Goal: Information Seeking & Learning: Learn about a topic

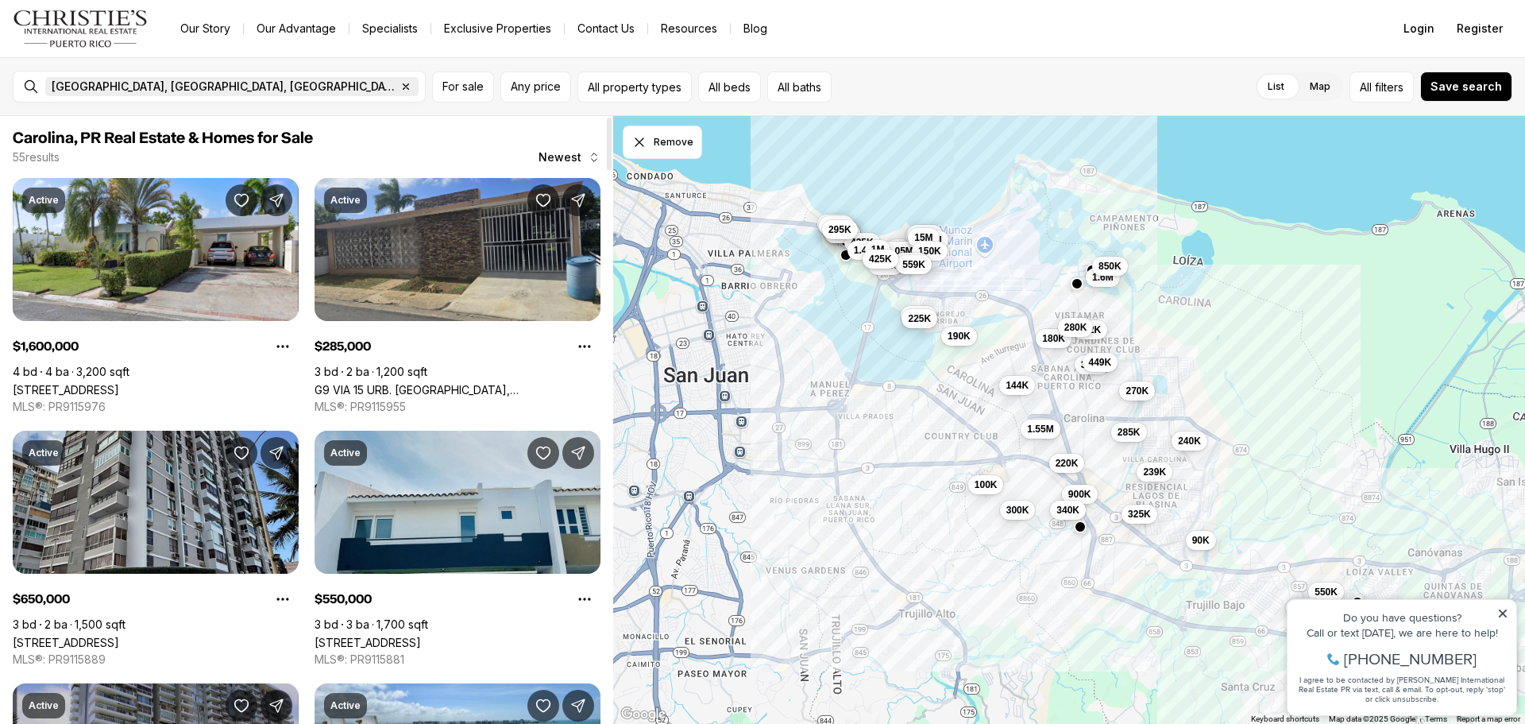
click at [400, 87] on icon "button" at bounding box center [406, 86] width 13 height 13
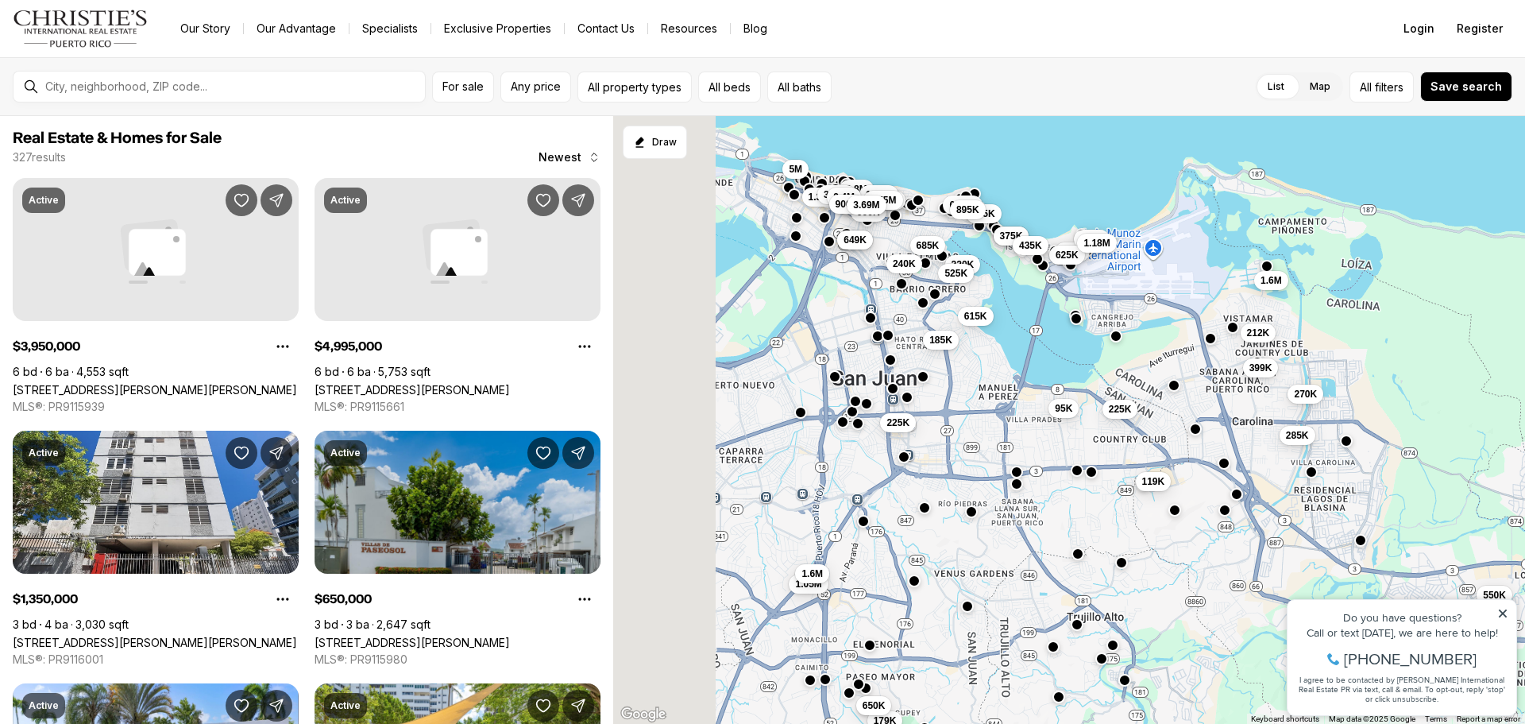
drag, startPoint x: 933, startPoint y: 479, endPoint x: 1148, endPoint y: 477, distance: 214.5
click at [1148, 477] on div "1.6M 285K 650K 375K 550K 475K 460K 625K 435K 399K 185K 212K 1.18M 270K 185K 95K…" at bounding box center [1069, 420] width 912 height 609
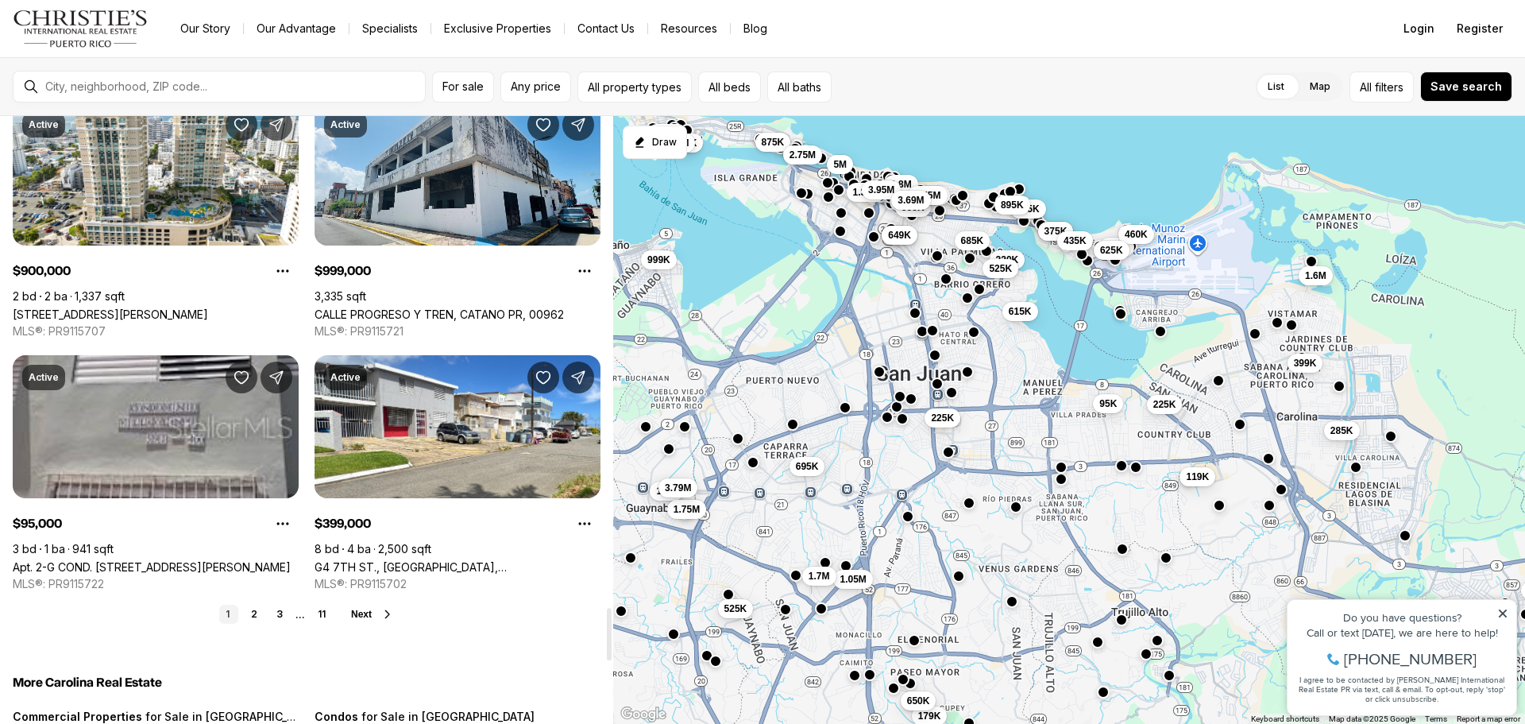
scroll to position [5640, 0]
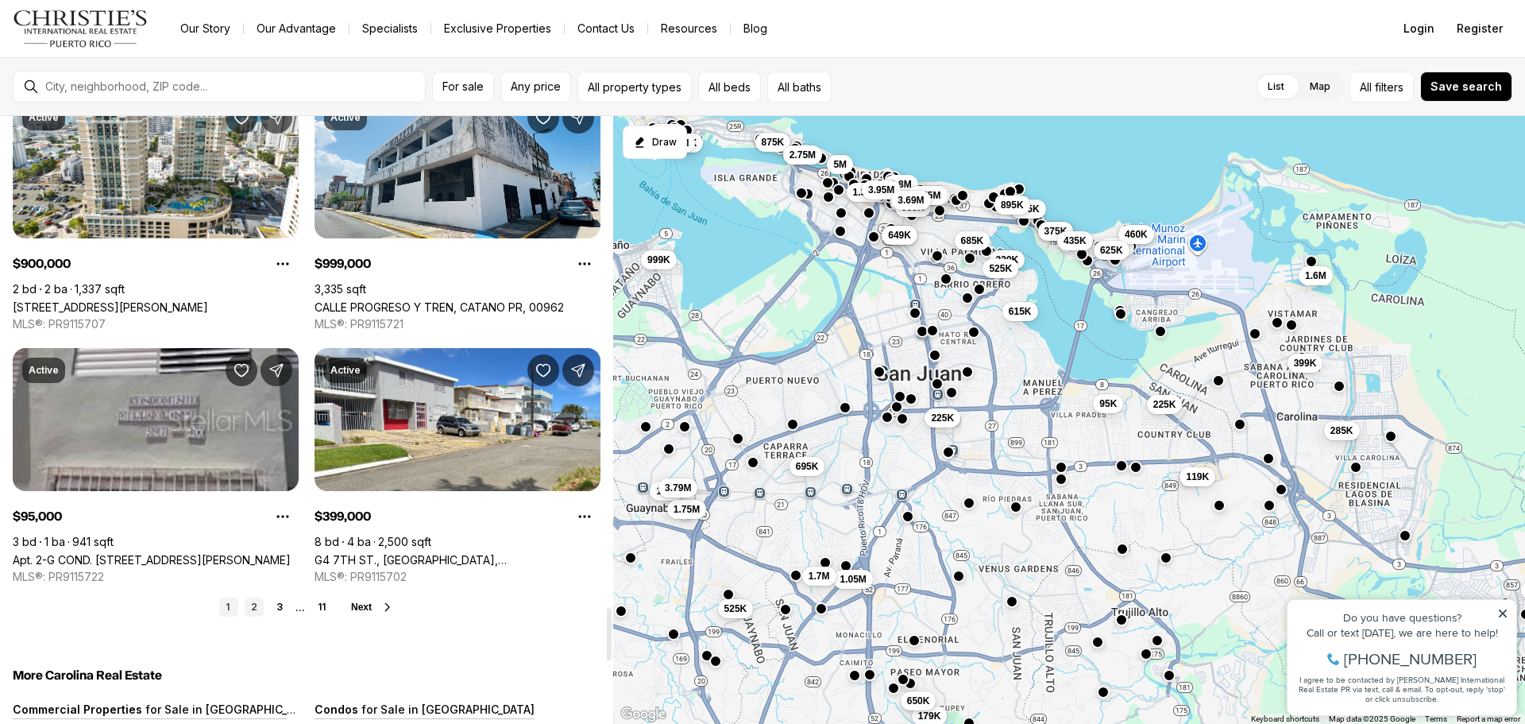
click at [257, 616] on link "2" at bounding box center [254, 606] width 19 height 19
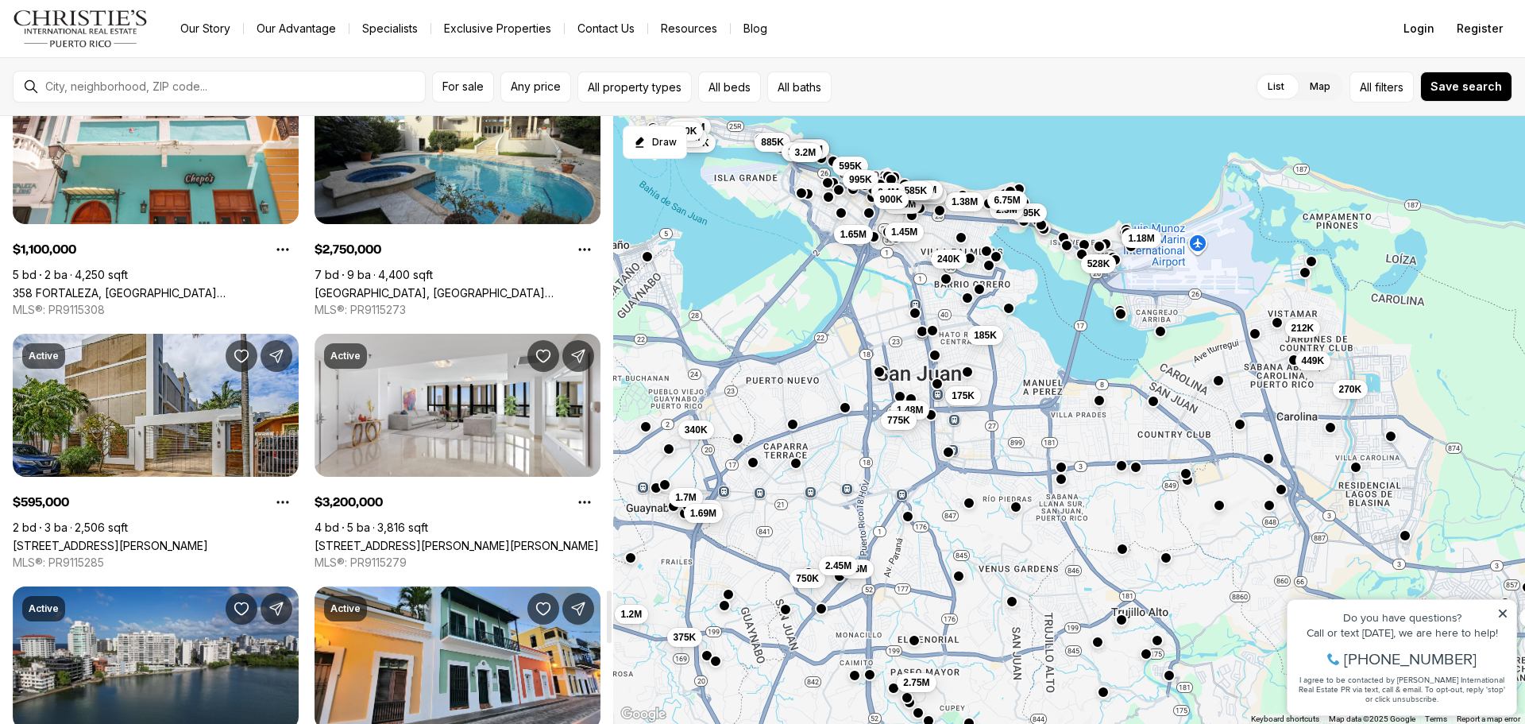
scroll to position [5640, 0]
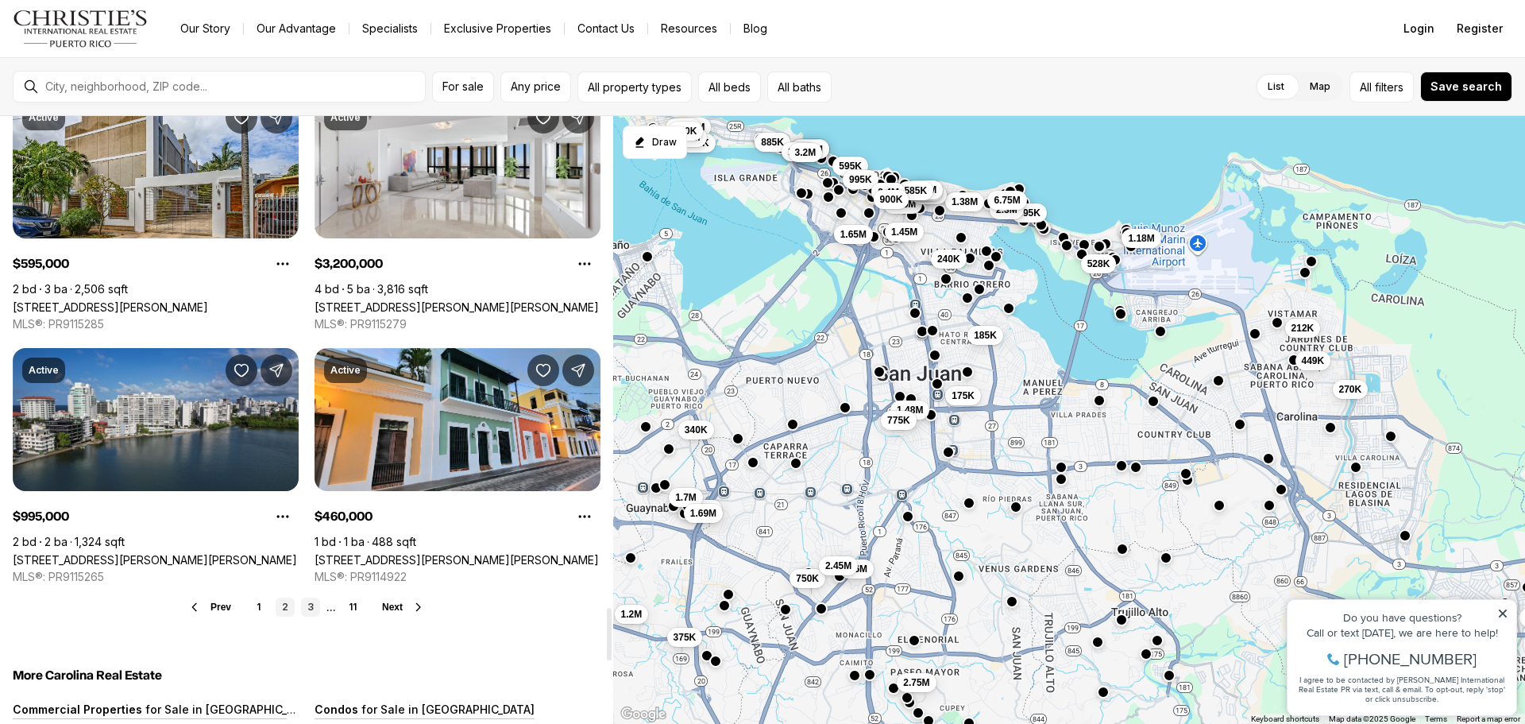
click at [311, 616] on link "3" at bounding box center [310, 606] width 19 height 19
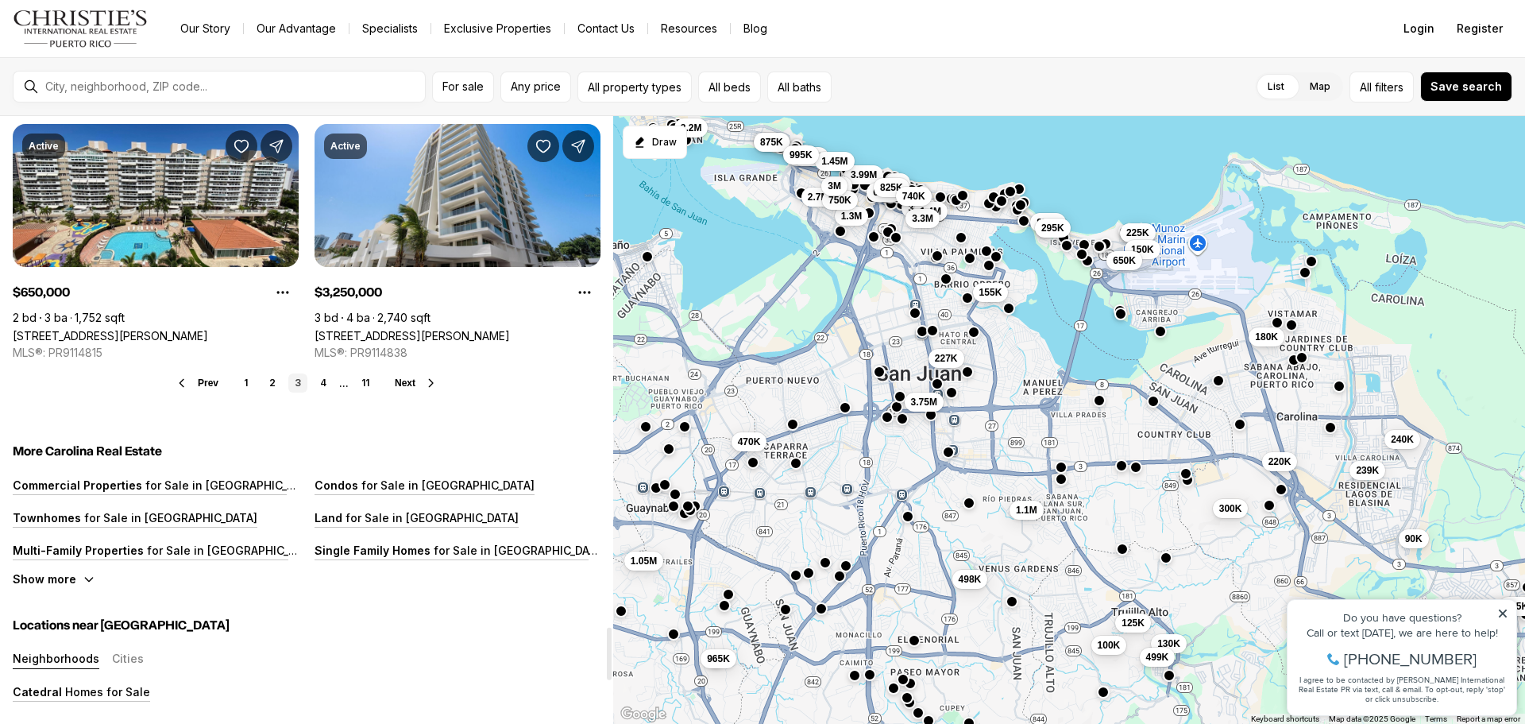
scroll to position [5879, 0]
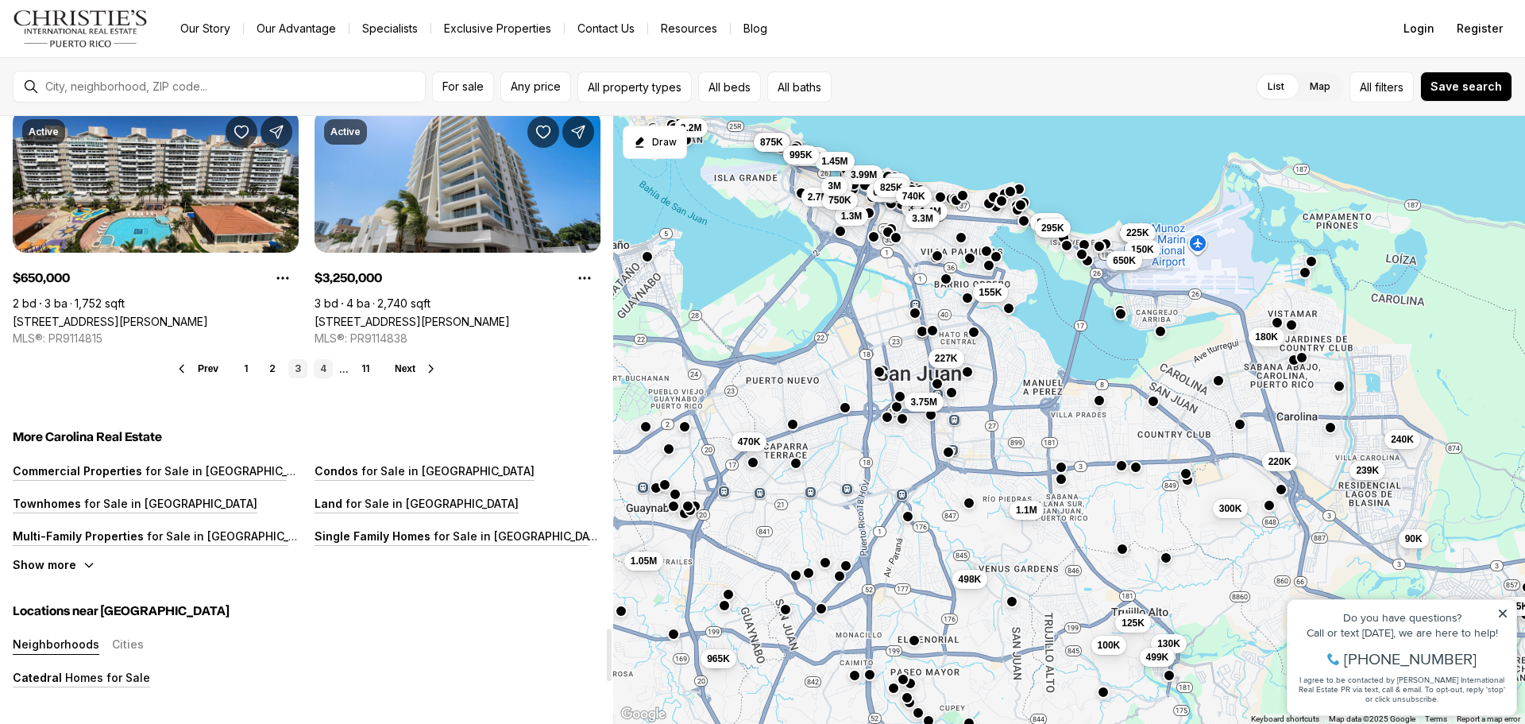
click at [323, 365] on link "4" at bounding box center [323, 368] width 19 height 19
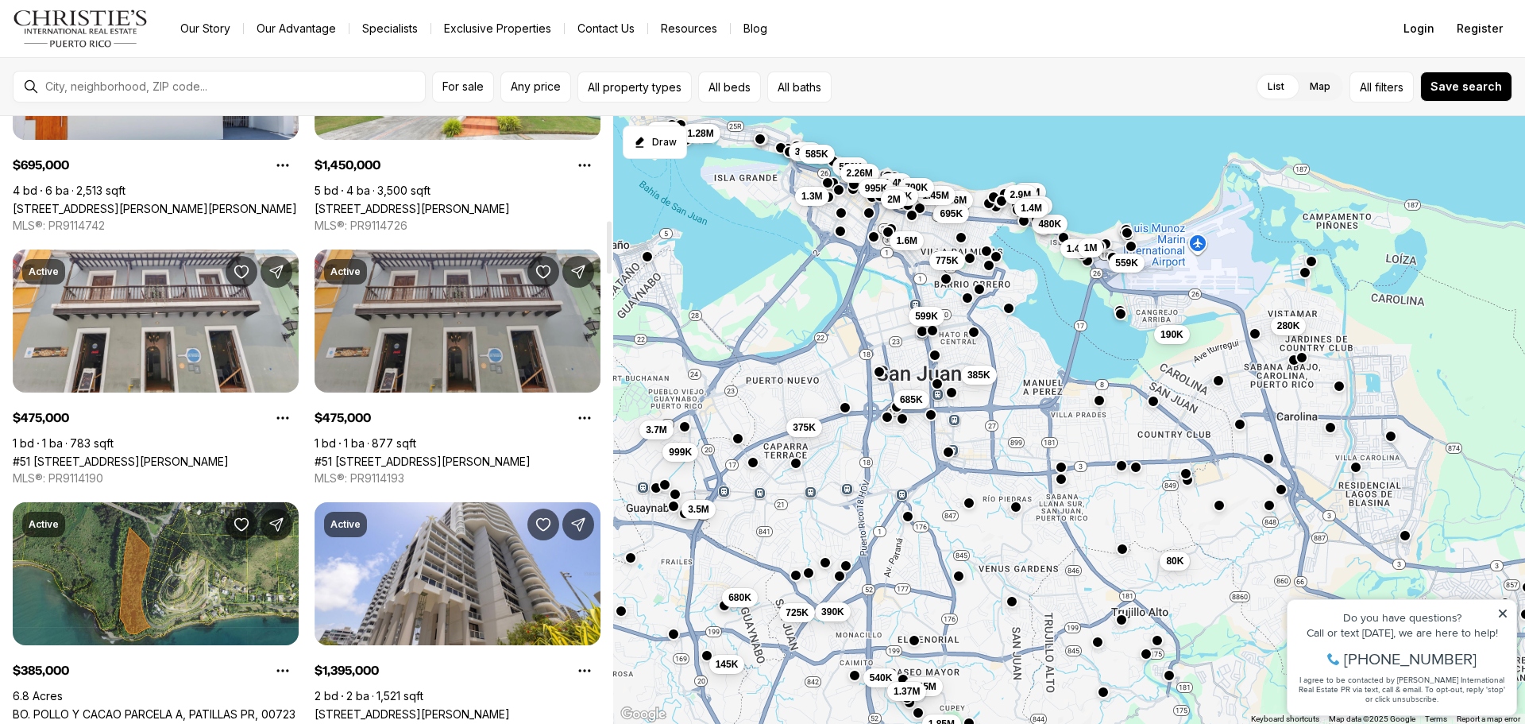
scroll to position [1033, 0]
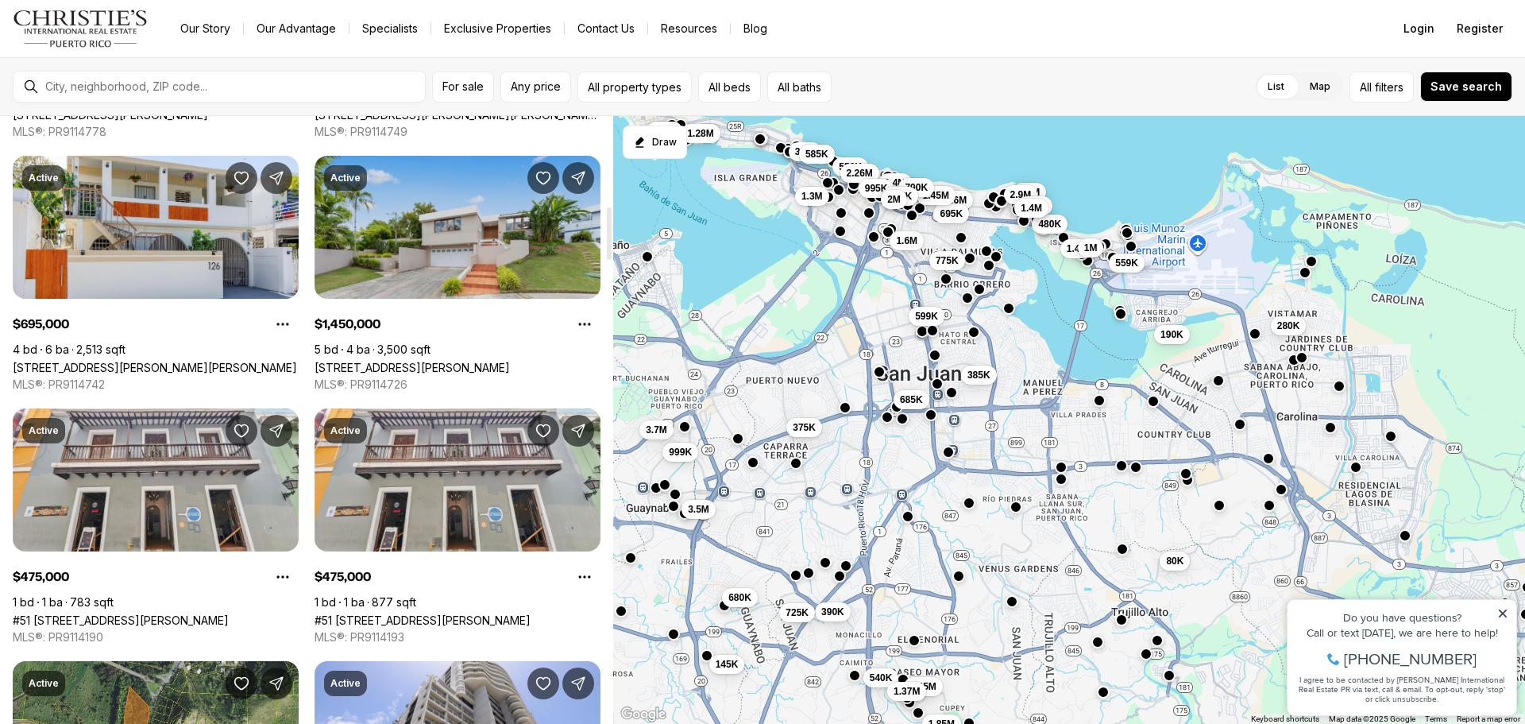
click at [460, 361] on link "[STREET_ADDRESS][PERSON_NAME]" at bounding box center [412, 368] width 195 height 14
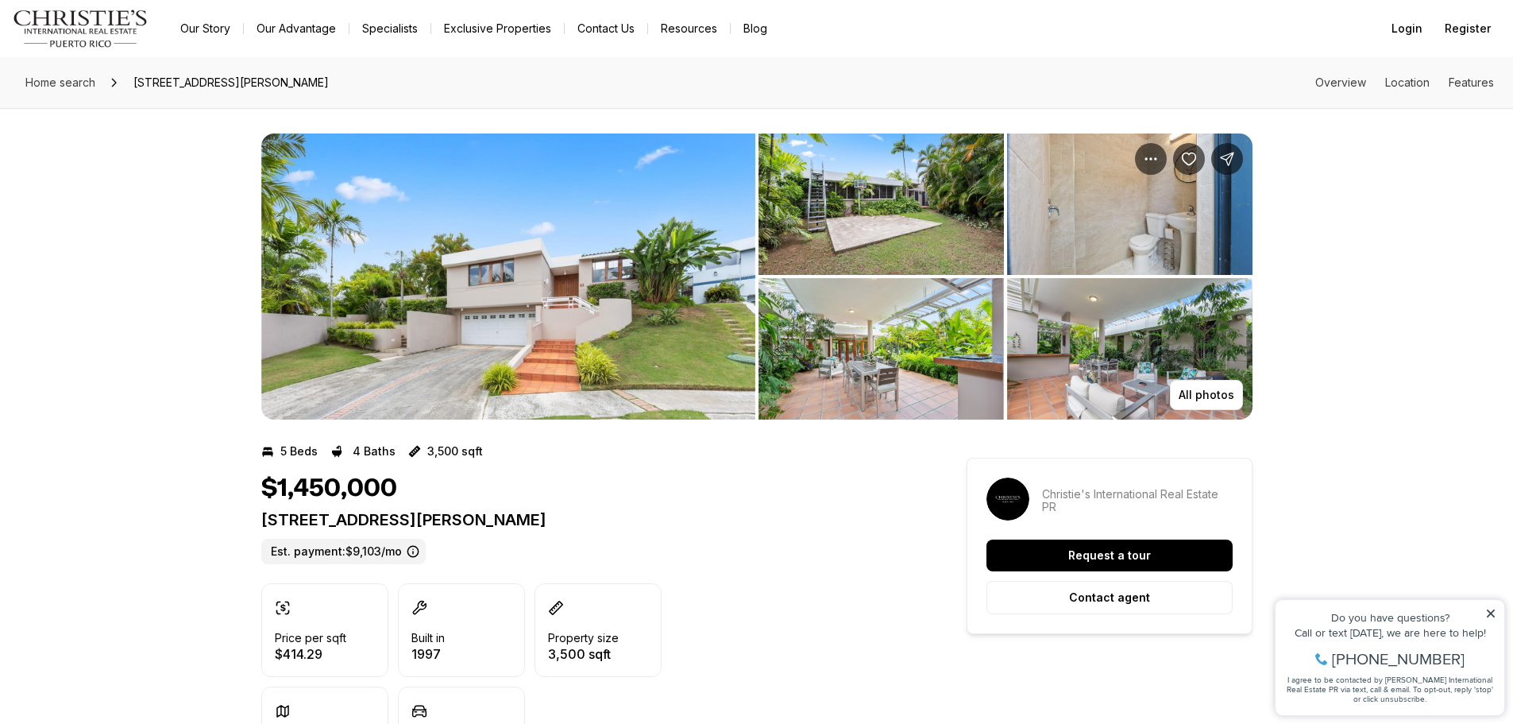
click at [662, 335] on img "View image gallery" at bounding box center [508, 276] width 494 height 286
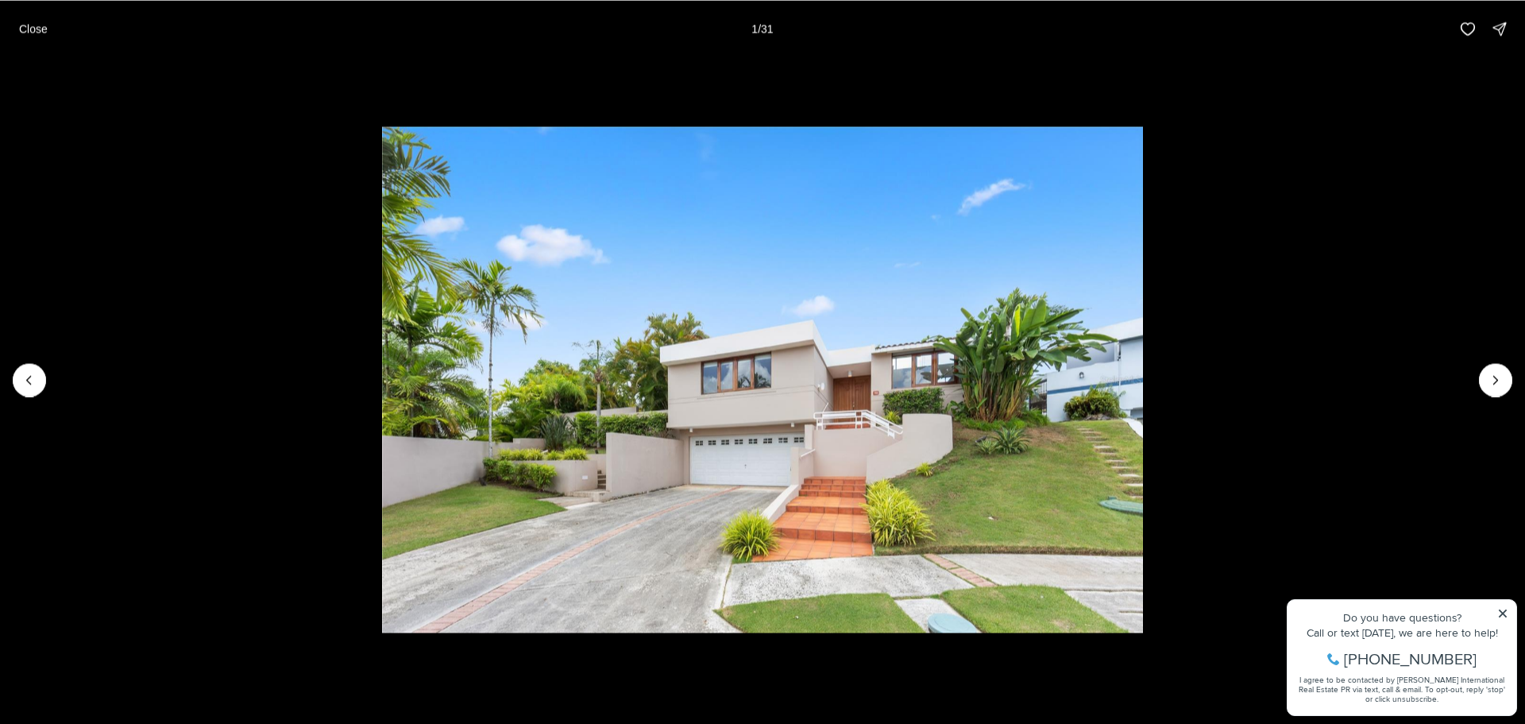
click at [1088, 516] on img "1 of 31" at bounding box center [762, 379] width 760 height 507
click at [1487, 387] on button "Next slide" at bounding box center [1495, 379] width 33 height 33
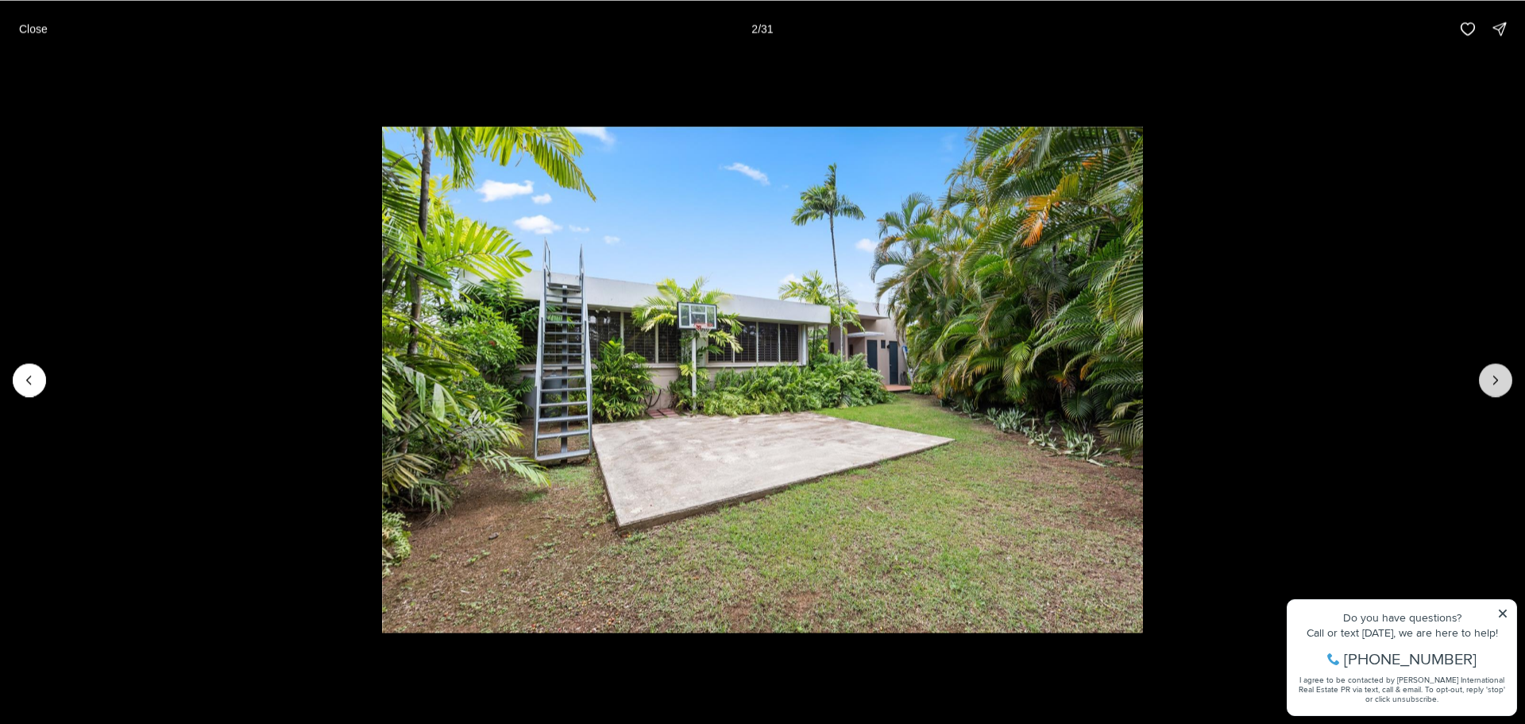
click at [1487, 386] on button "Next slide" at bounding box center [1495, 379] width 33 height 33
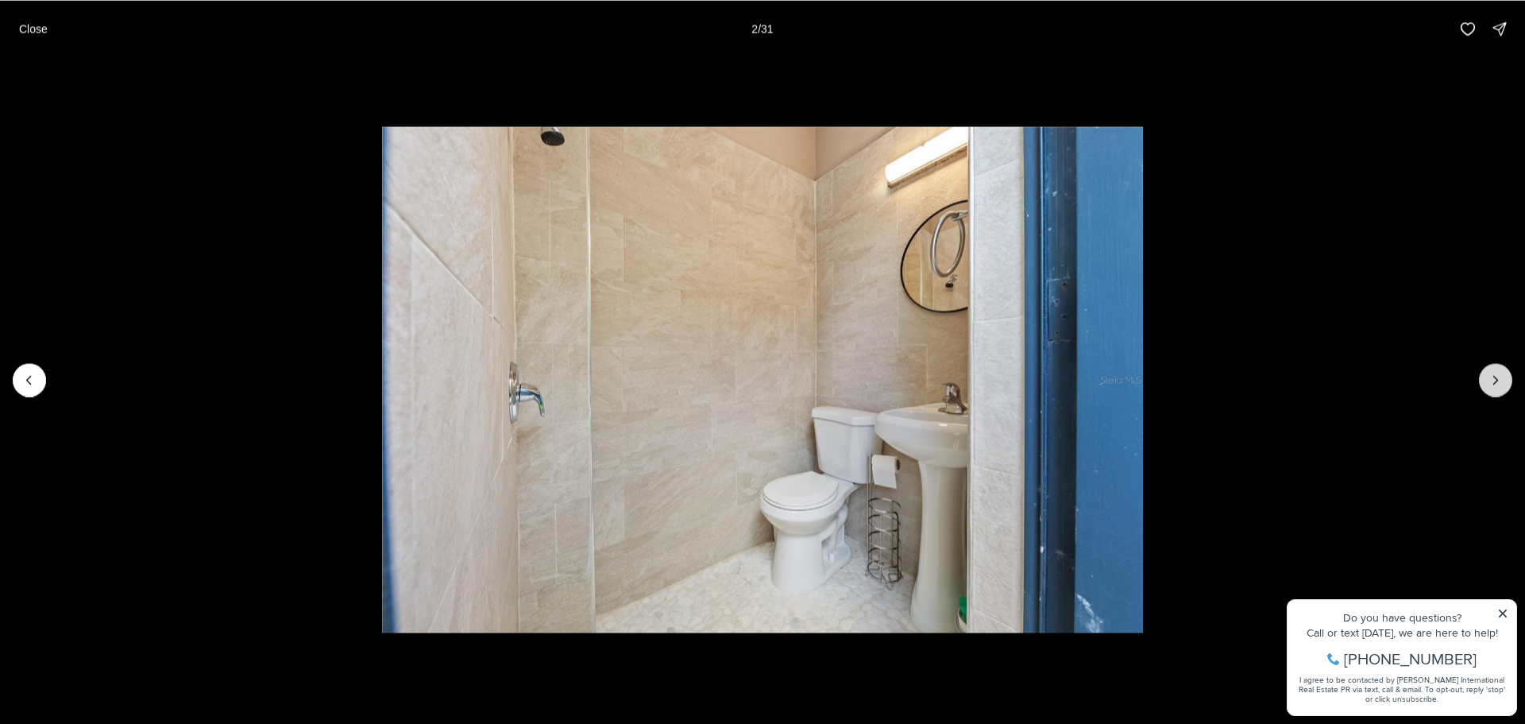
click at [1487, 386] on button "Next slide" at bounding box center [1495, 379] width 33 height 33
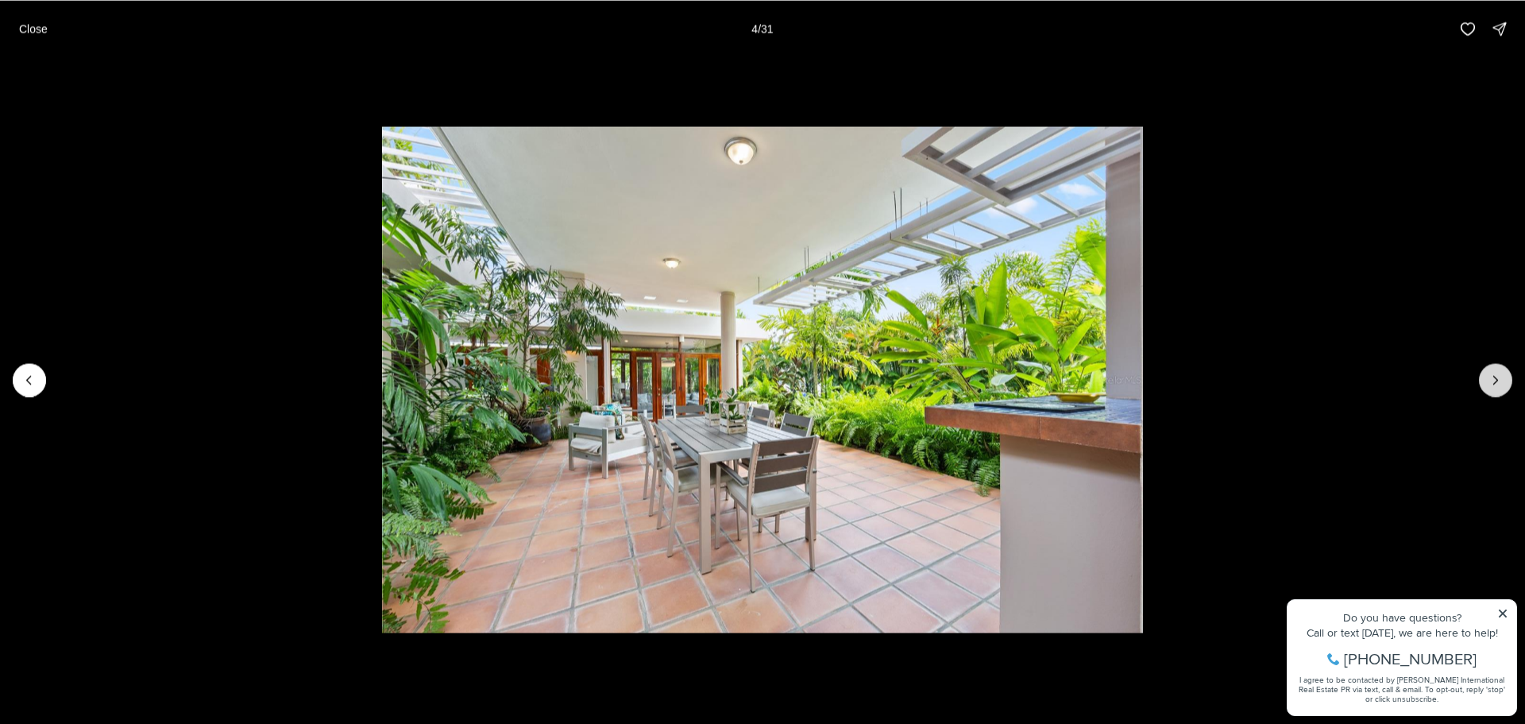
click at [1487, 386] on button "Next slide" at bounding box center [1495, 379] width 33 height 33
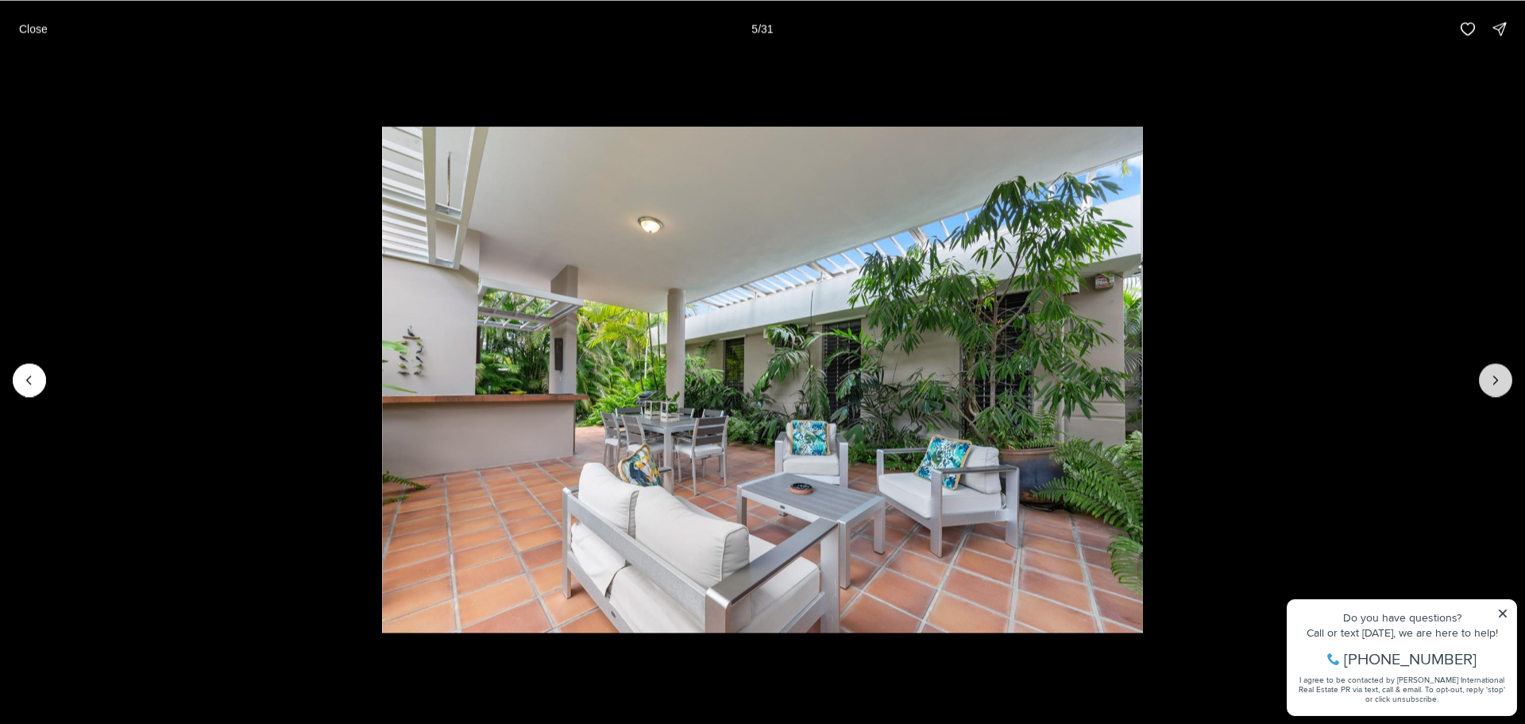
click at [1487, 386] on button "Next slide" at bounding box center [1495, 379] width 33 height 33
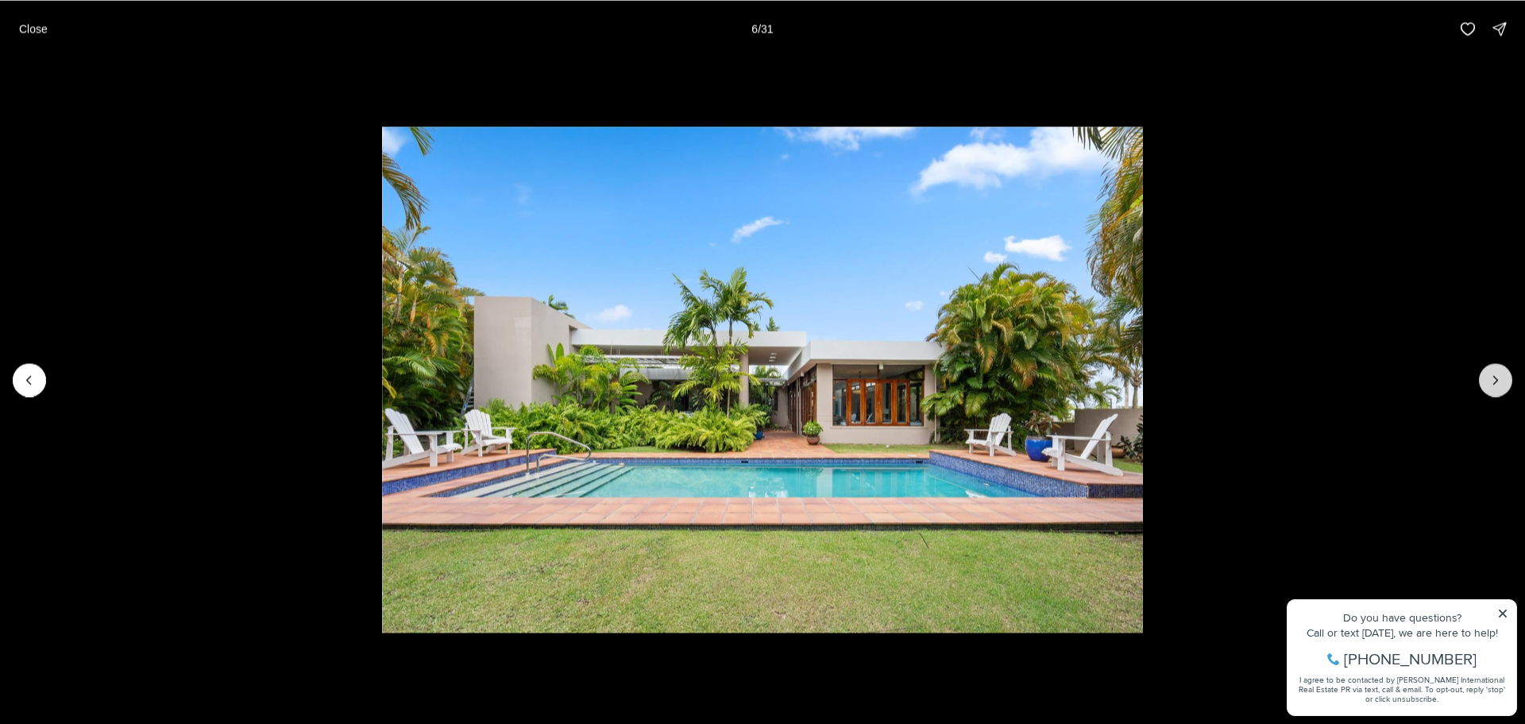
click at [1487, 386] on button "Next slide" at bounding box center [1495, 379] width 33 height 33
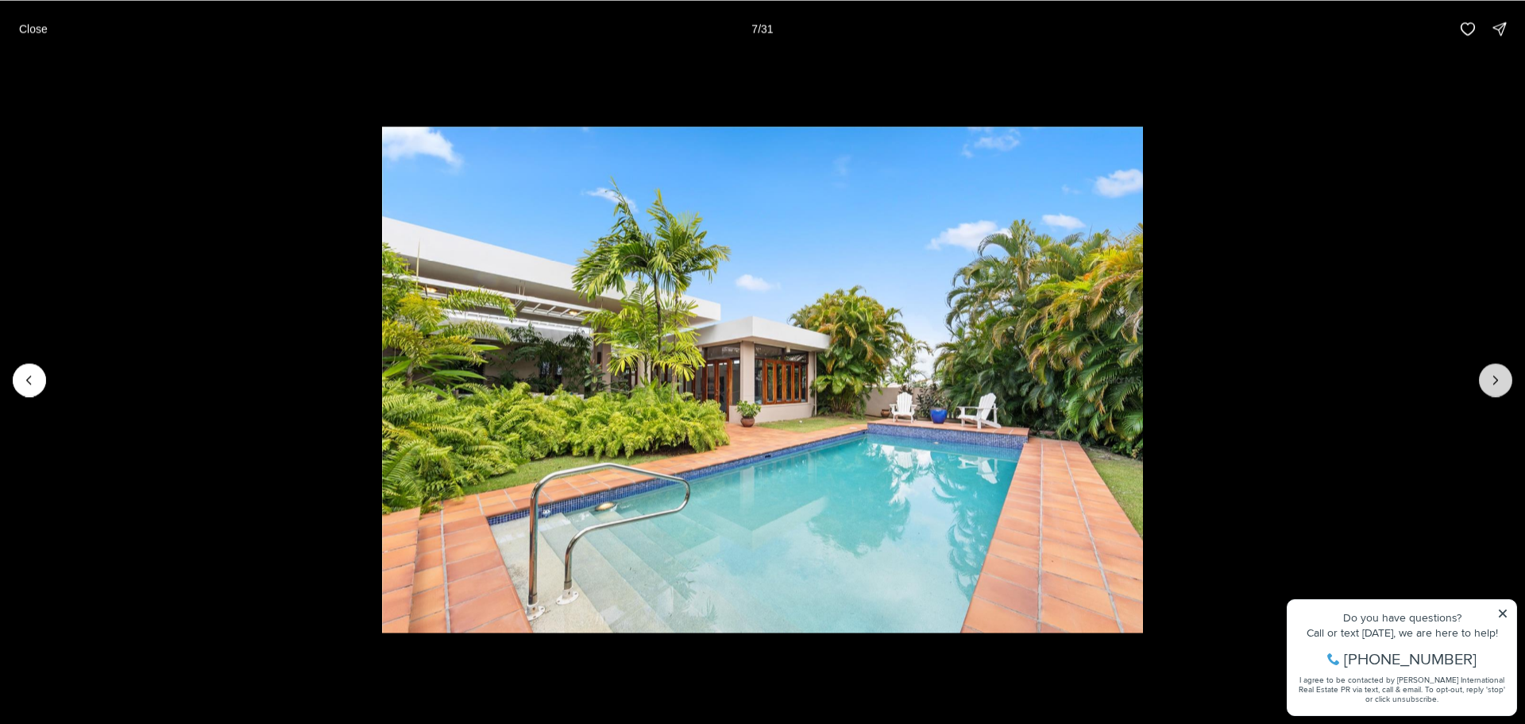
click at [1487, 386] on button "Next slide" at bounding box center [1495, 379] width 33 height 33
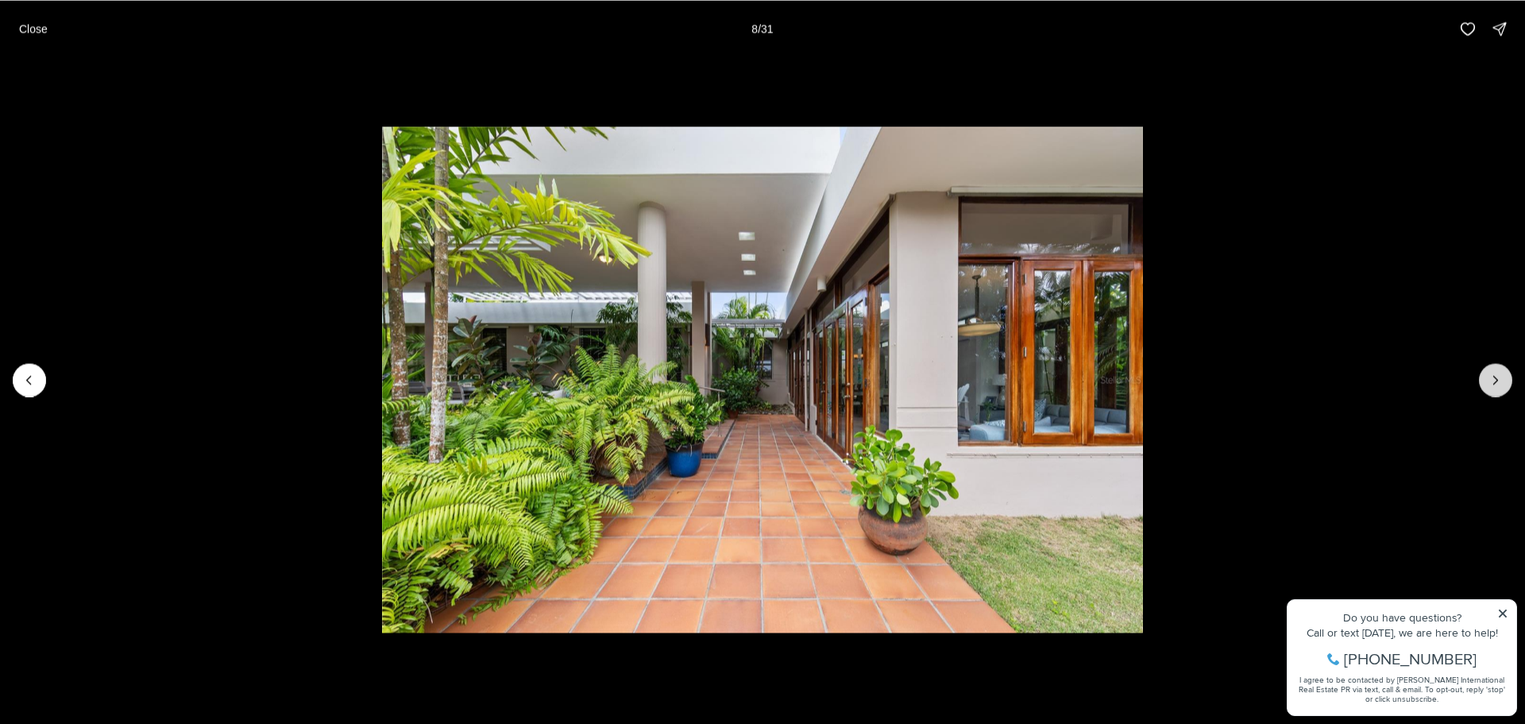
click at [1487, 386] on button "Next slide" at bounding box center [1495, 379] width 33 height 33
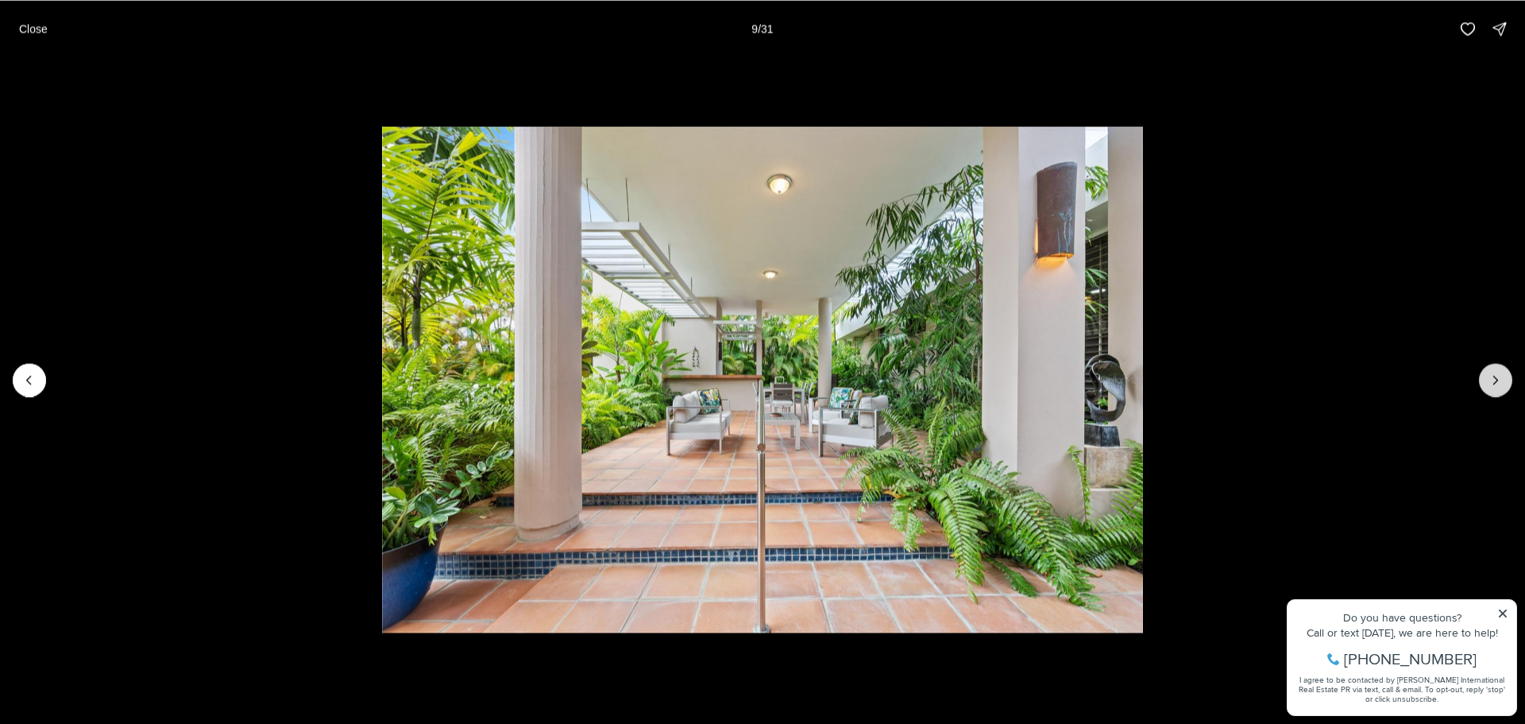
click at [1487, 386] on button "Next slide" at bounding box center [1495, 379] width 33 height 33
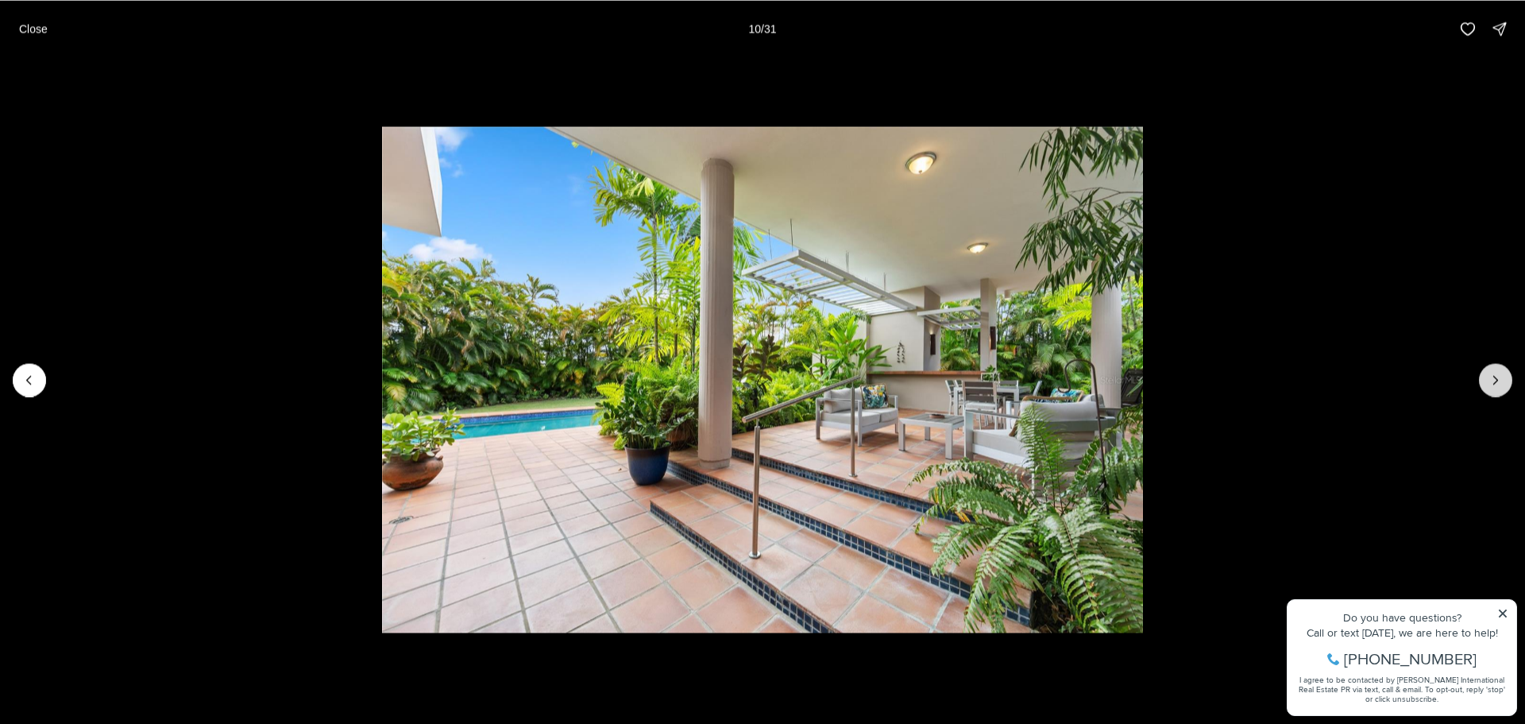
click at [1487, 386] on button "Next slide" at bounding box center [1495, 379] width 33 height 33
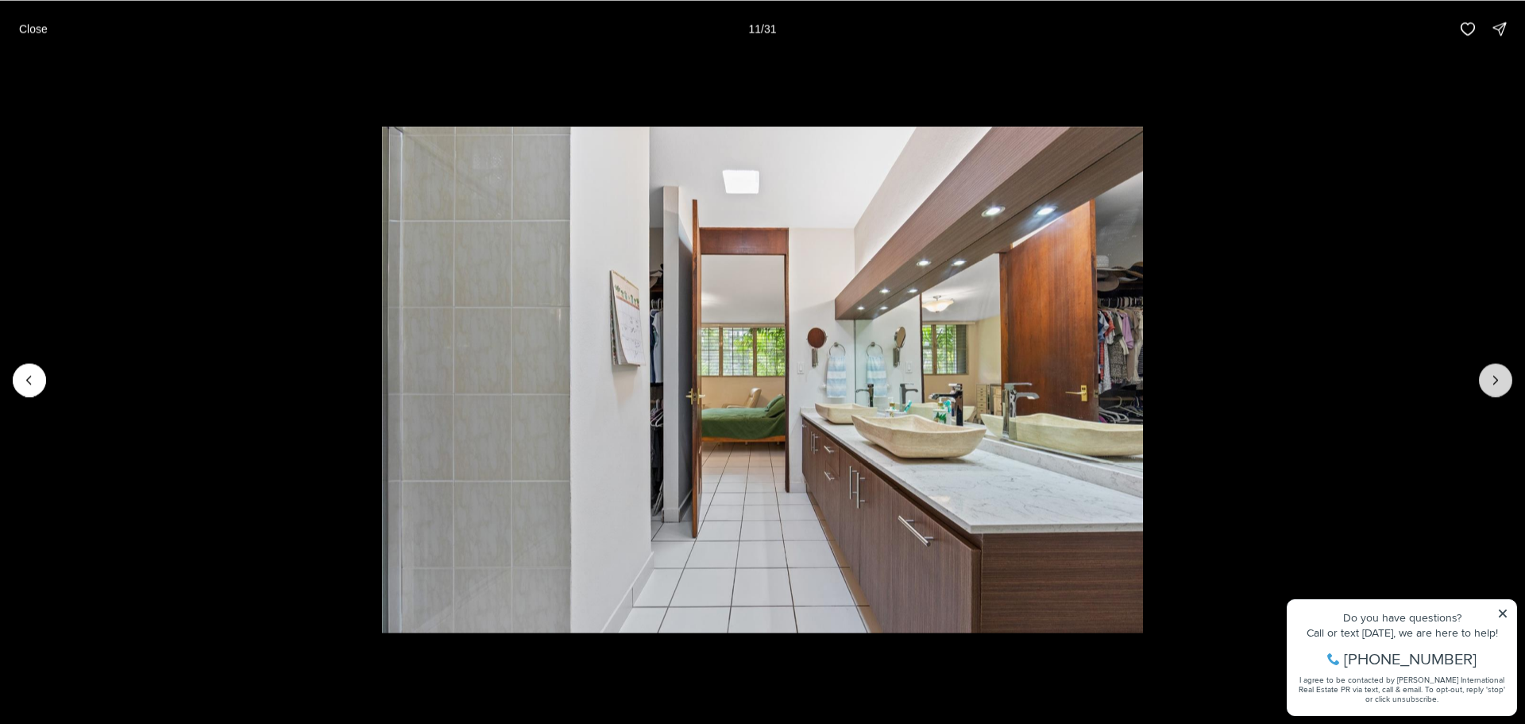
click at [1487, 386] on button "Next slide" at bounding box center [1495, 379] width 33 height 33
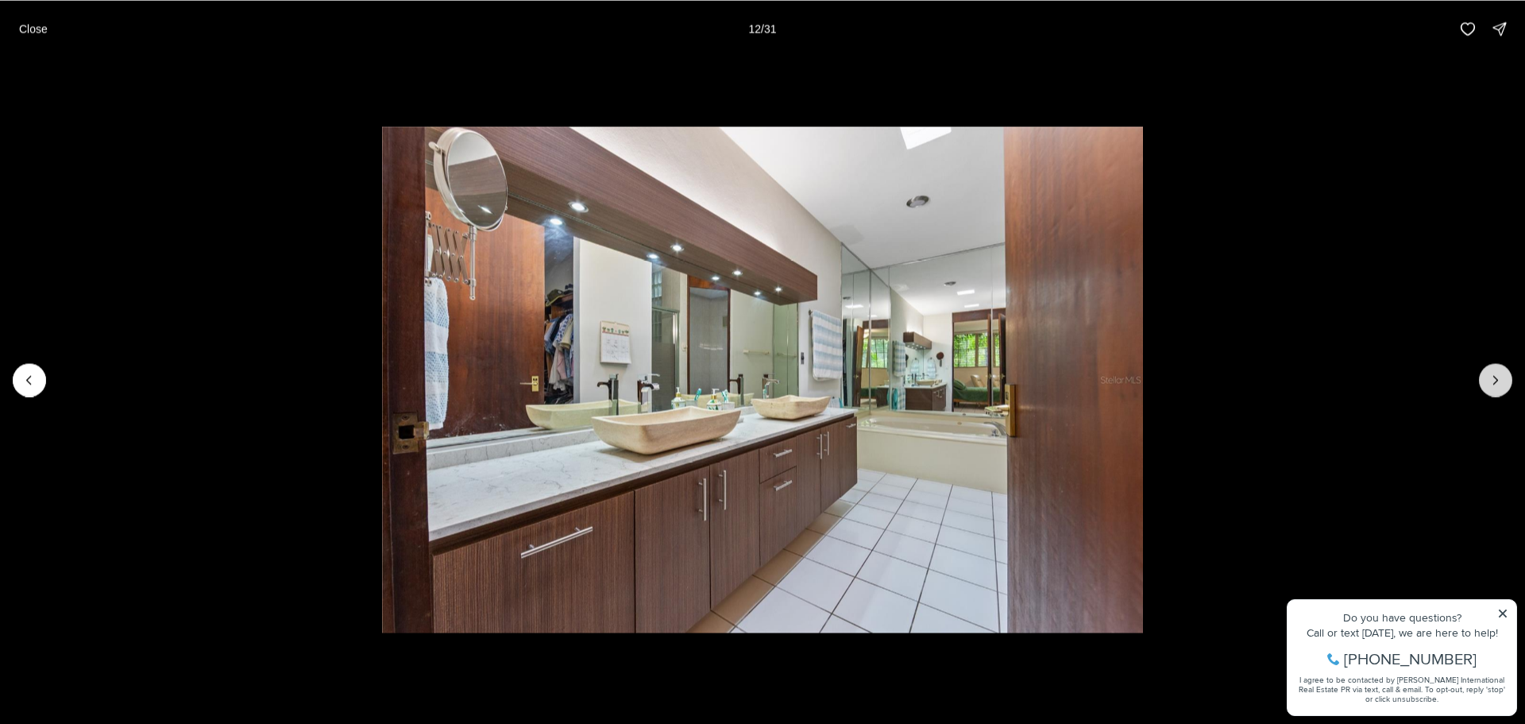
click at [1487, 386] on button "Next slide" at bounding box center [1495, 379] width 33 height 33
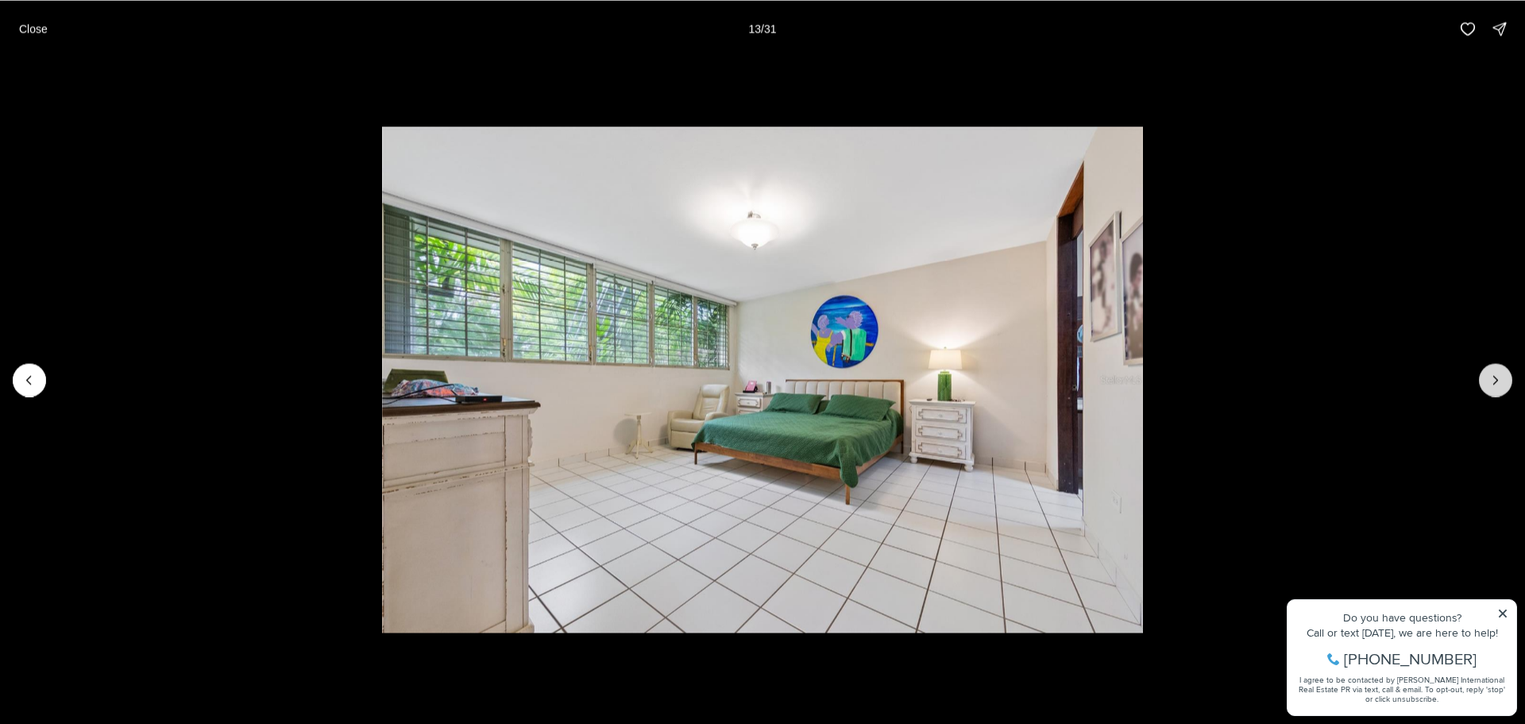
click at [1487, 386] on button "Next slide" at bounding box center [1495, 379] width 33 height 33
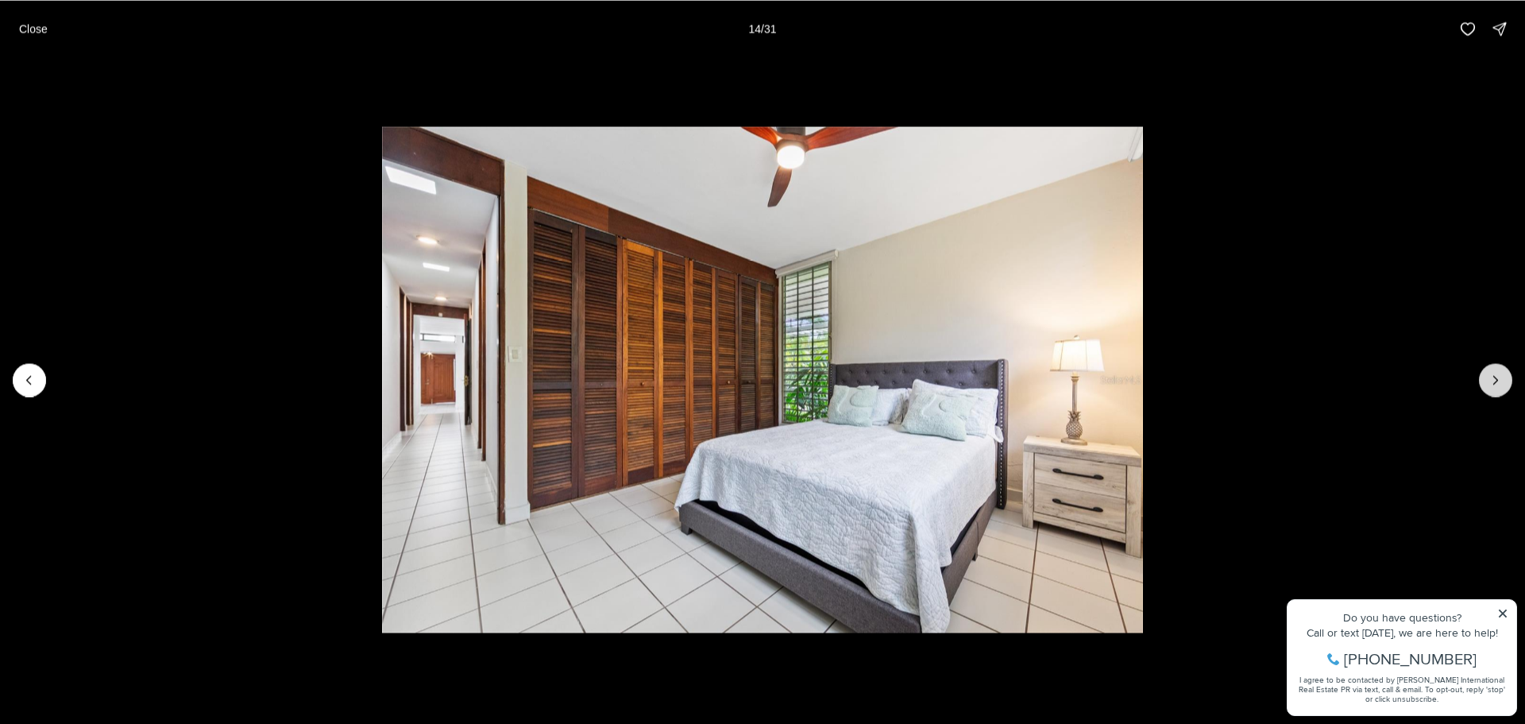
click at [1487, 386] on button "Next slide" at bounding box center [1495, 379] width 33 height 33
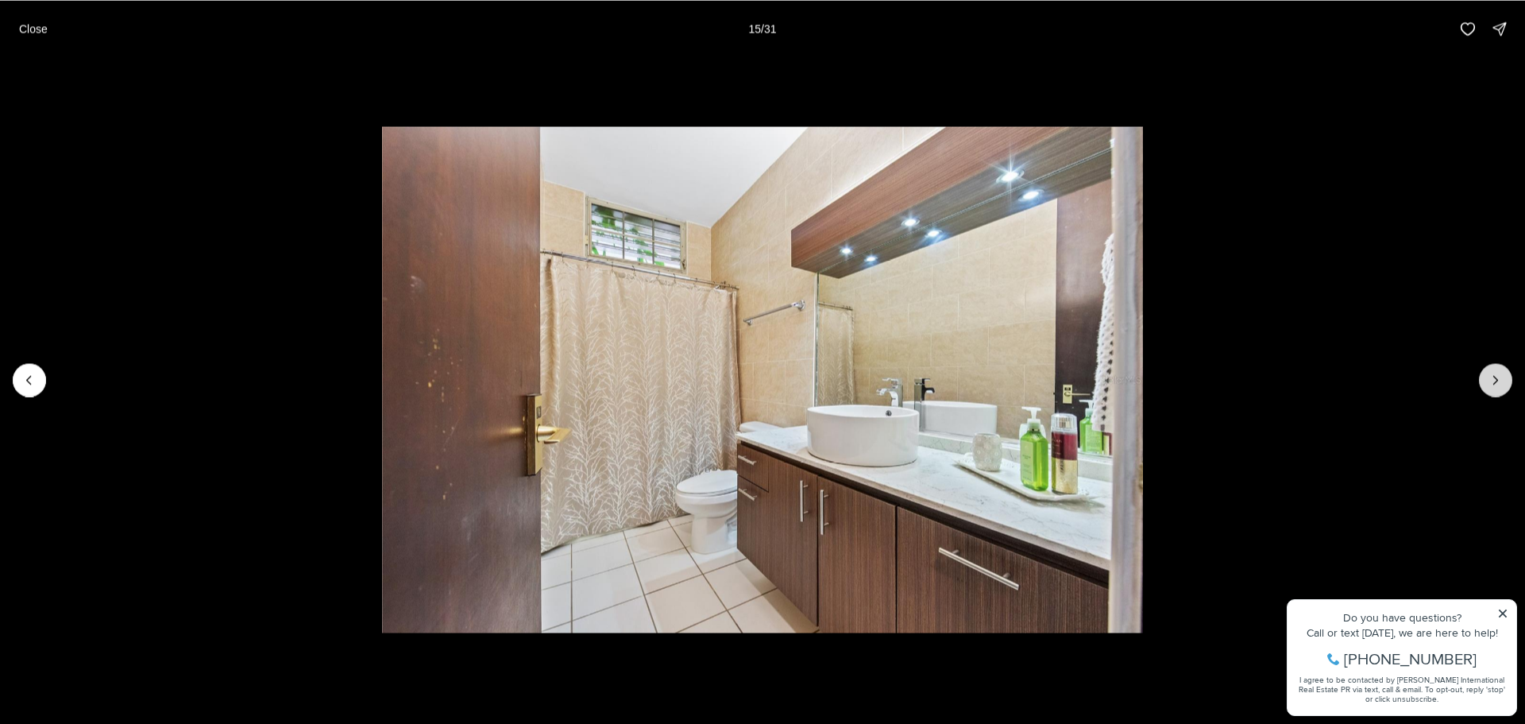
click at [1487, 386] on button "Next slide" at bounding box center [1495, 379] width 33 height 33
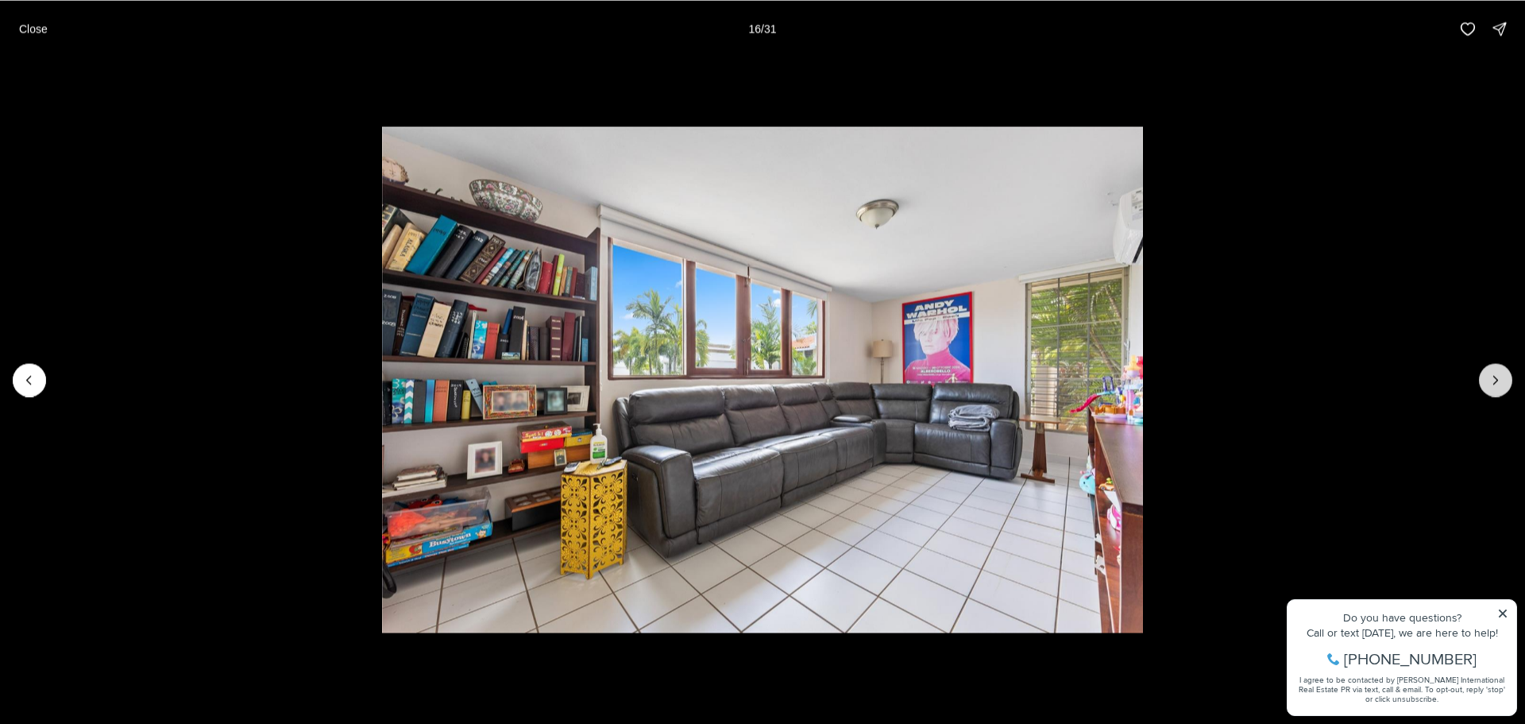
click at [1487, 386] on button "Next slide" at bounding box center [1495, 379] width 33 height 33
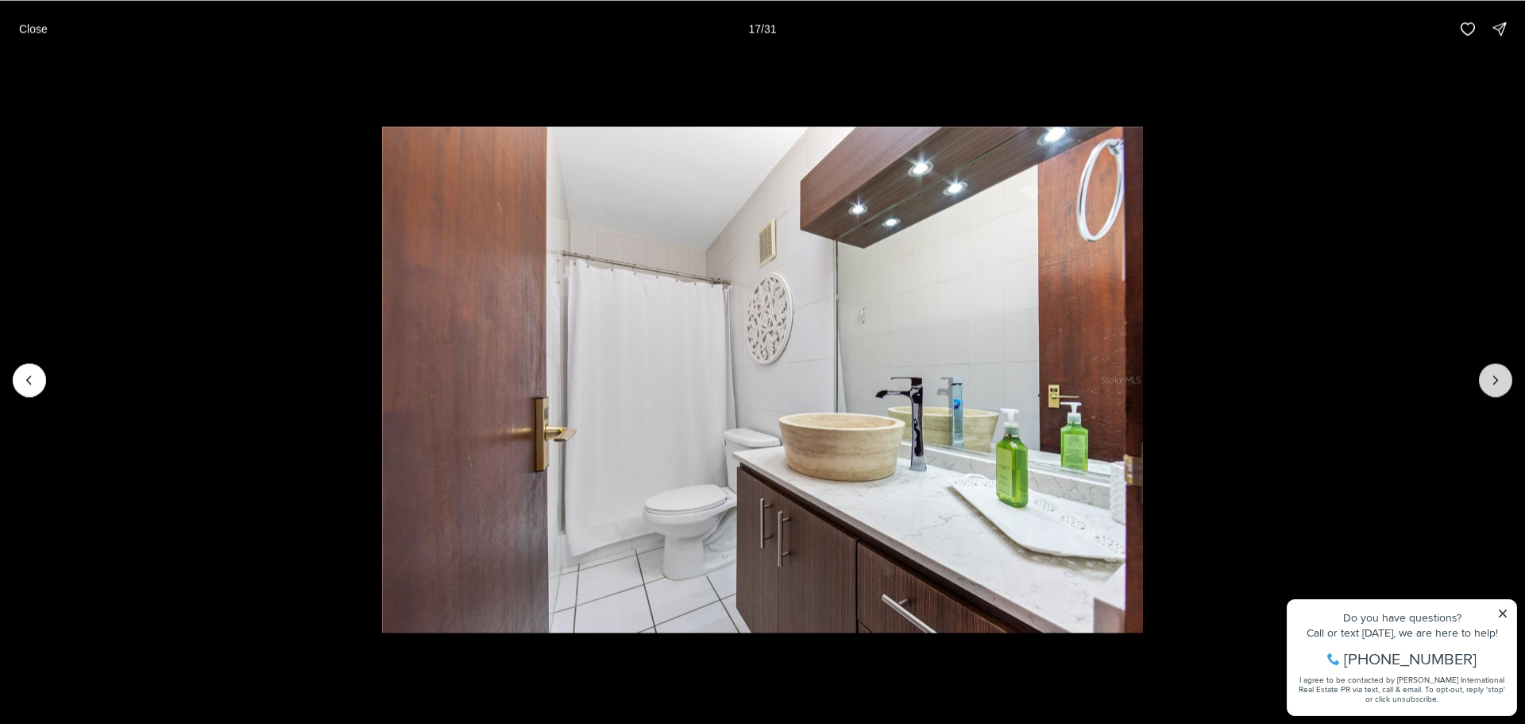
click at [1487, 386] on button "Next slide" at bounding box center [1495, 379] width 33 height 33
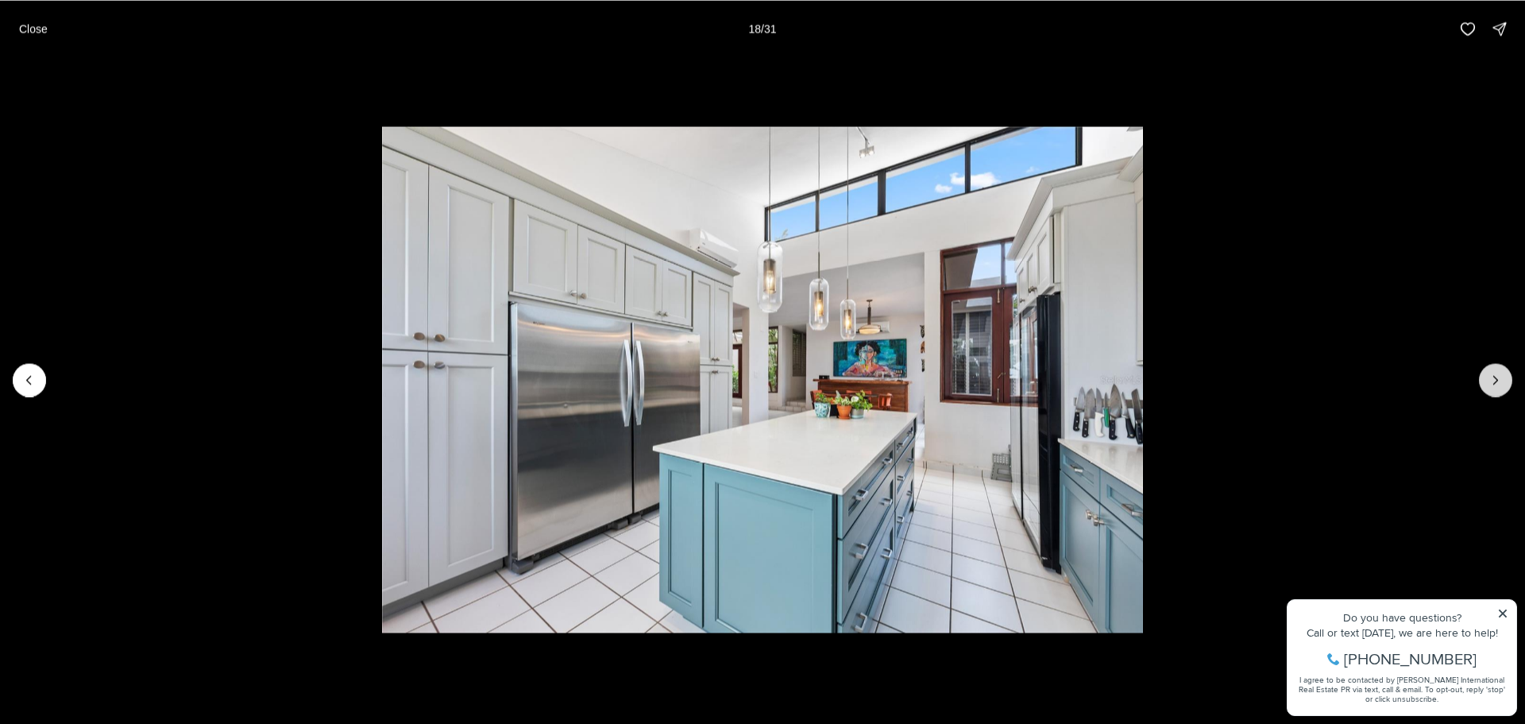
click at [1487, 386] on button "Next slide" at bounding box center [1495, 379] width 33 height 33
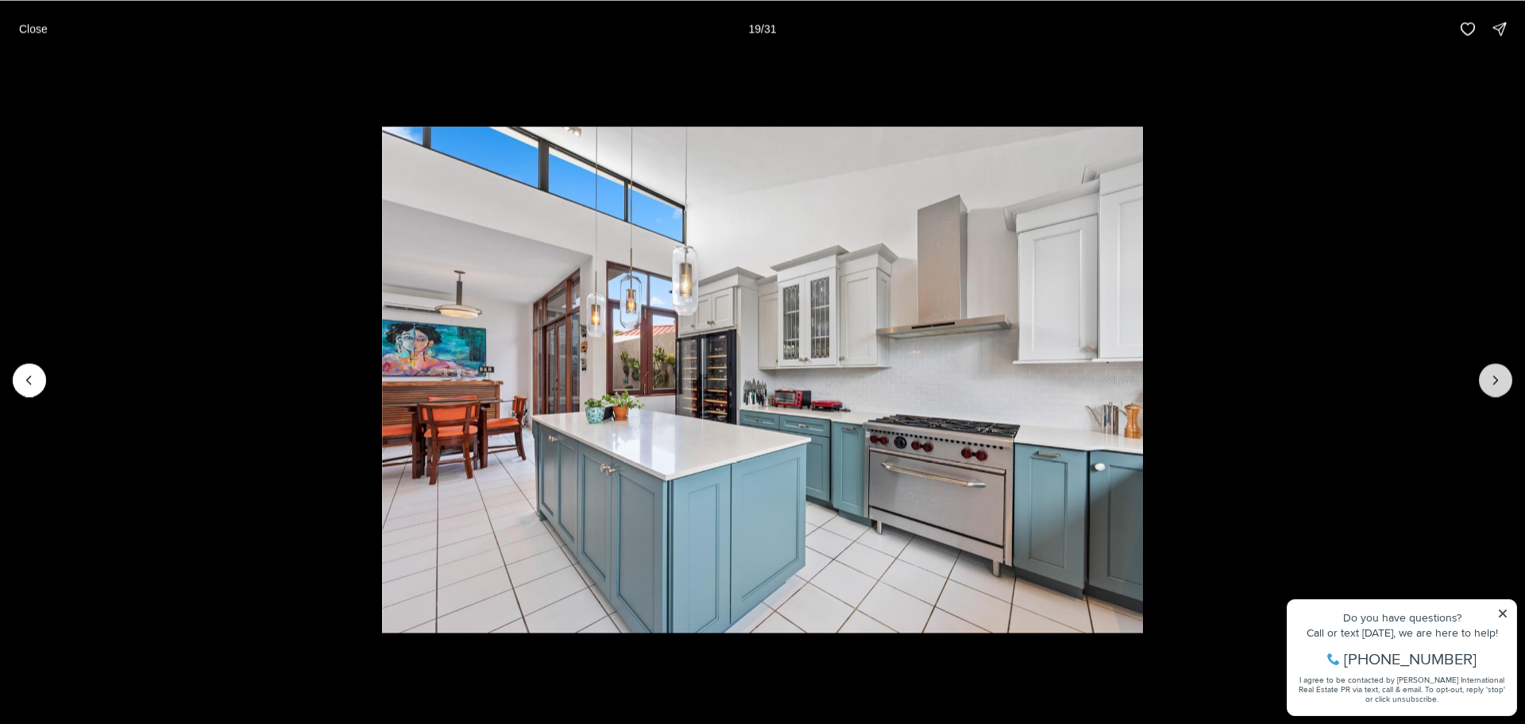
click at [1487, 386] on button "Next slide" at bounding box center [1495, 379] width 33 height 33
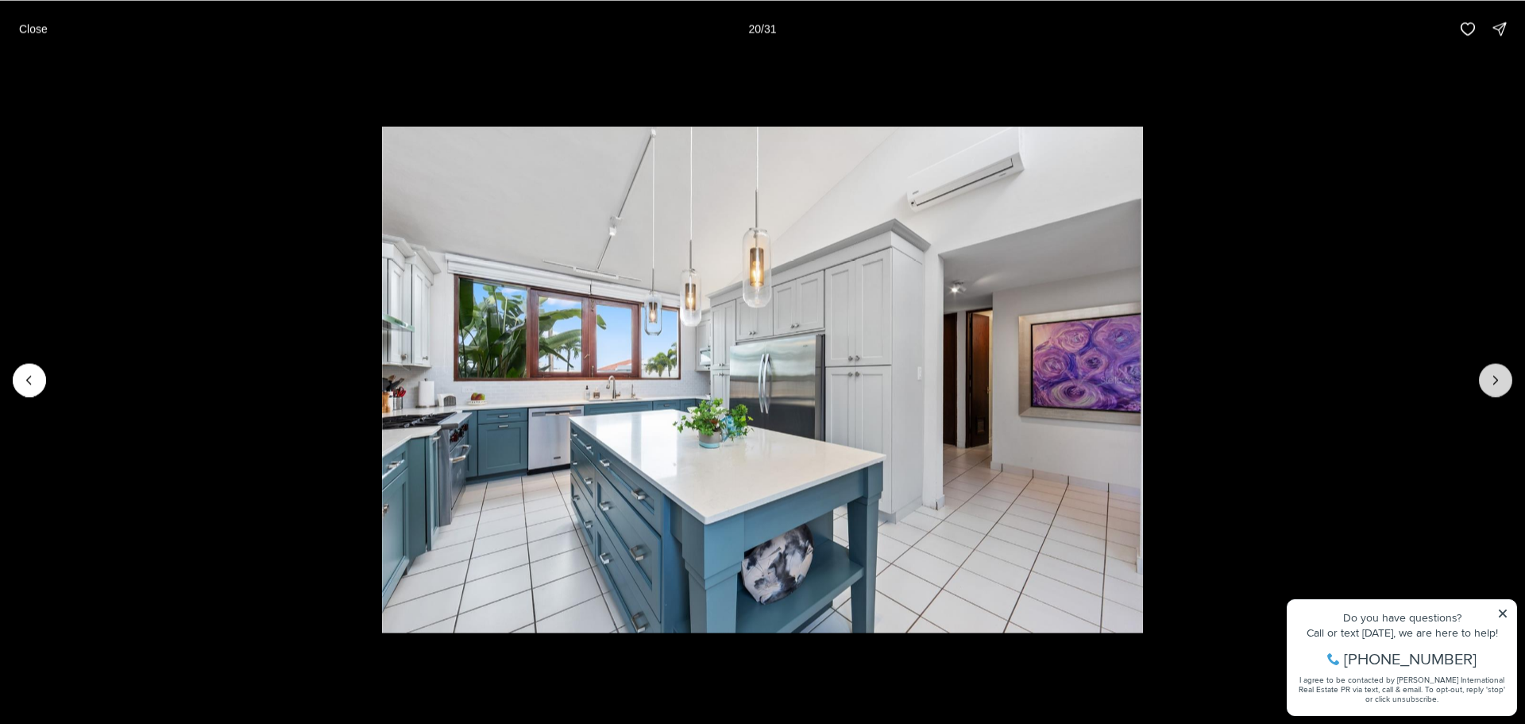
click at [1487, 386] on button "Next slide" at bounding box center [1495, 379] width 33 height 33
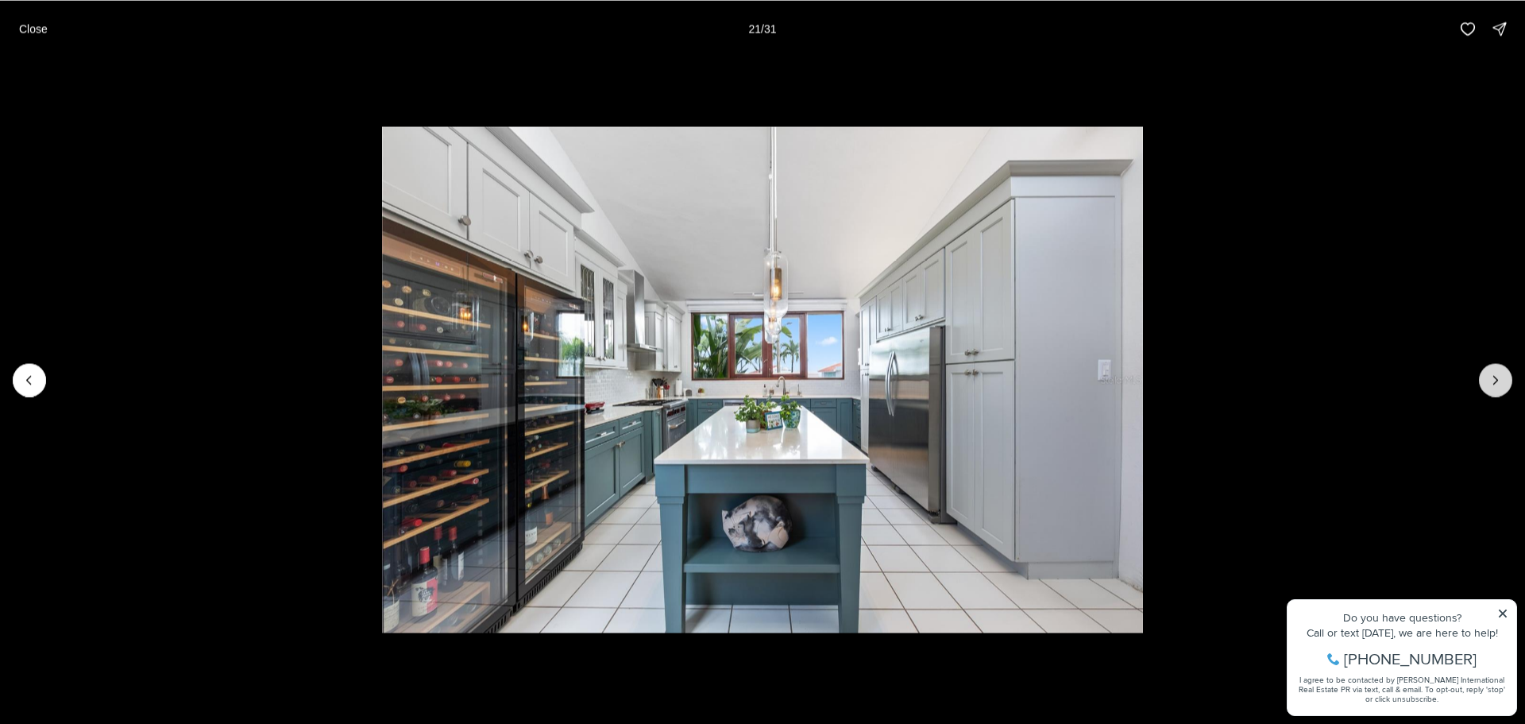
click at [1487, 386] on button "Next slide" at bounding box center [1495, 379] width 33 height 33
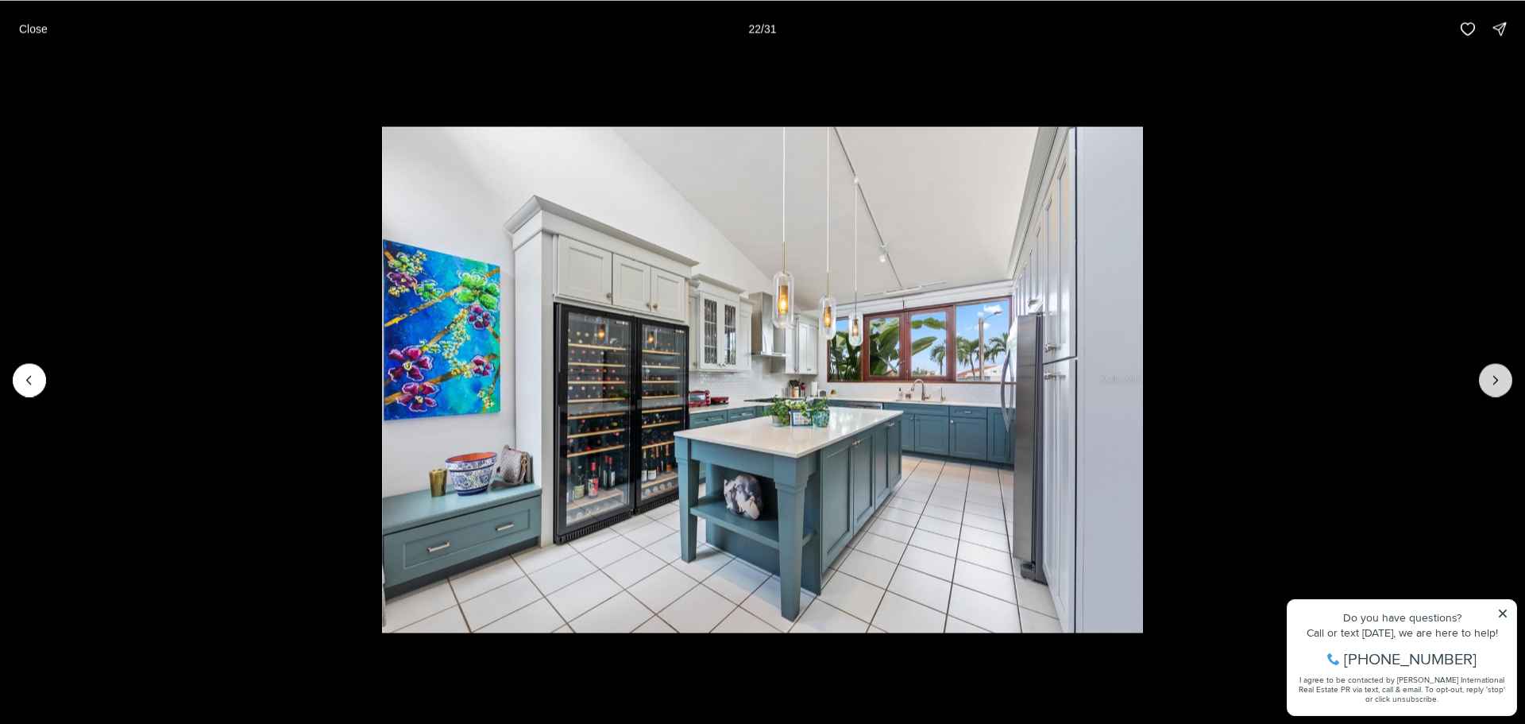
click at [1487, 386] on button "Next slide" at bounding box center [1495, 379] width 33 height 33
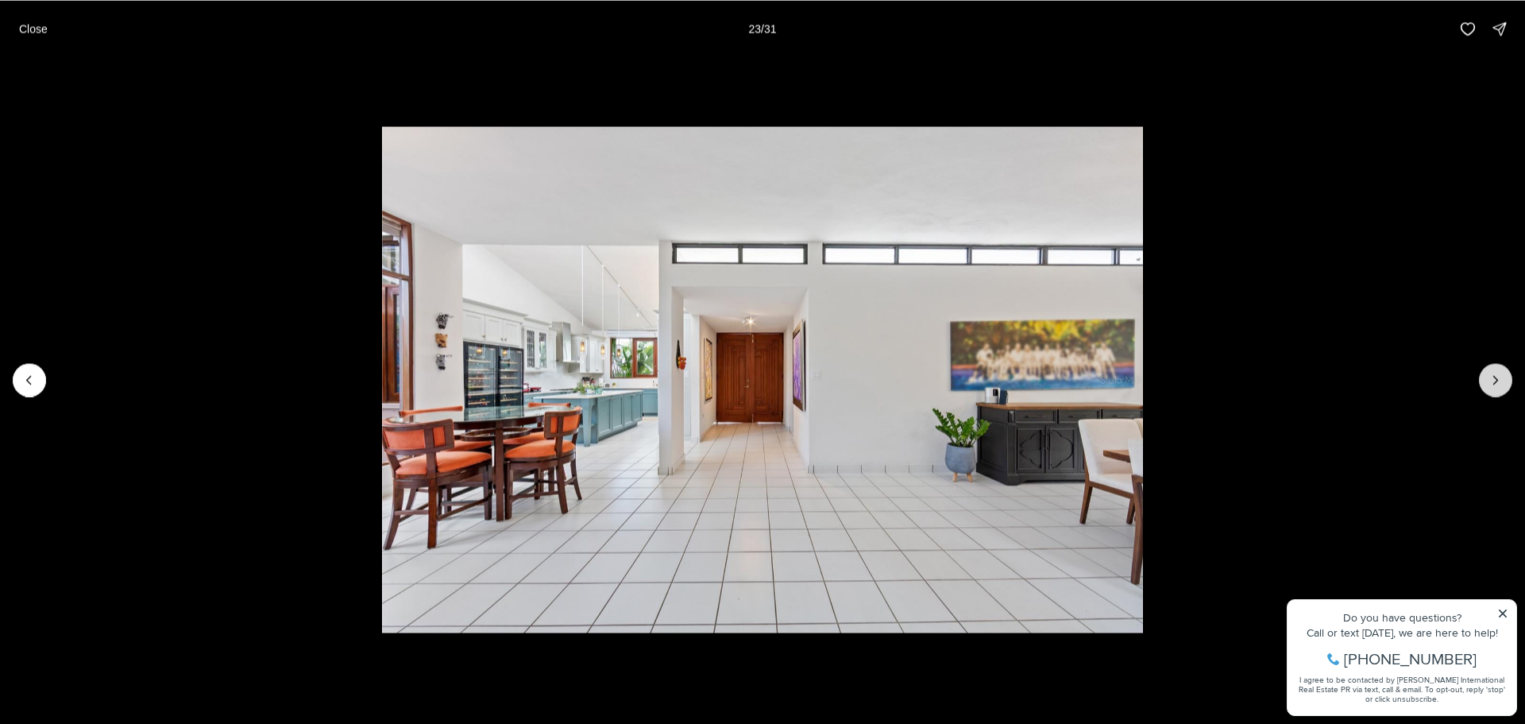
click at [1487, 386] on button "Next slide" at bounding box center [1495, 379] width 33 height 33
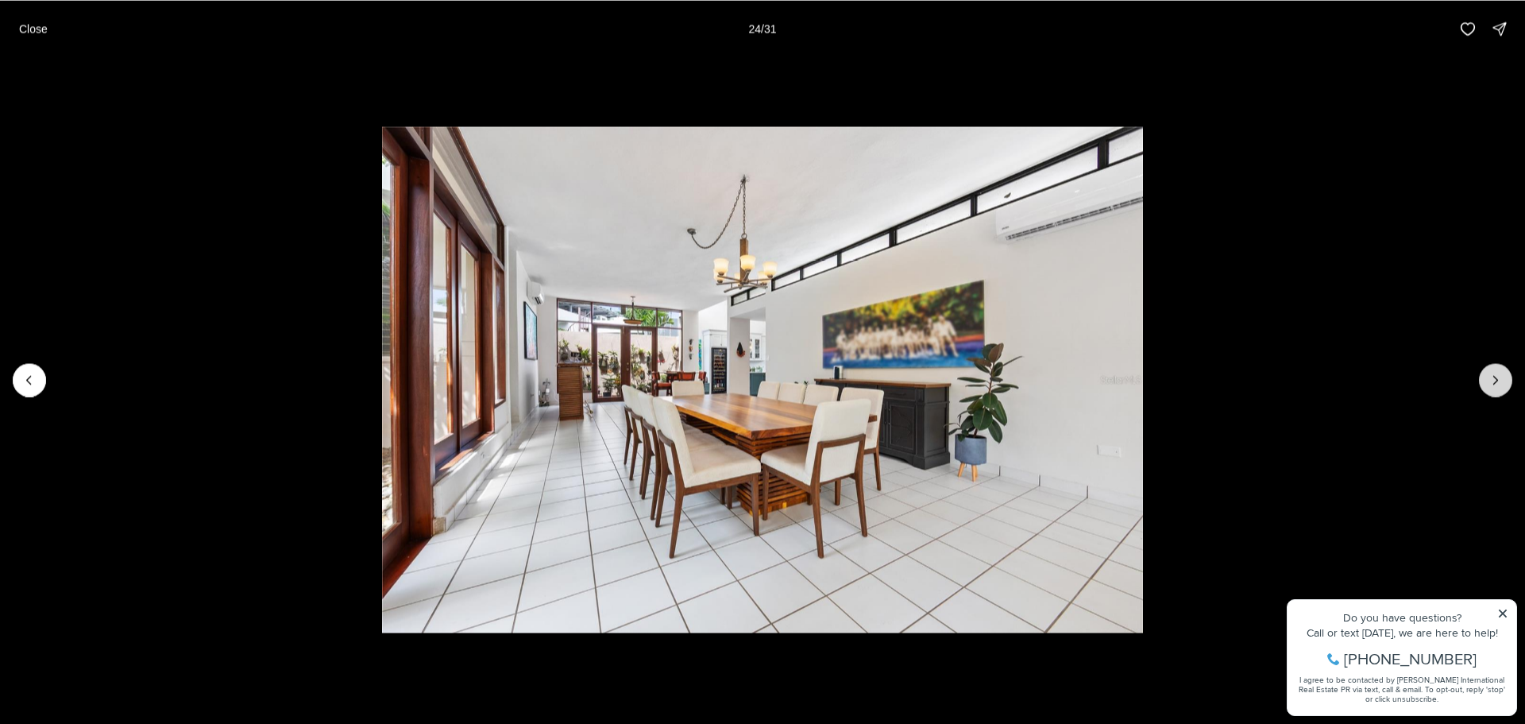
click at [1487, 386] on button "Next slide" at bounding box center [1495, 379] width 33 height 33
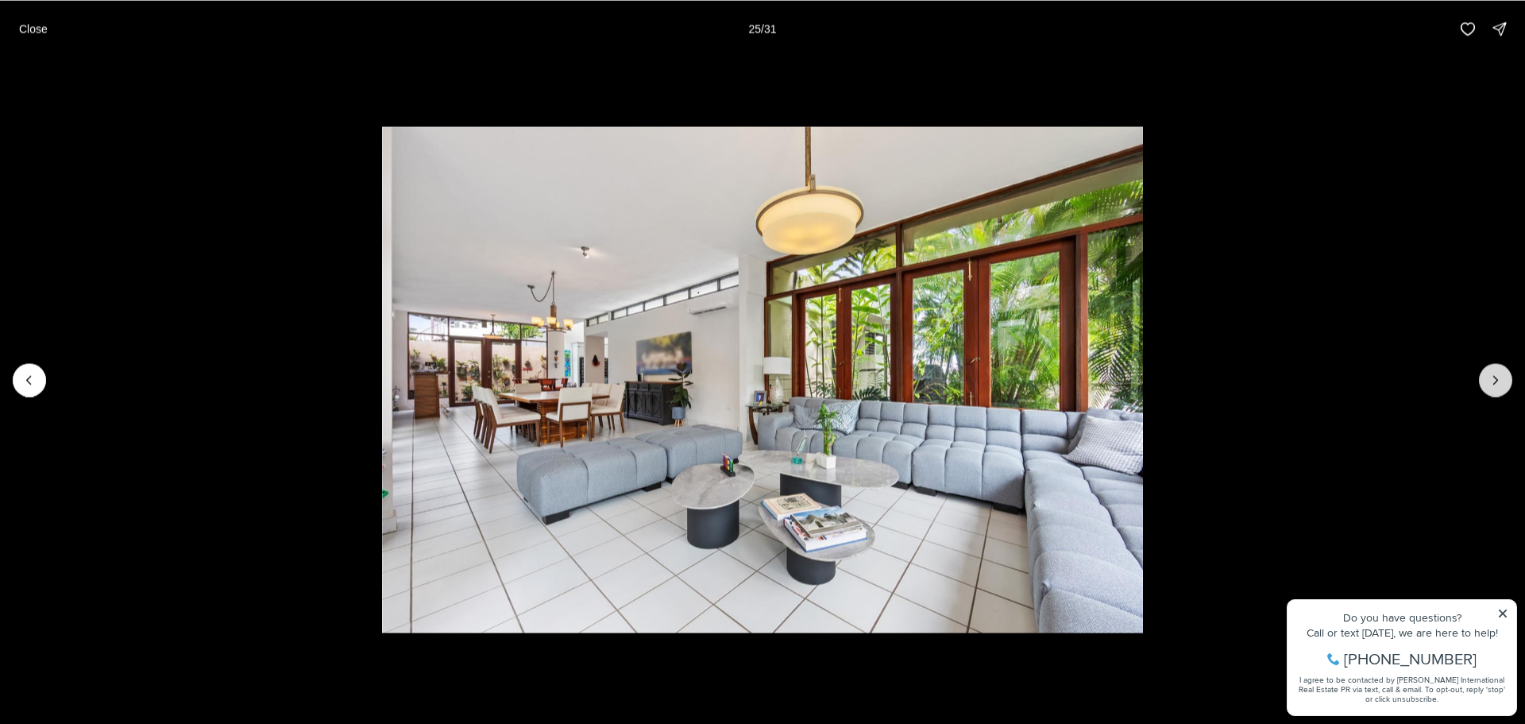
click at [1487, 386] on button "Next slide" at bounding box center [1495, 379] width 33 height 33
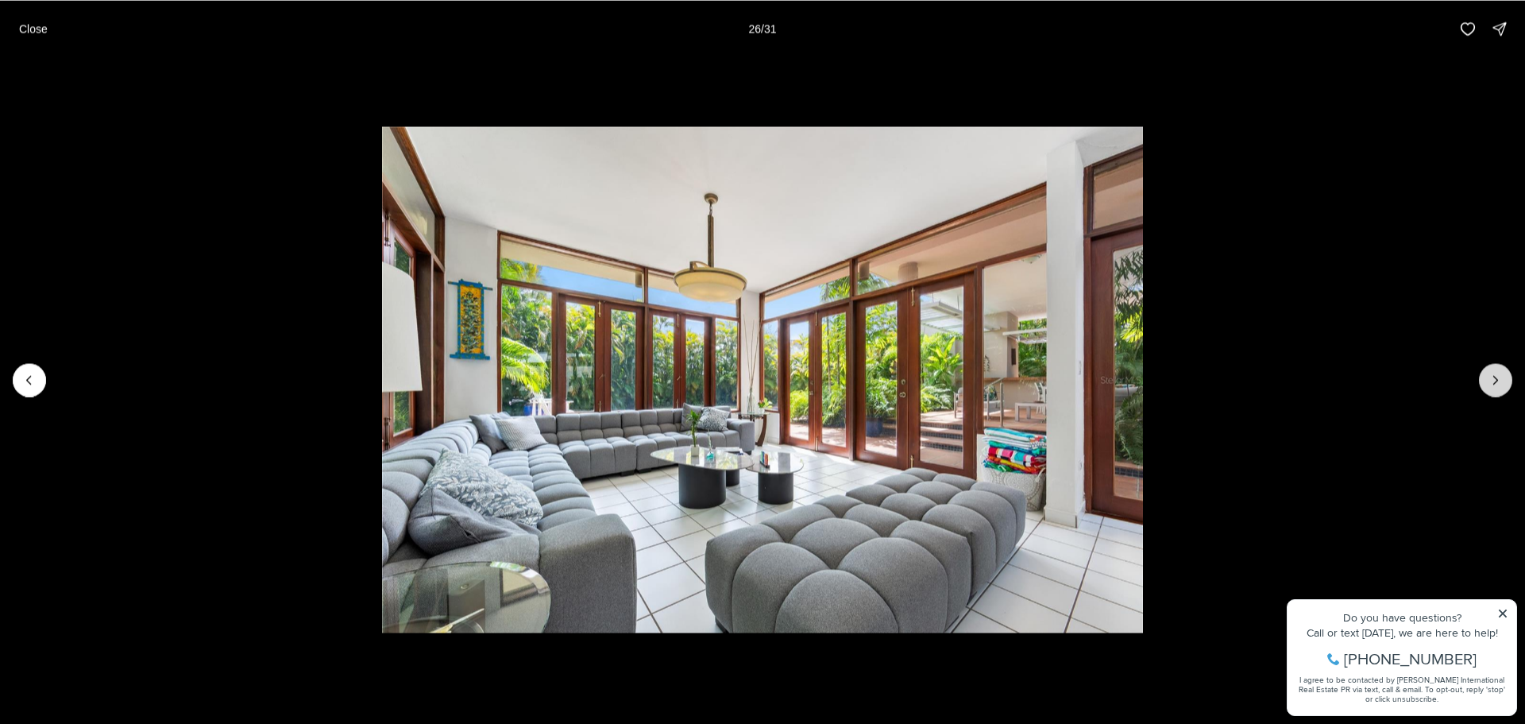
click at [1487, 386] on button "Next slide" at bounding box center [1495, 379] width 33 height 33
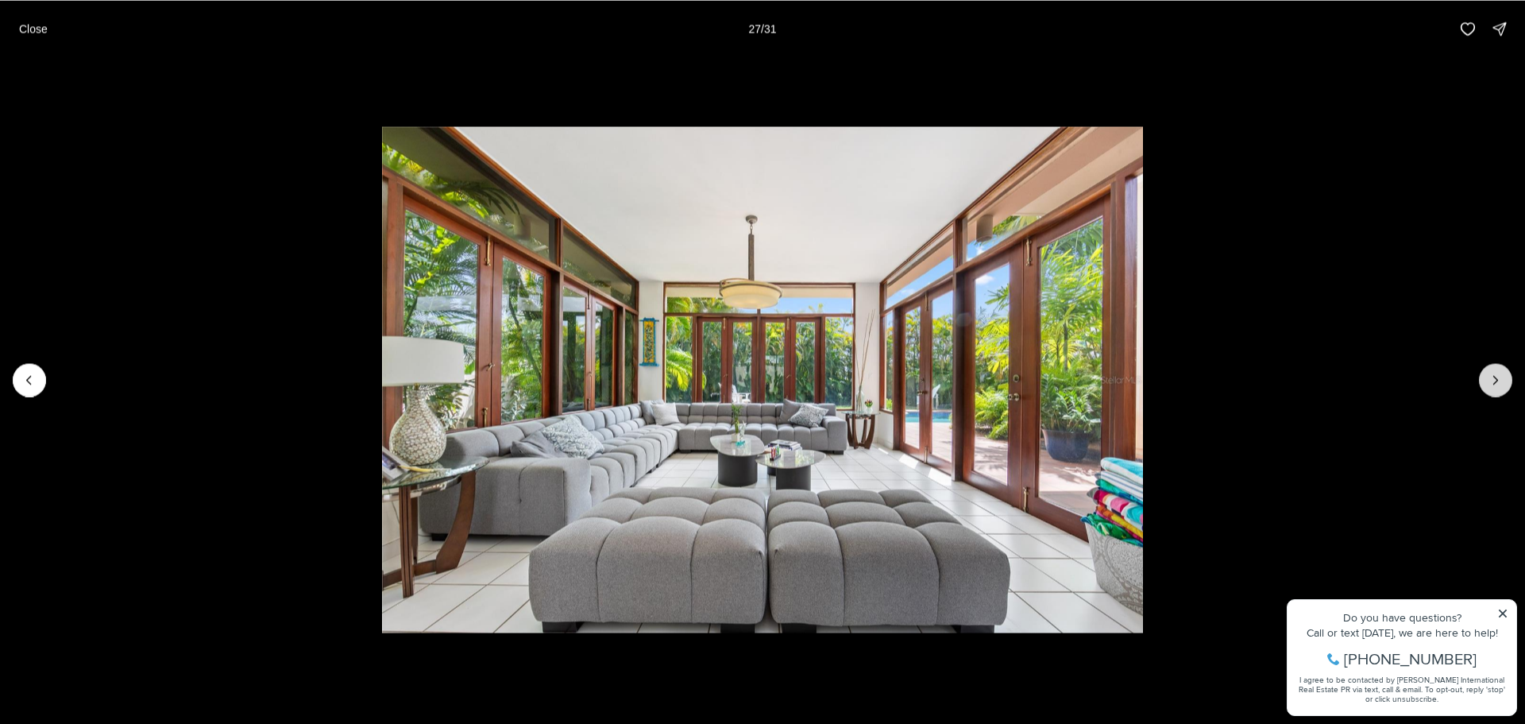
click at [1487, 386] on button "Next slide" at bounding box center [1495, 379] width 33 height 33
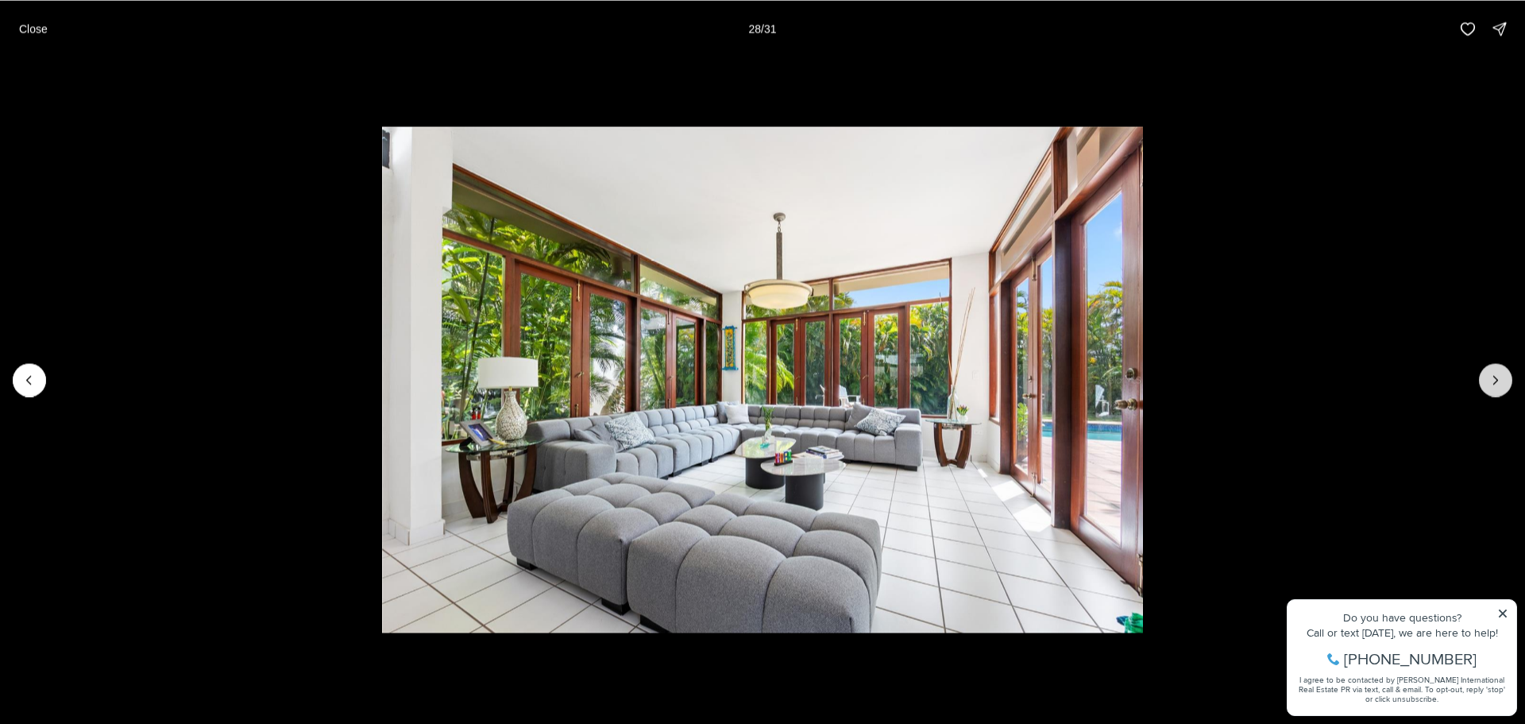
click at [1487, 386] on button "Next slide" at bounding box center [1495, 379] width 33 height 33
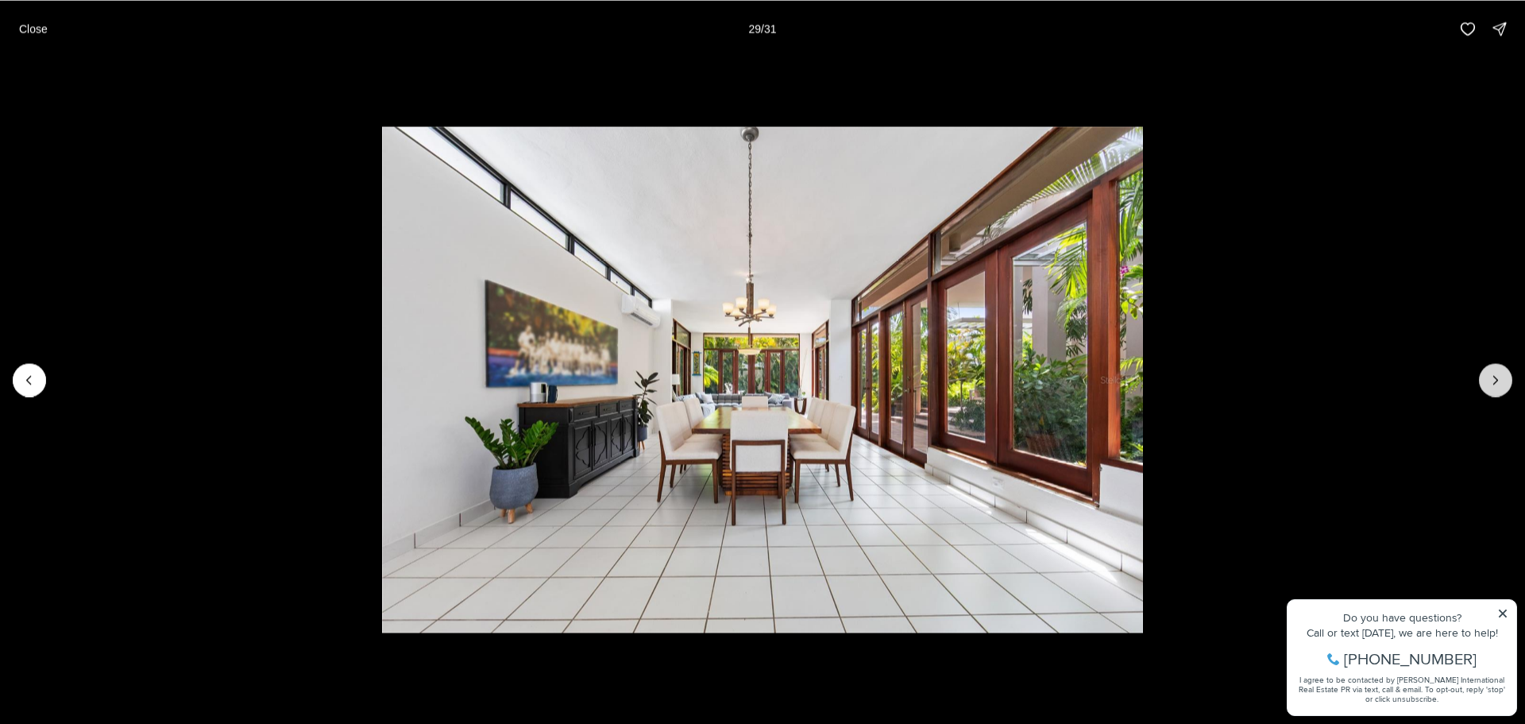
click at [1487, 386] on button "Next slide" at bounding box center [1495, 379] width 33 height 33
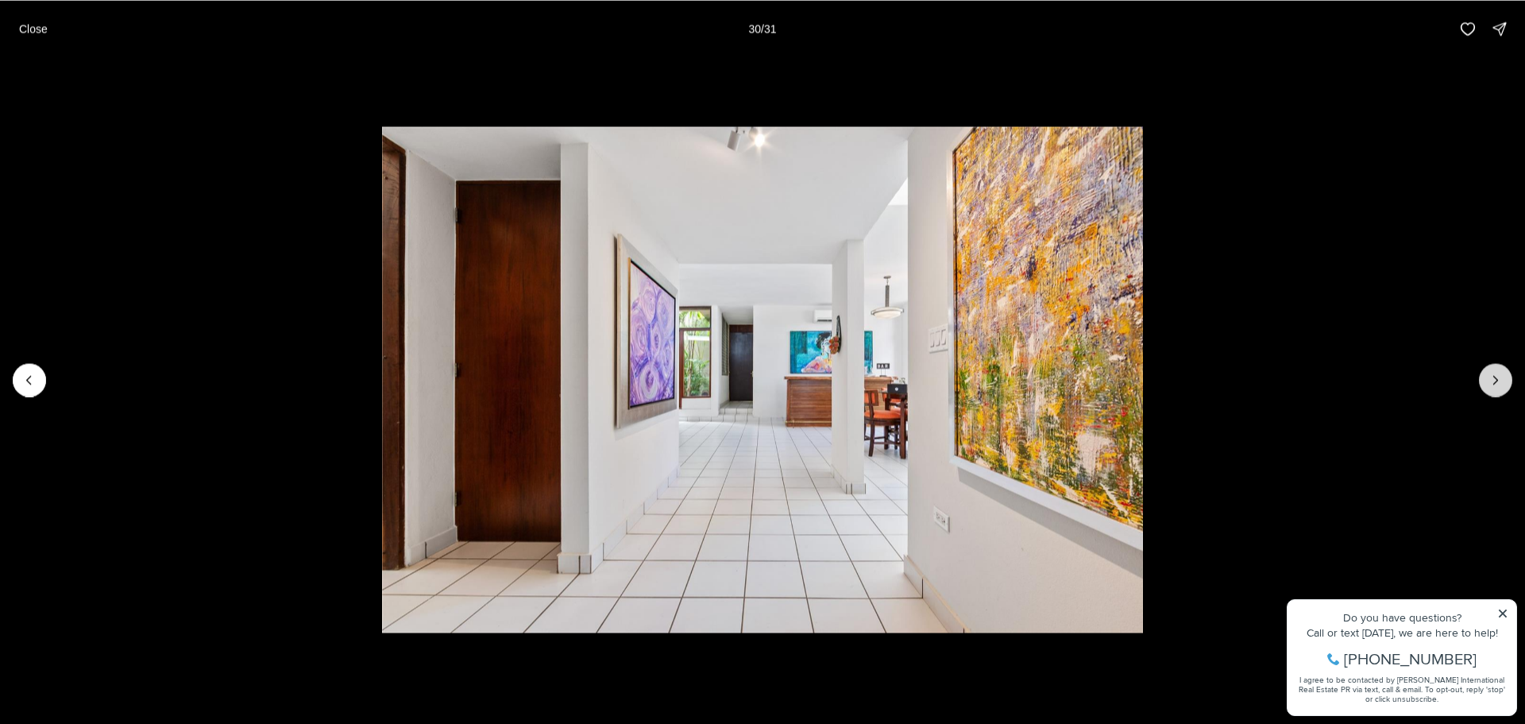
click at [1487, 386] on button "Next slide" at bounding box center [1495, 379] width 33 height 33
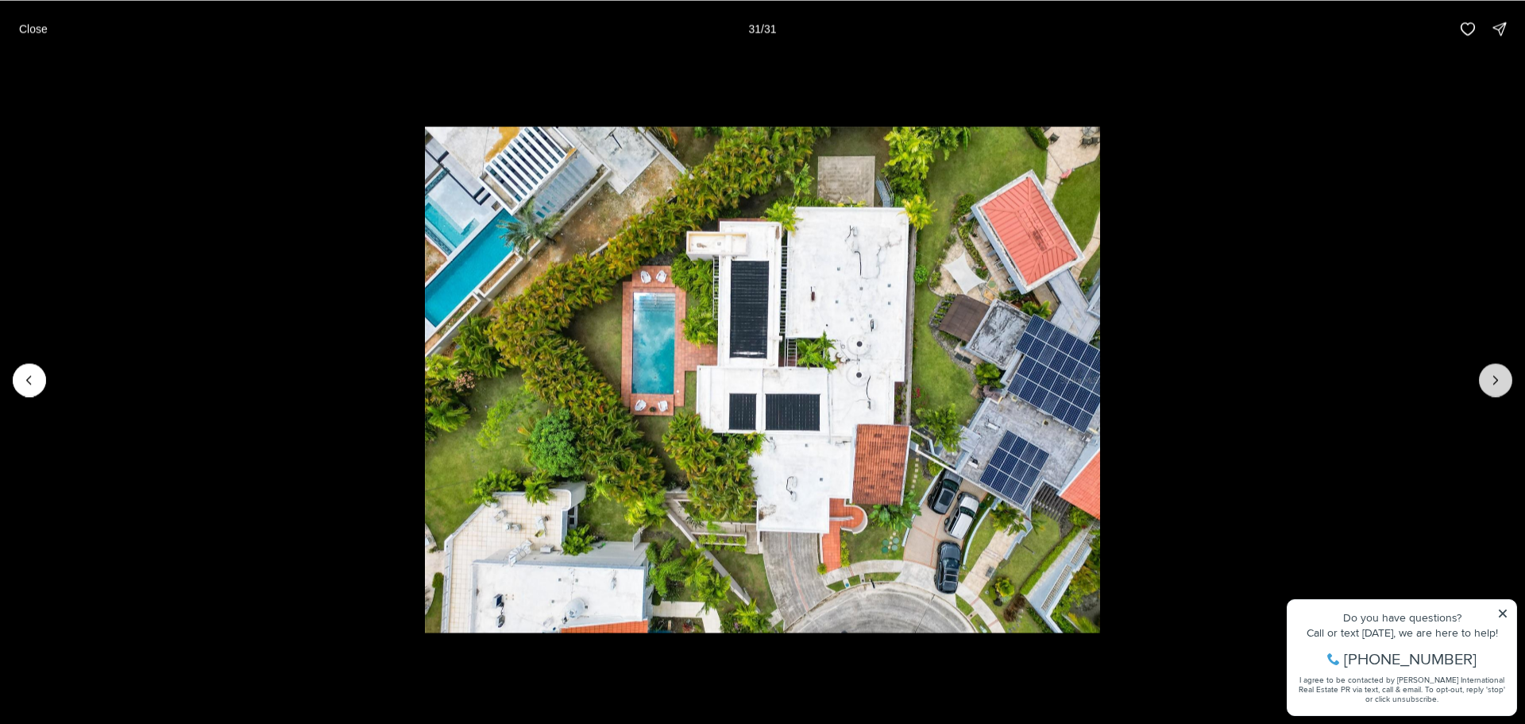
click at [1487, 386] on div at bounding box center [1495, 379] width 33 height 33
click at [1381, 391] on li "31 of 31" at bounding box center [762, 379] width 1525 height 644
click at [53, 31] on button "Close" at bounding box center [34, 29] width 48 height 32
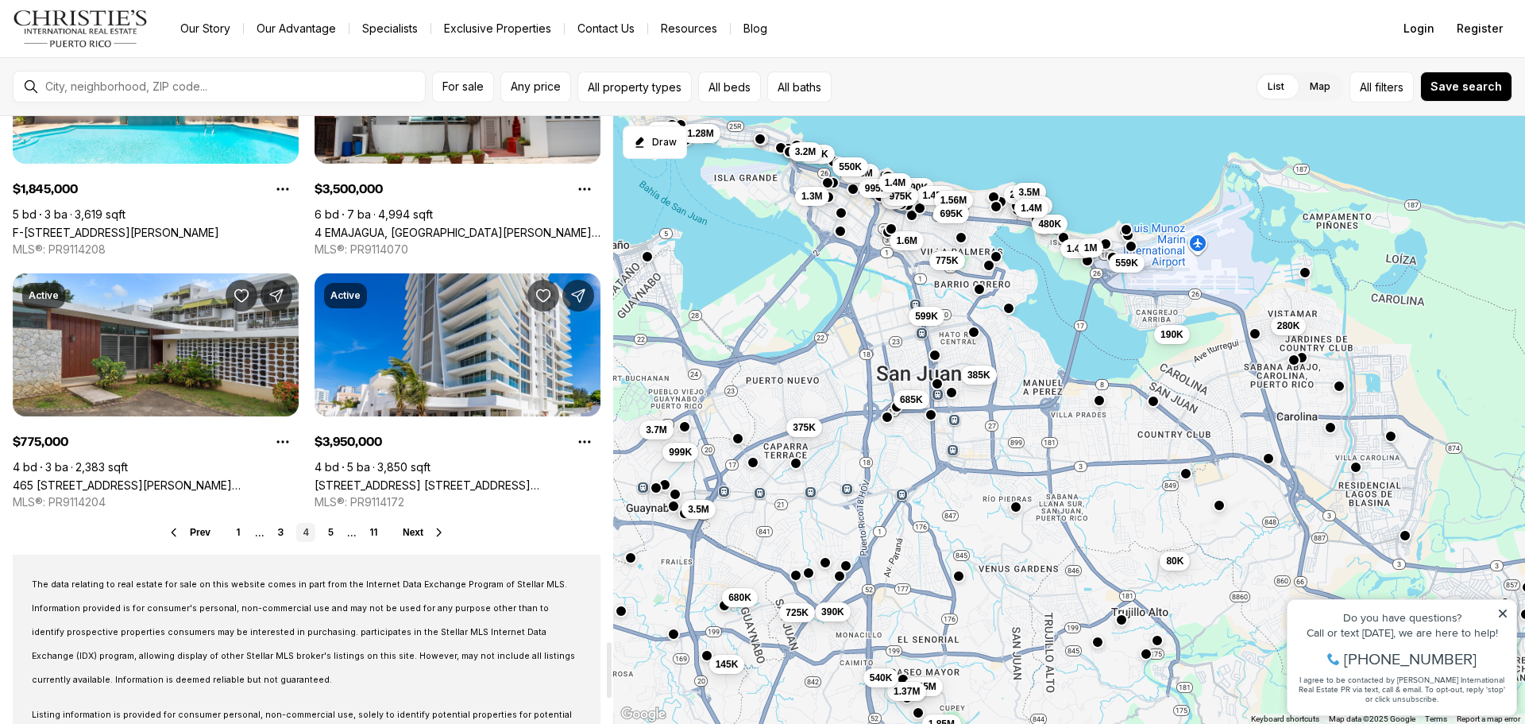
scroll to position [5720, 0]
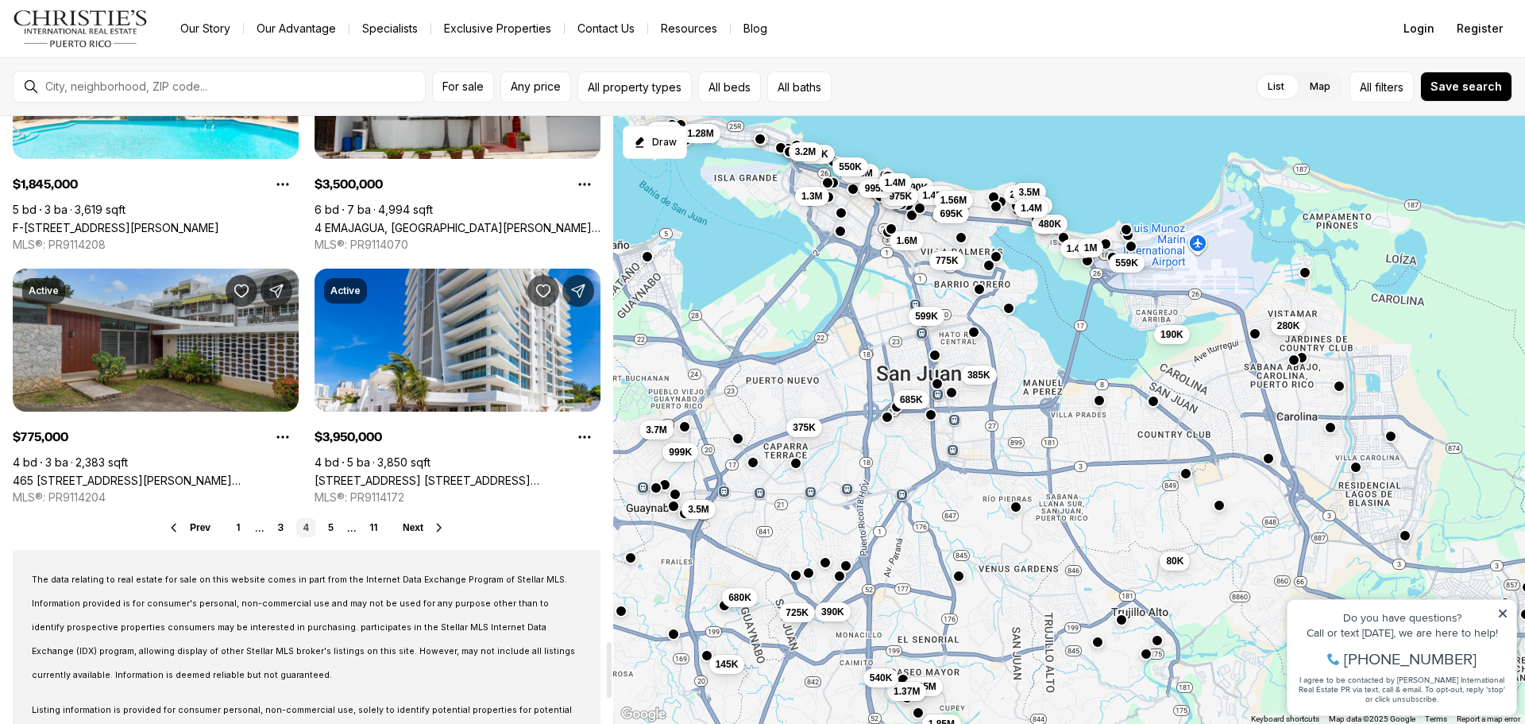
click at [213, 473] on link "465 [STREET_ADDRESS][PERSON_NAME][PERSON_NAME]" at bounding box center [156, 480] width 286 height 14
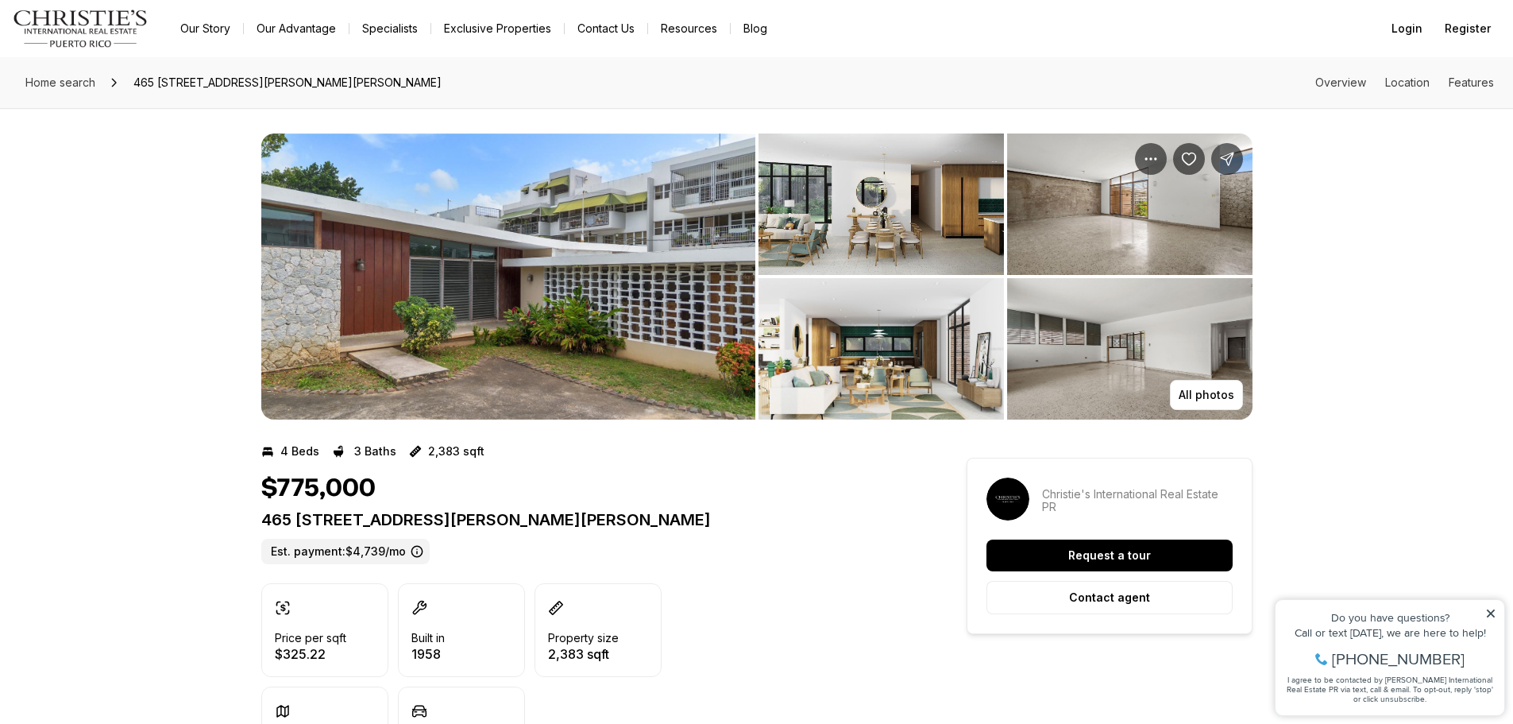
click at [1087, 365] on img "View image gallery" at bounding box center [1129, 348] width 245 height 141
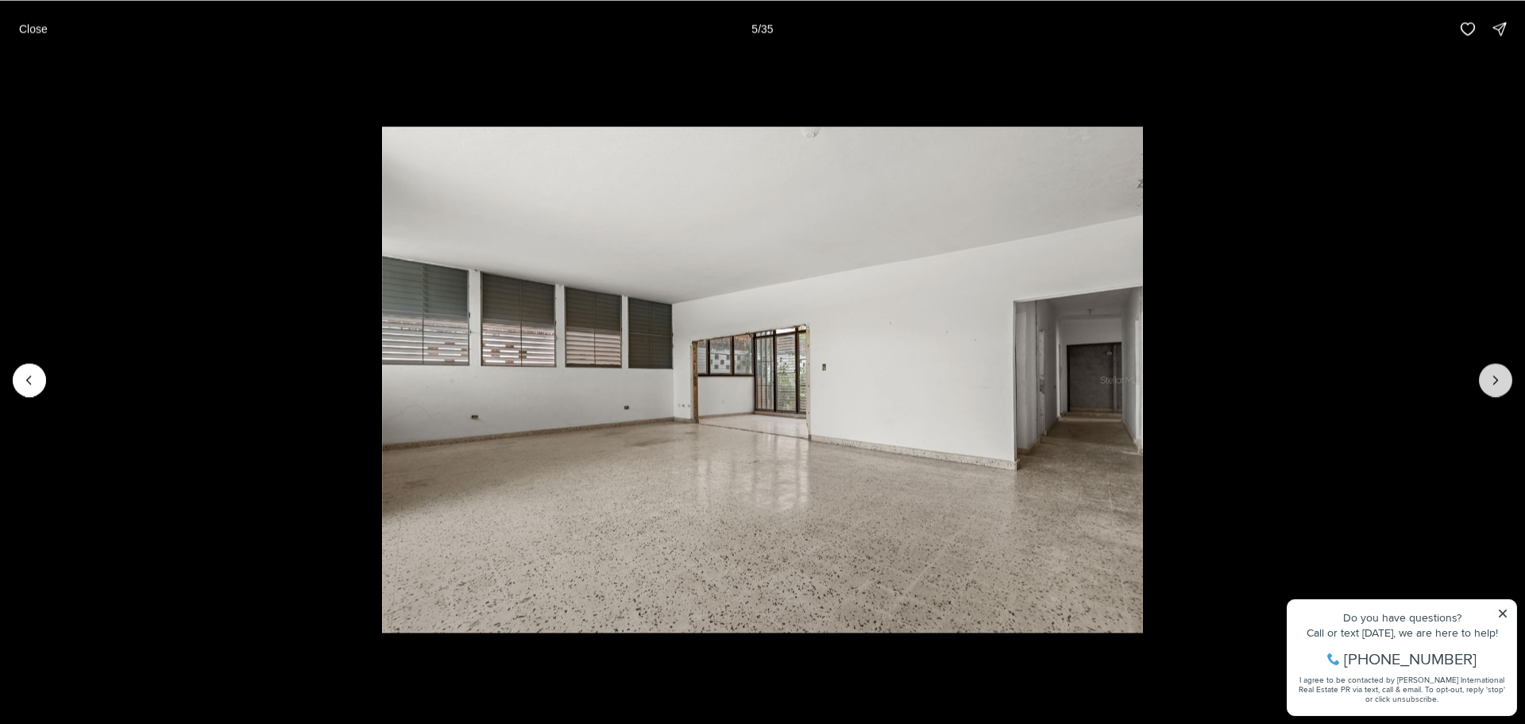
click at [1485, 374] on button "Next slide" at bounding box center [1495, 379] width 33 height 33
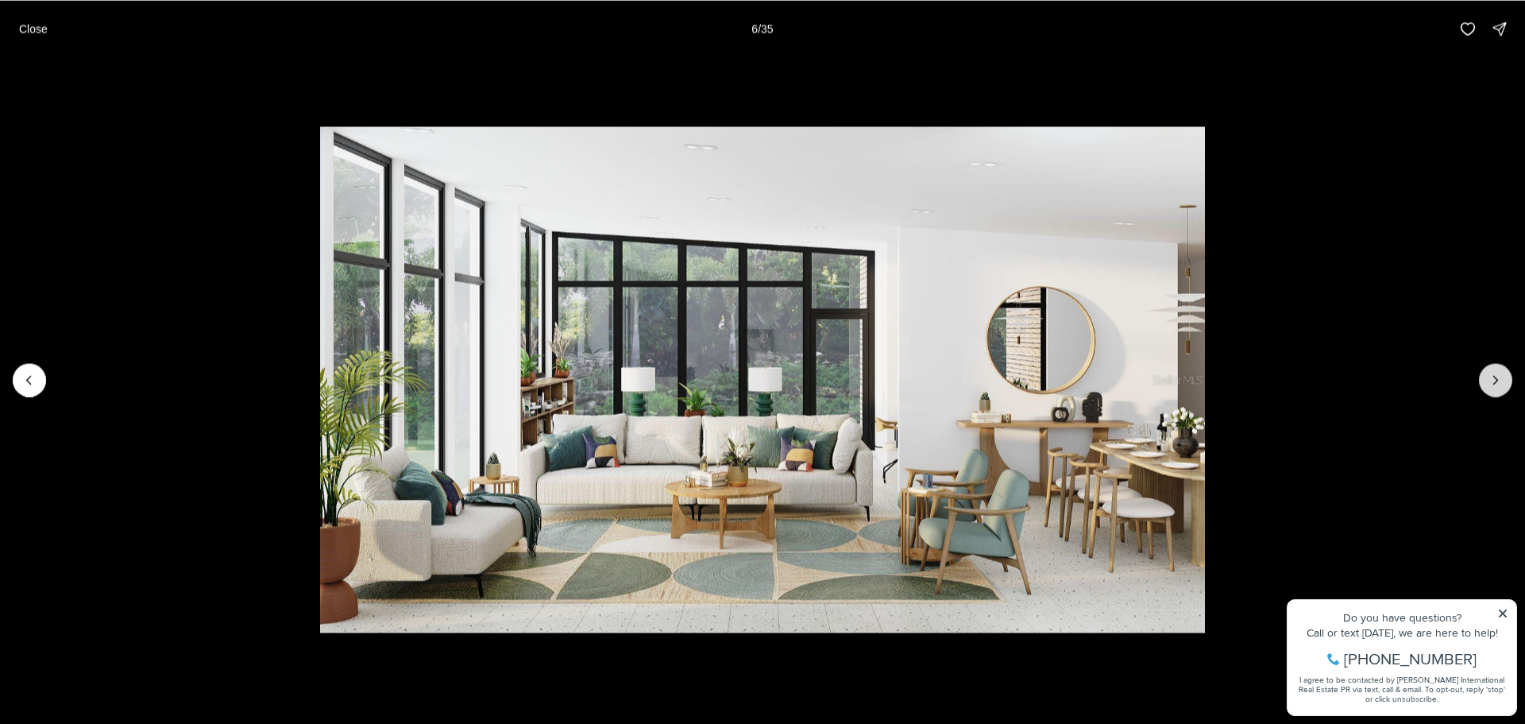
click at [1485, 374] on button "Next slide" at bounding box center [1495, 379] width 33 height 33
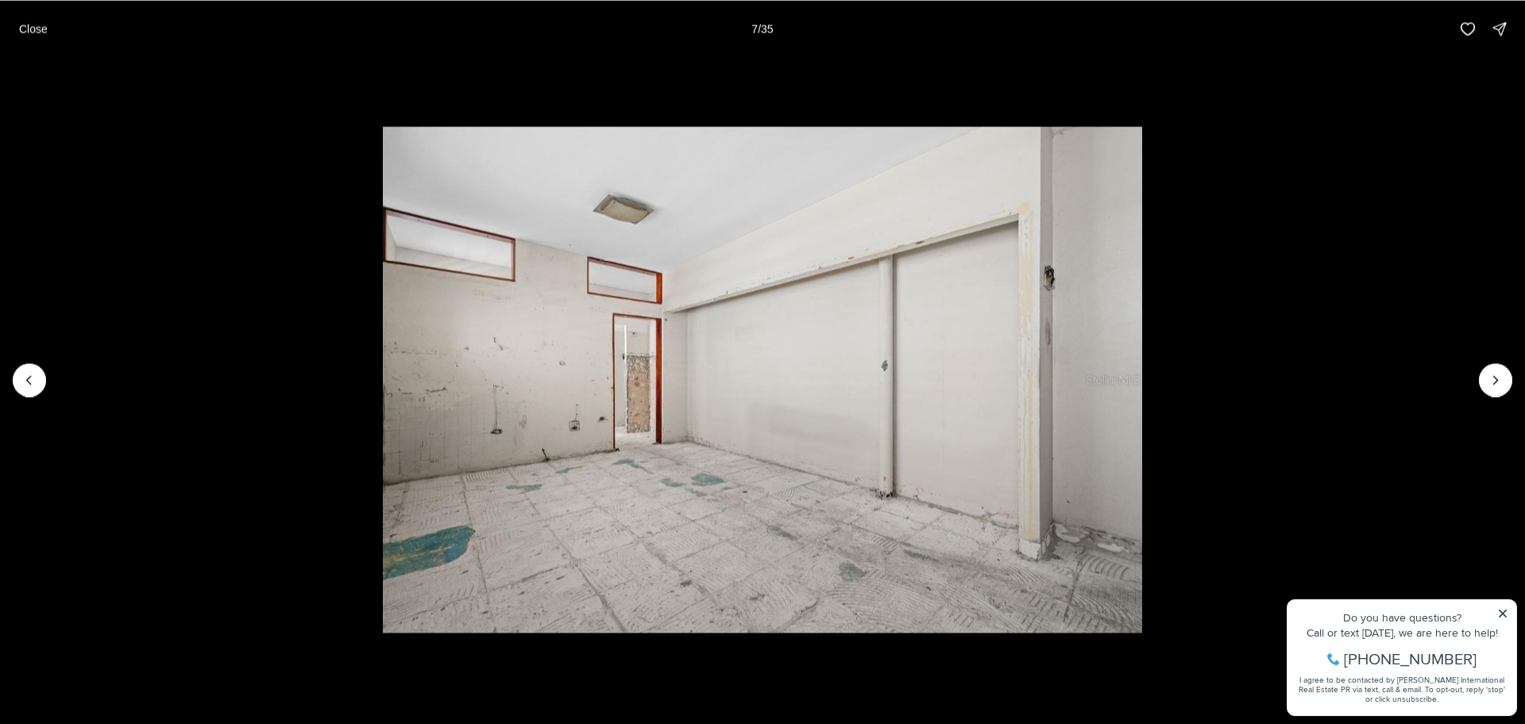
click at [237, 334] on li "7 of 35" at bounding box center [762, 379] width 1525 height 644
click at [33, 30] on p "Close" at bounding box center [33, 28] width 29 height 13
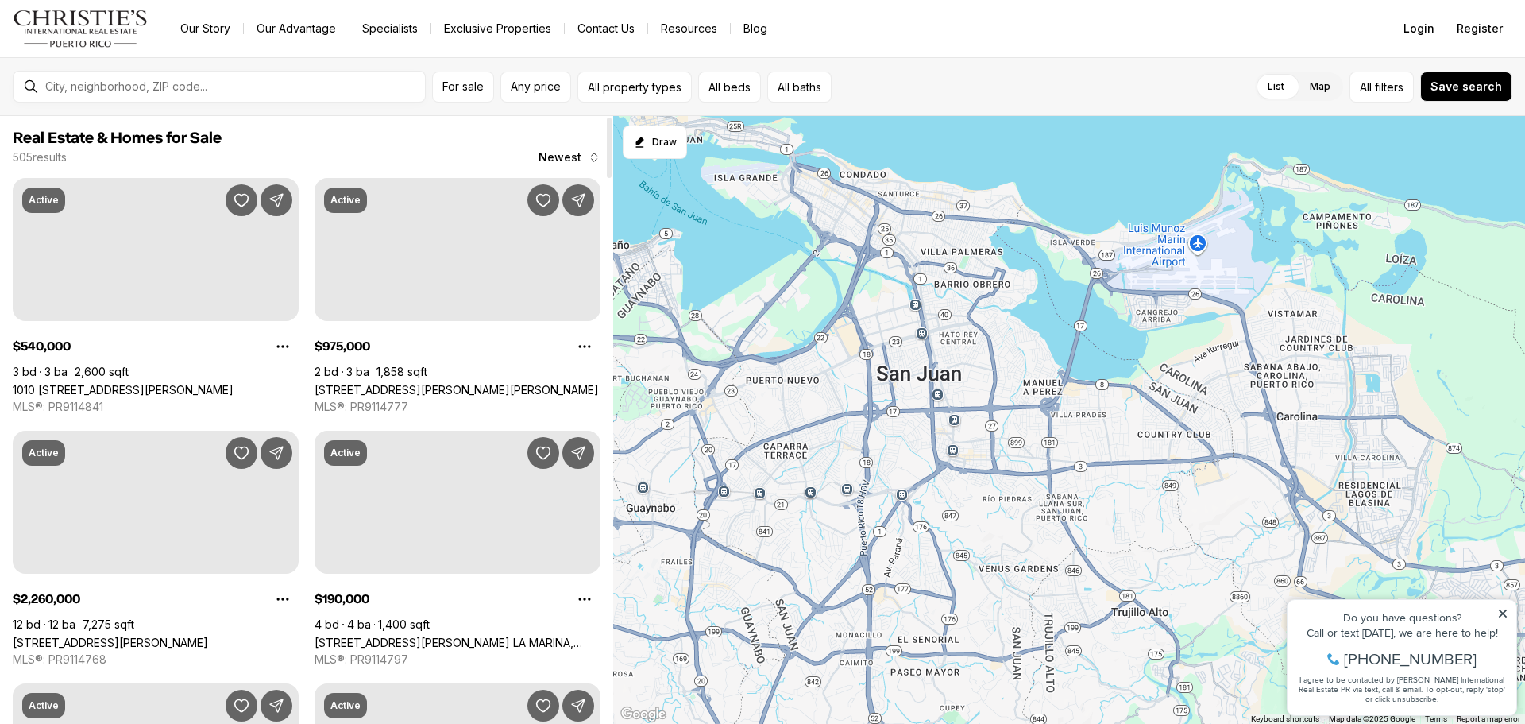
scroll to position [5720, 0]
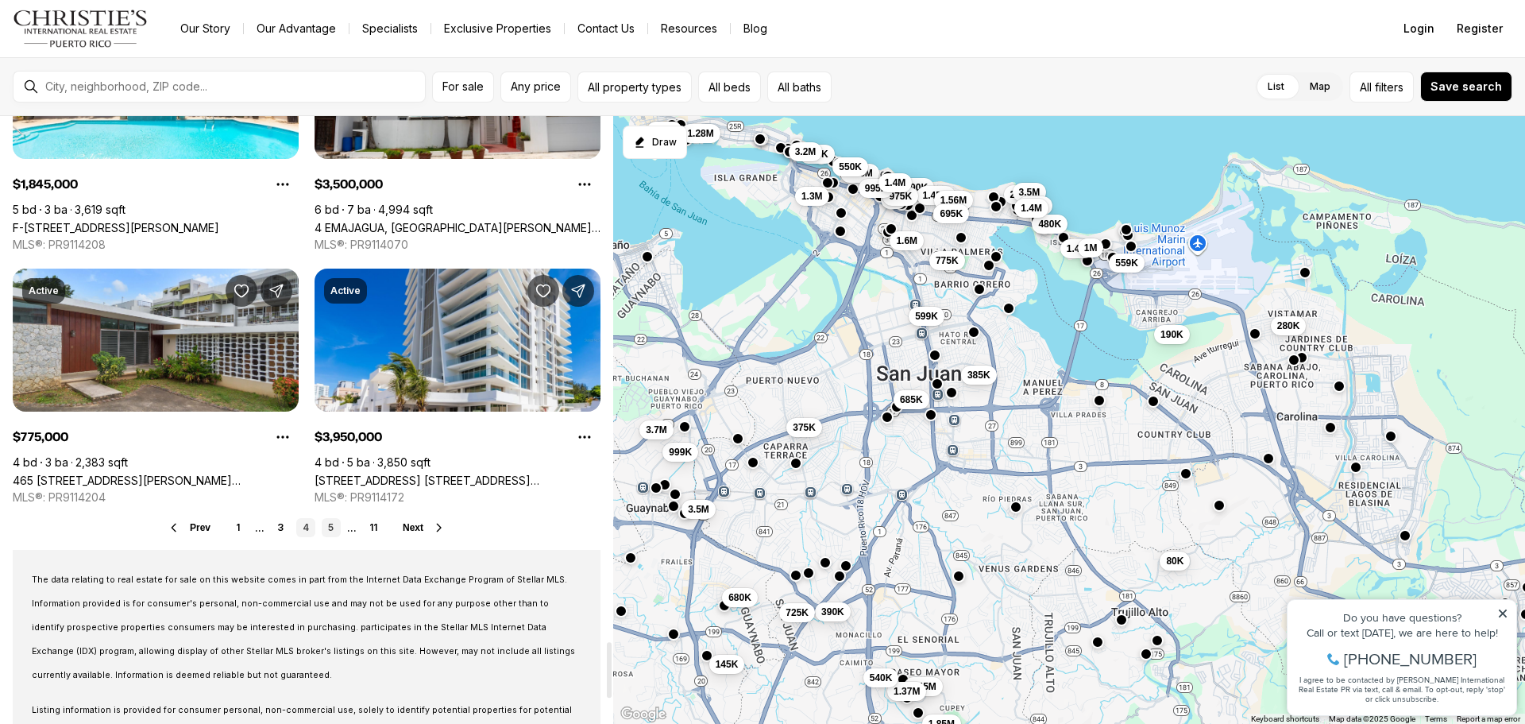
click at [332, 527] on link "5" at bounding box center [331, 527] width 19 height 19
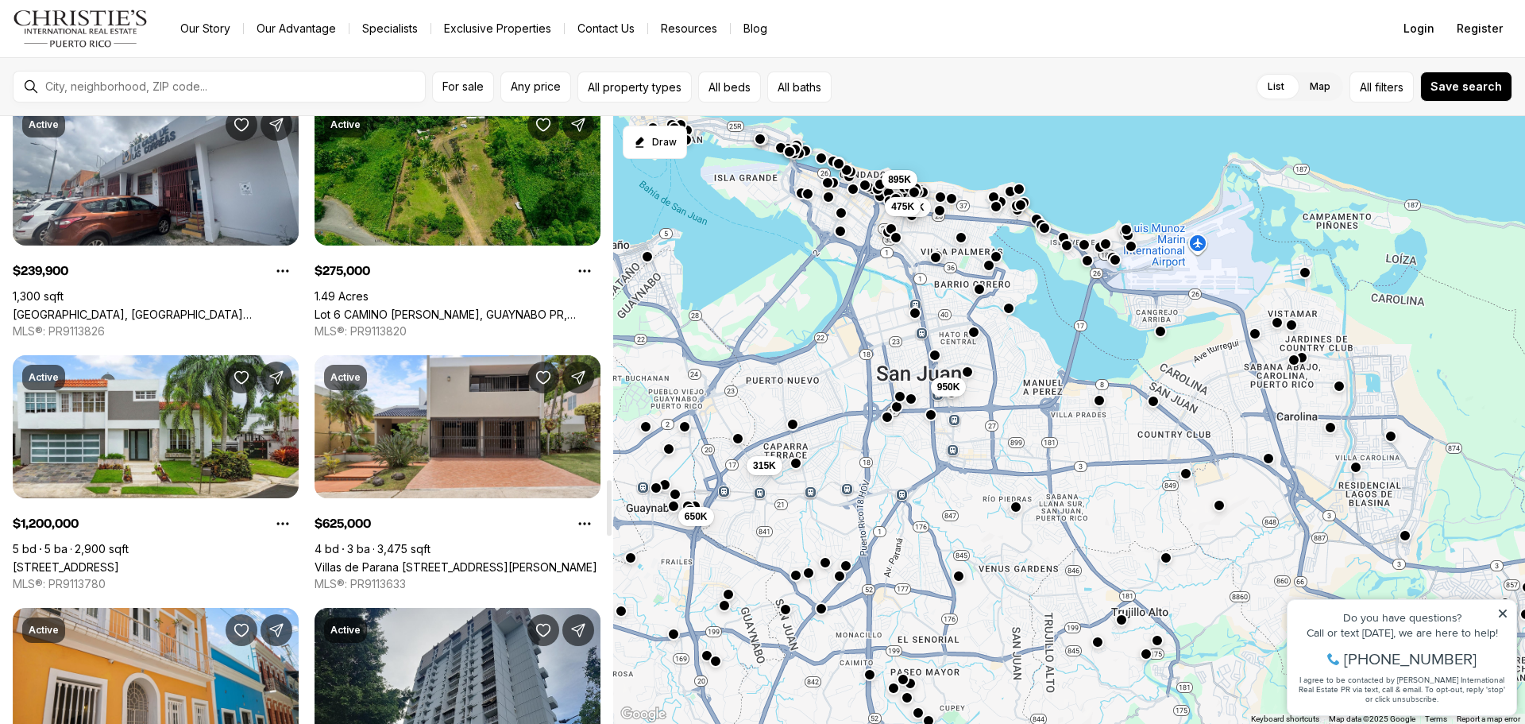
scroll to position [4131, 0]
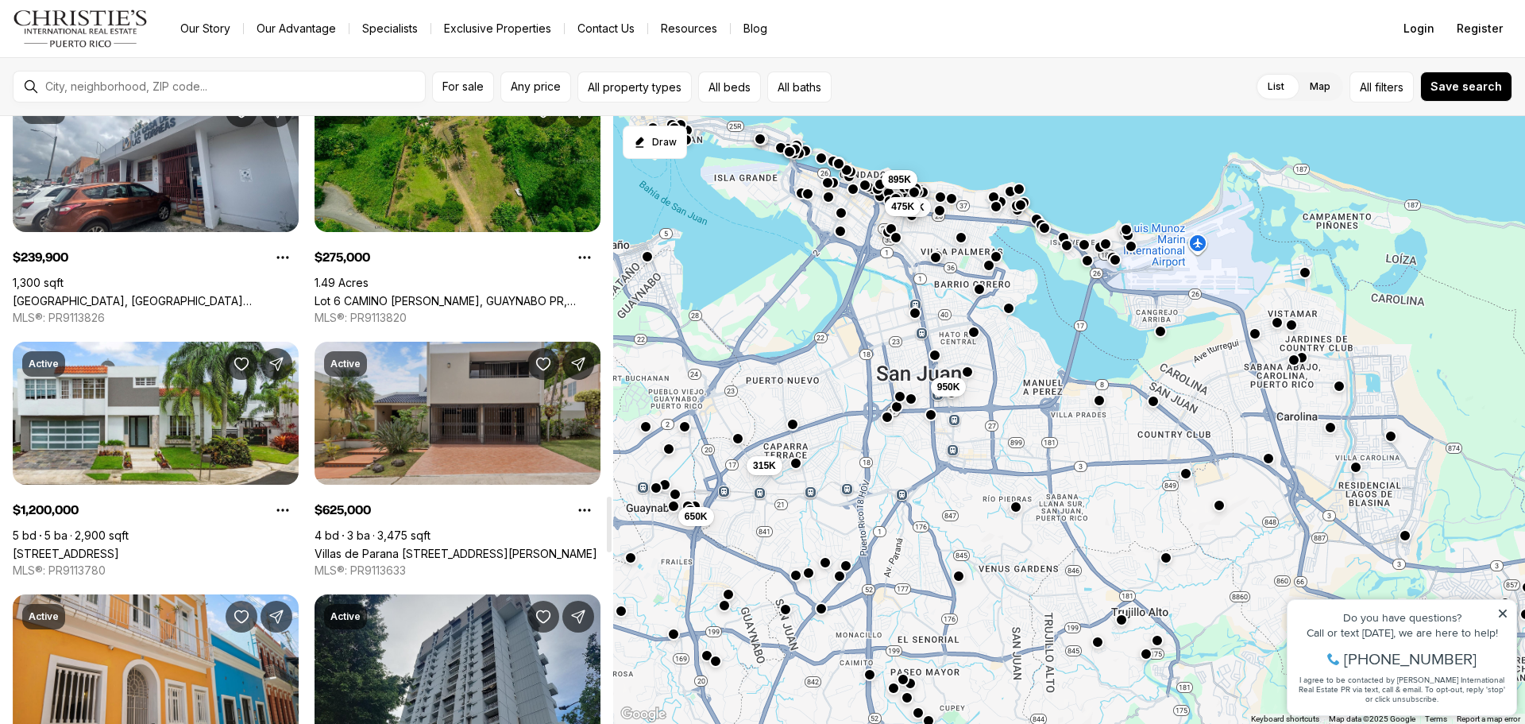
click at [457, 547] on link "Villas de Parana [STREET_ADDRESS][PERSON_NAME]" at bounding box center [456, 554] width 283 height 14
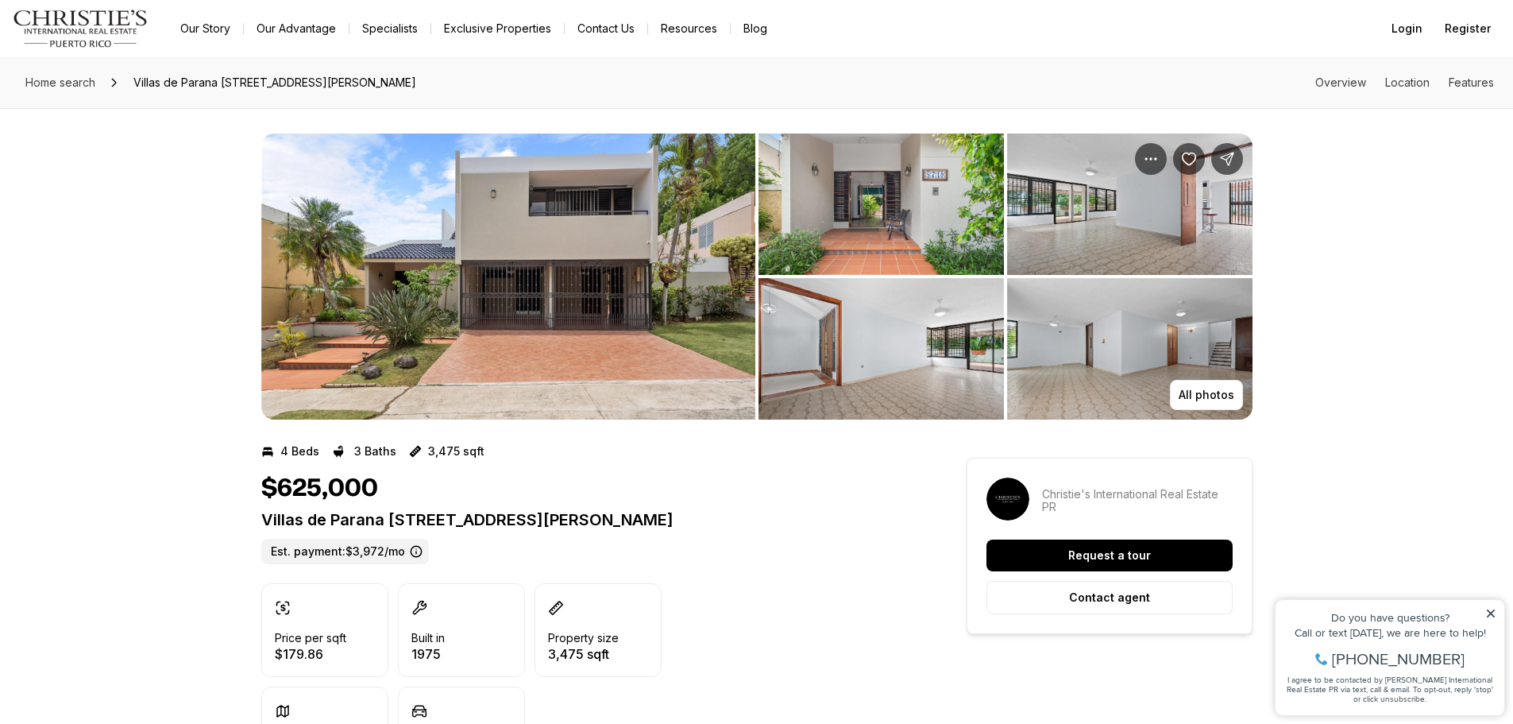
click at [892, 213] on img "View image gallery" at bounding box center [881, 203] width 245 height 141
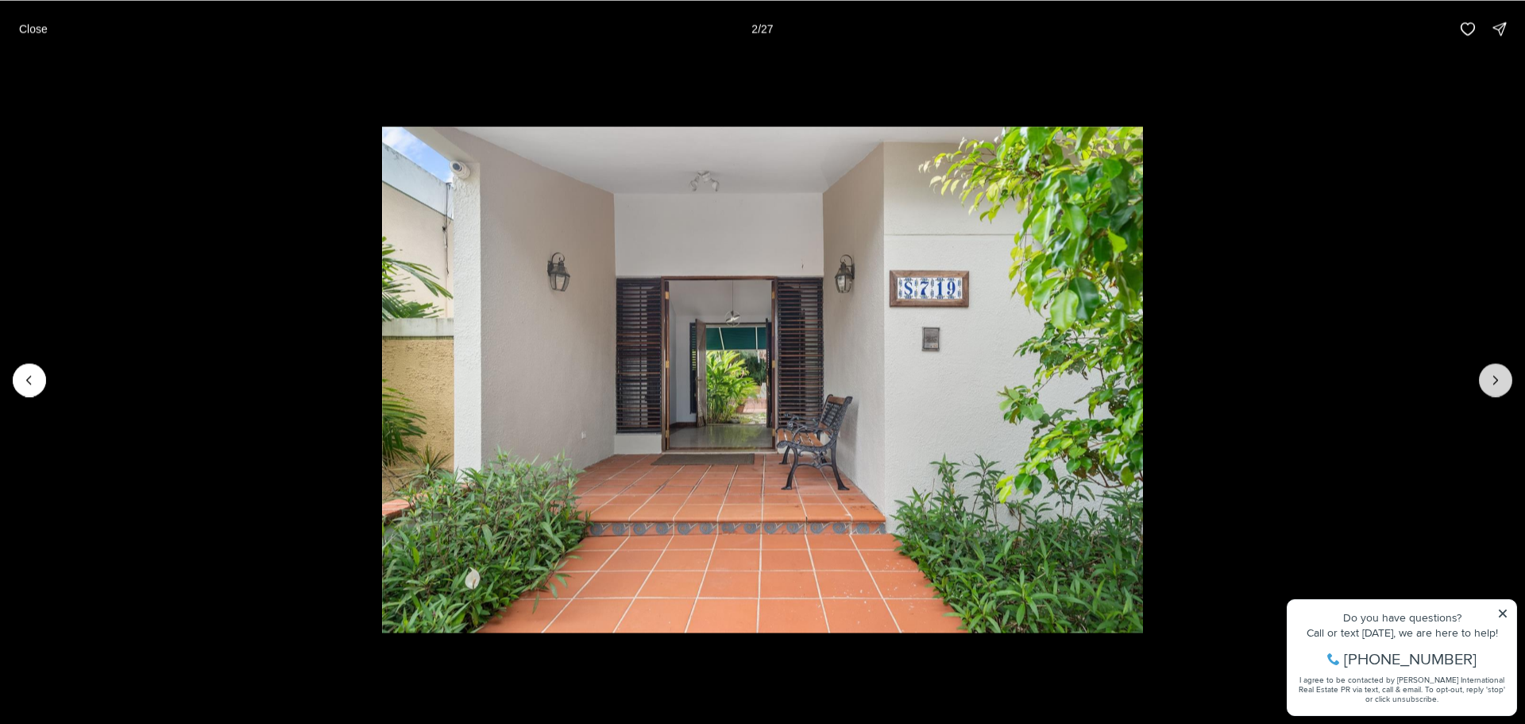
click at [1505, 386] on button "Next slide" at bounding box center [1495, 379] width 33 height 33
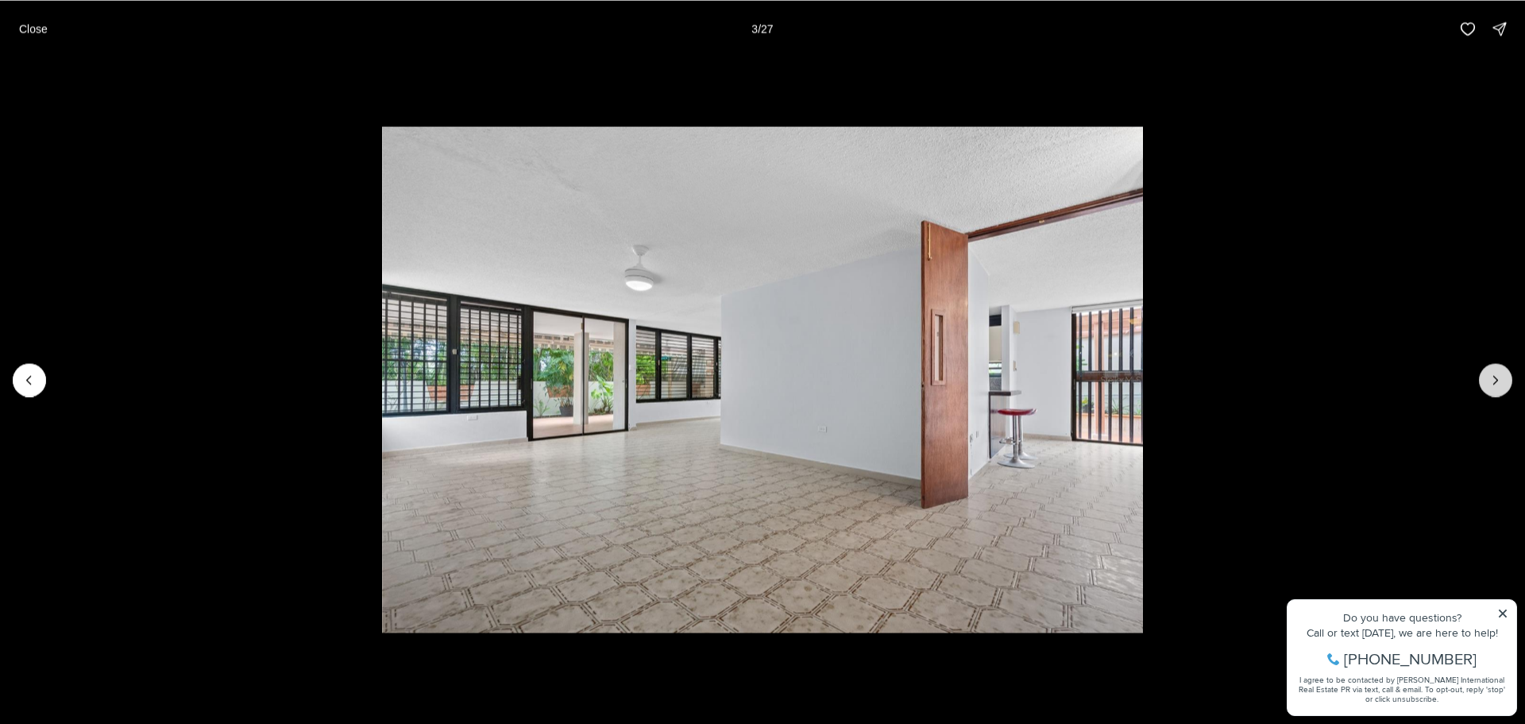
click at [1505, 386] on button "Next slide" at bounding box center [1495, 379] width 33 height 33
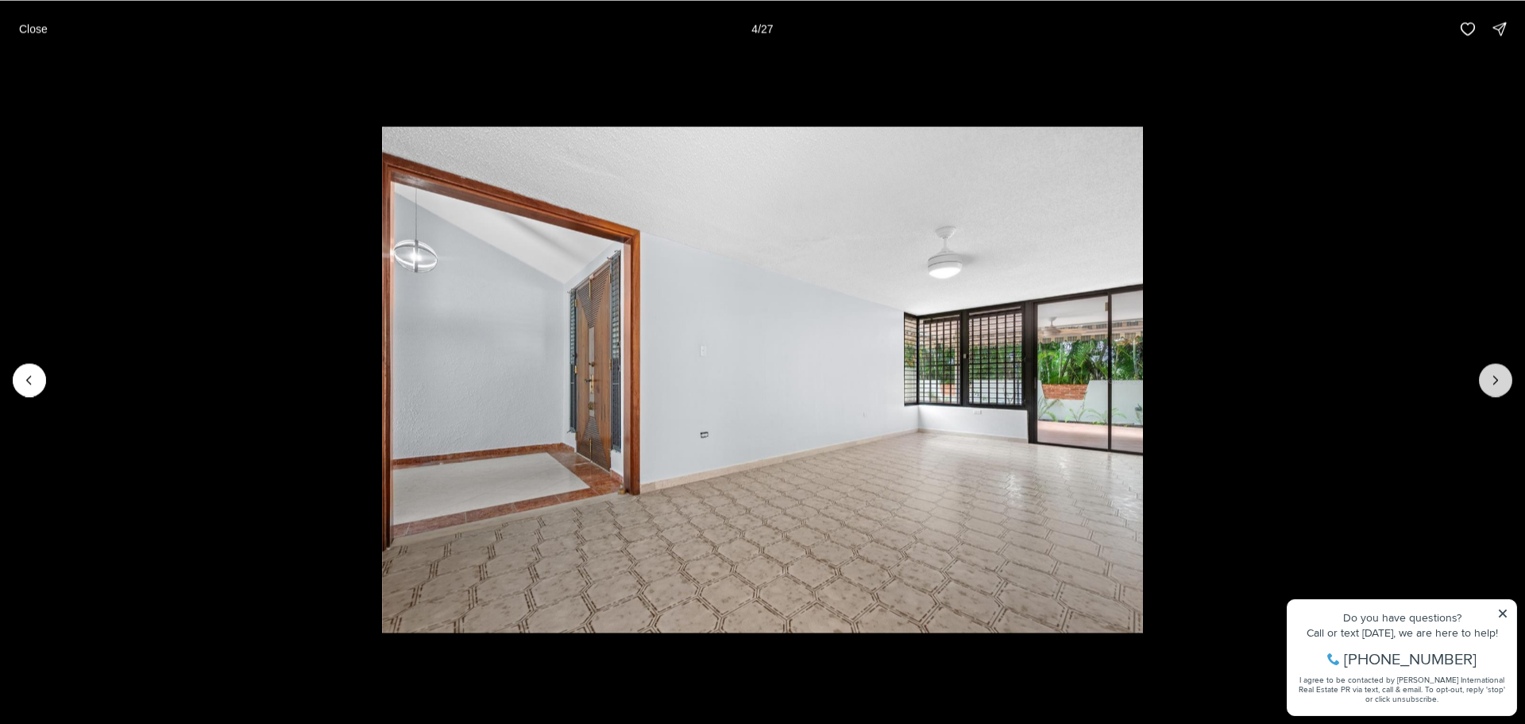
click at [1505, 386] on button "Next slide" at bounding box center [1495, 379] width 33 height 33
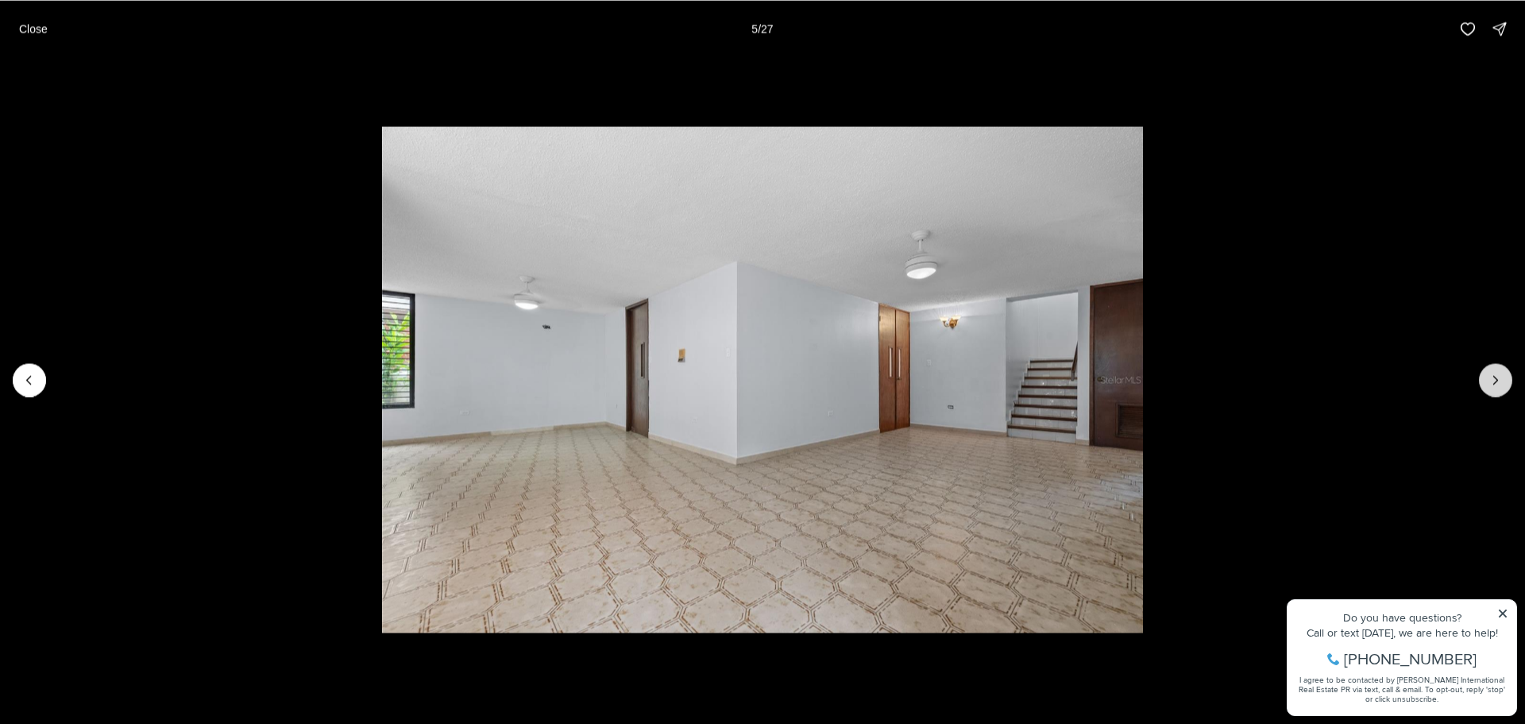
click at [1505, 386] on button "Next slide" at bounding box center [1495, 379] width 33 height 33
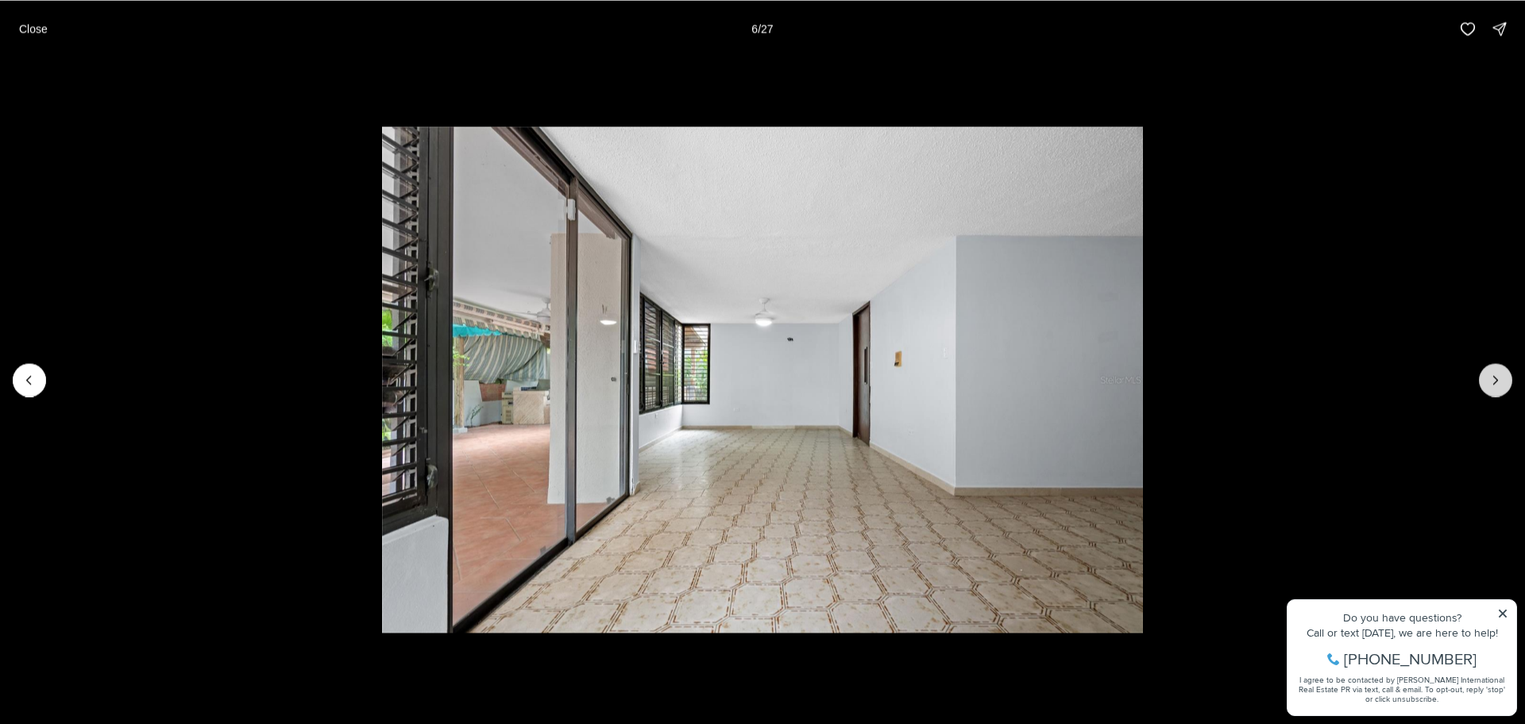
click at [1505, 386] on button "Next slide" at bounding box center [1495, 379] width 33 height 33
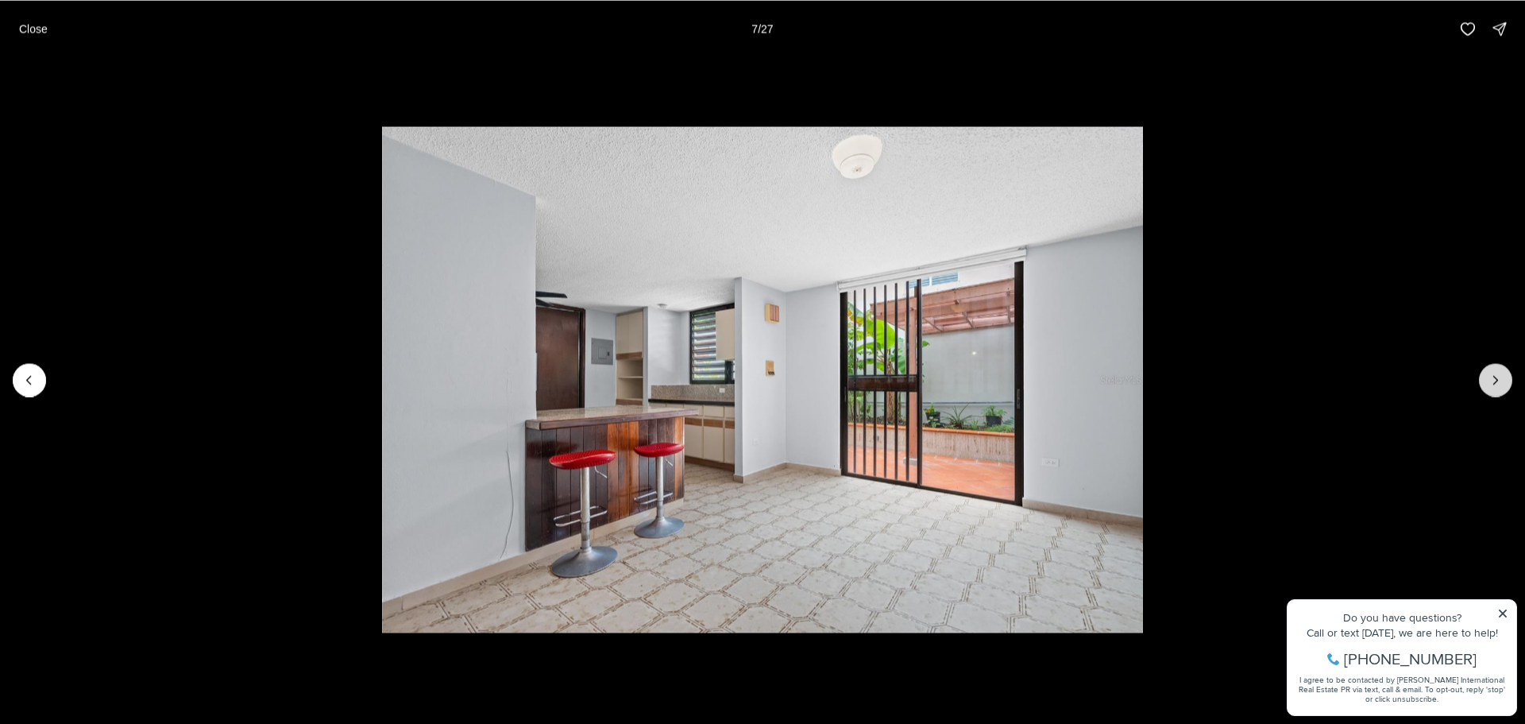
click at [1505, 386] on button "Next slide" at bounding box center [1495, 379] width 33 height 33
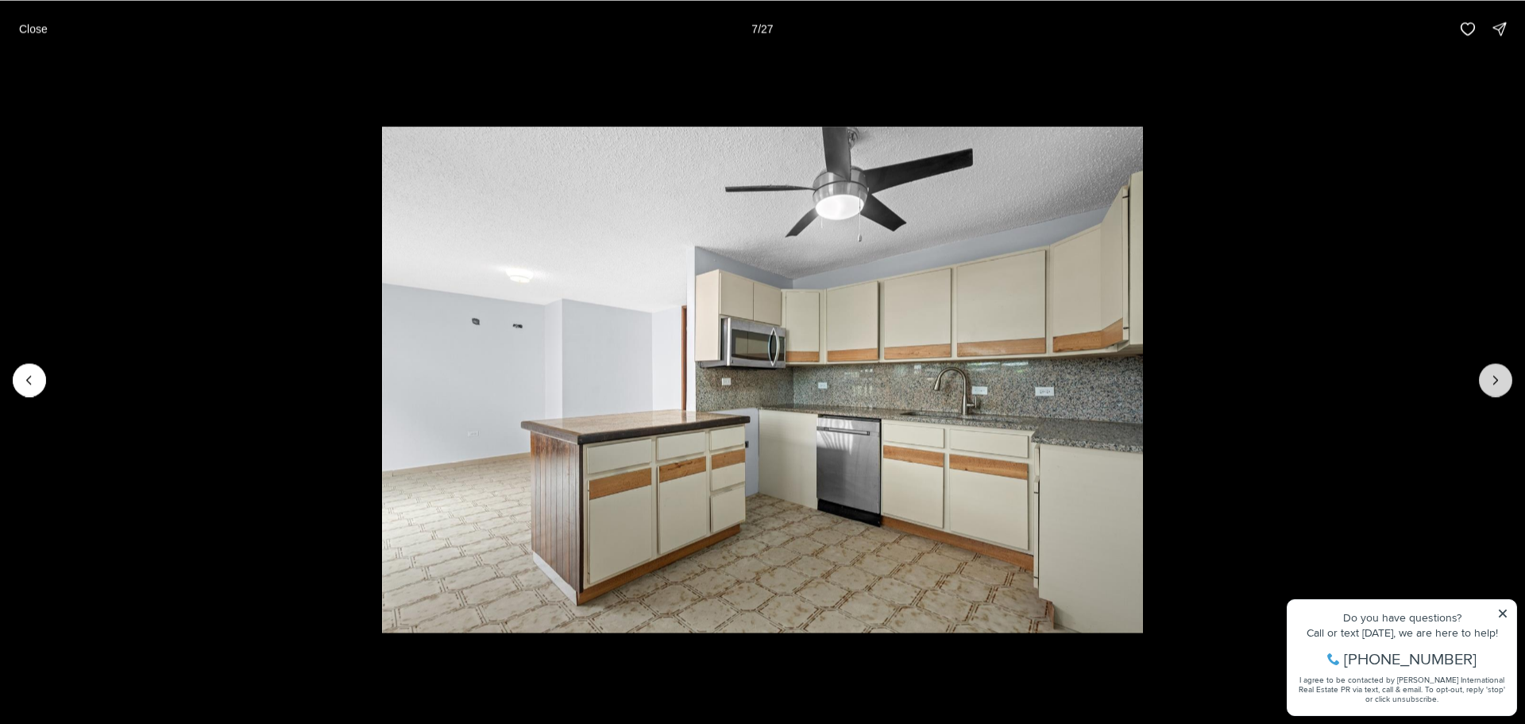
click at [1505, 386] on button "Next slide" at bounding box center [1495, 379] width 33 height 33
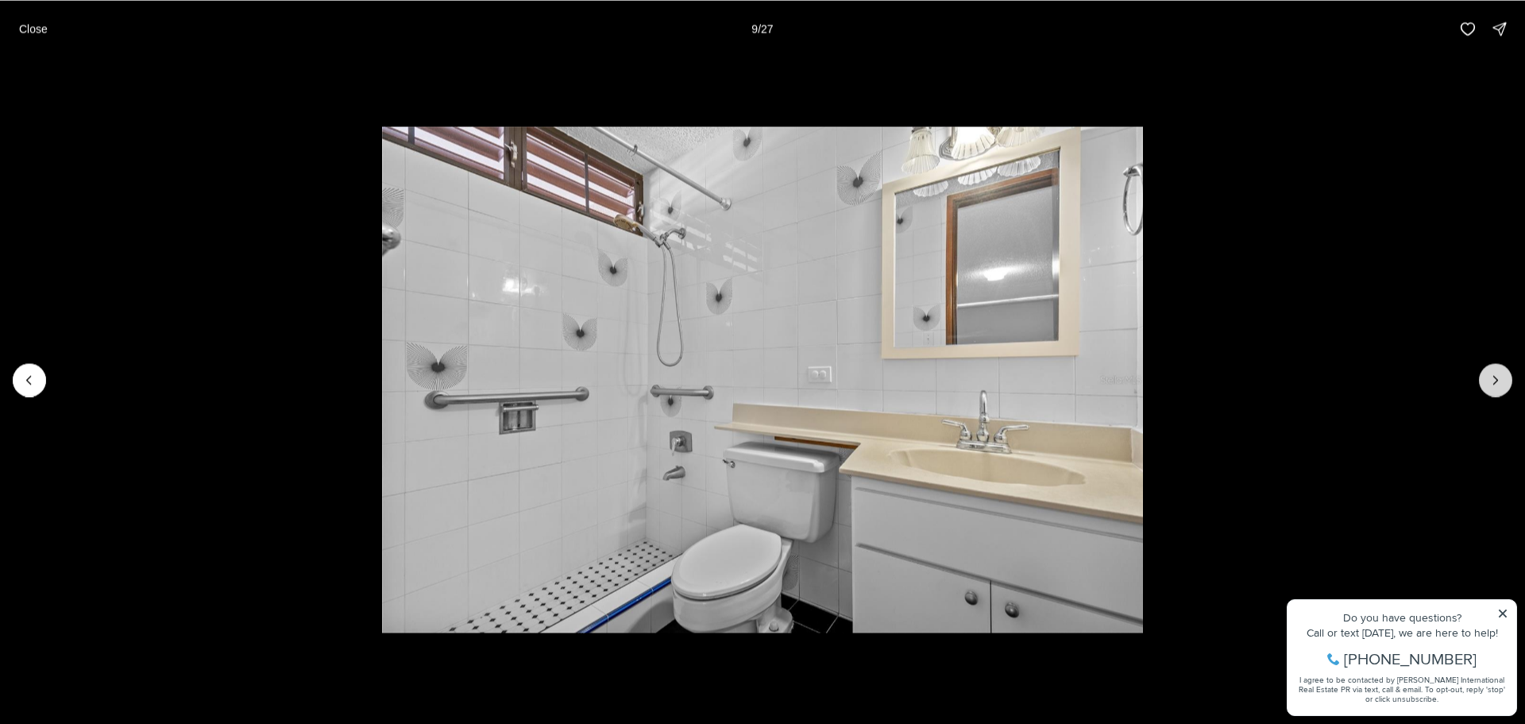
click at [1505, 386] on button "Next slide" at bounding box center [1495, 379] width 33 height 33
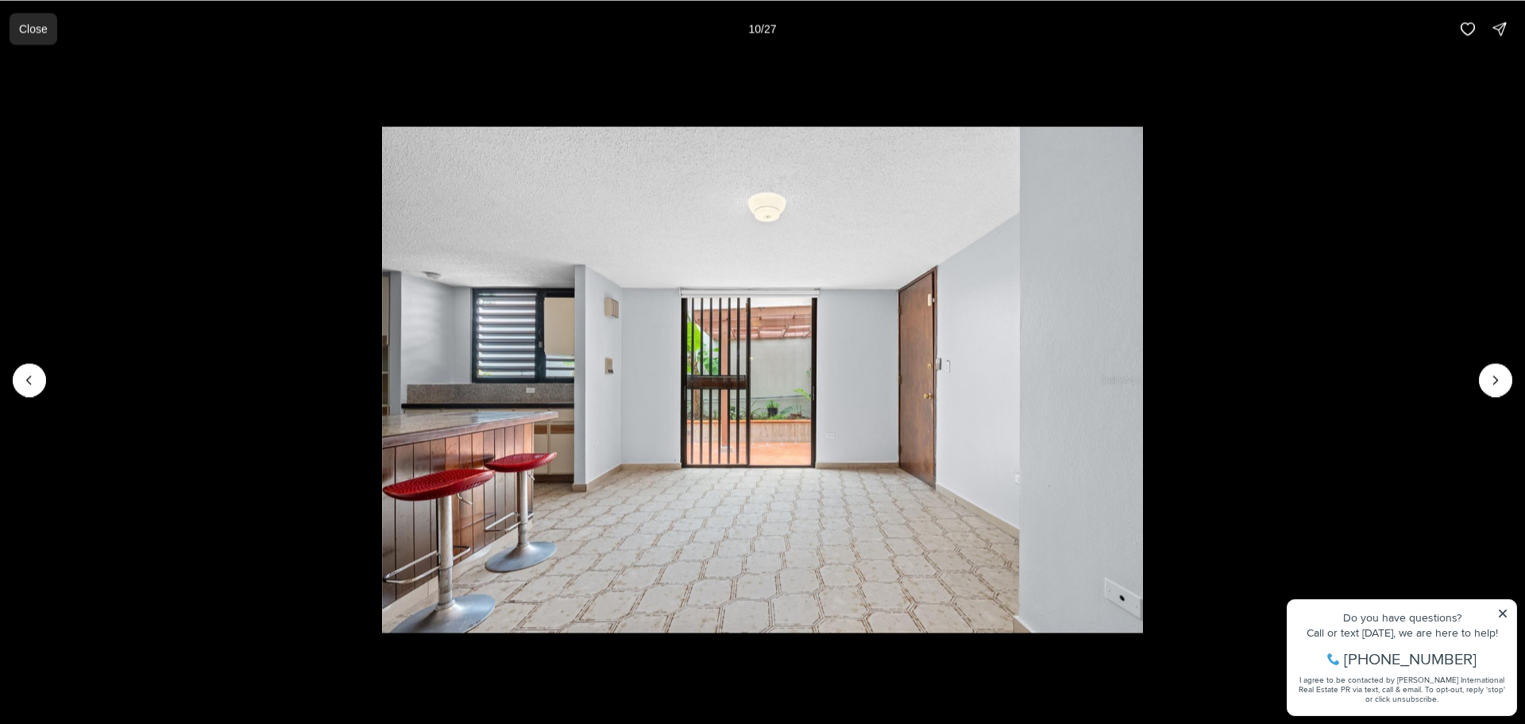
click at [37, 31] on p "Close" at bounding box center [33, 28] width 29 height 13
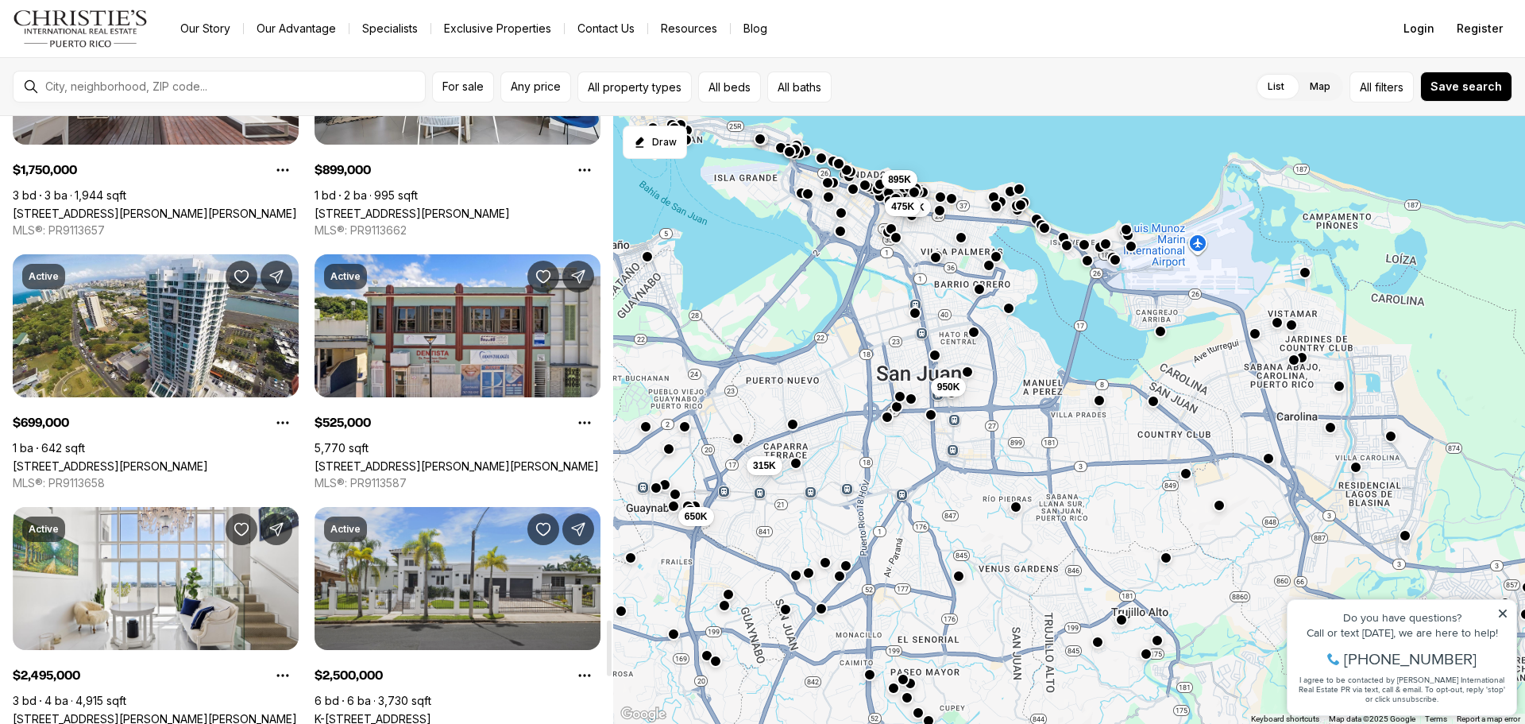
scroll to position [5984, 0]
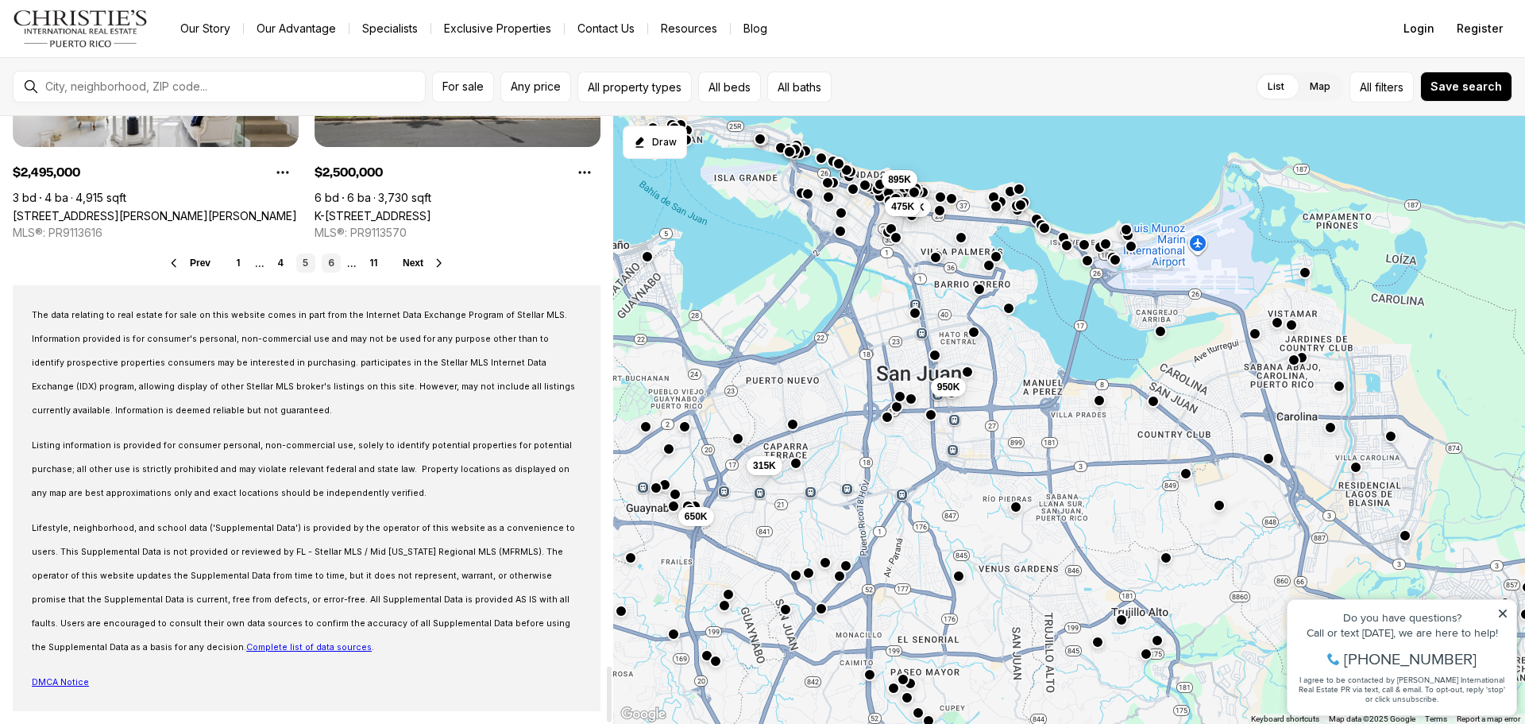
click at [332, 265] on link "6" at bounding box center [331, 262] width 19 height 19
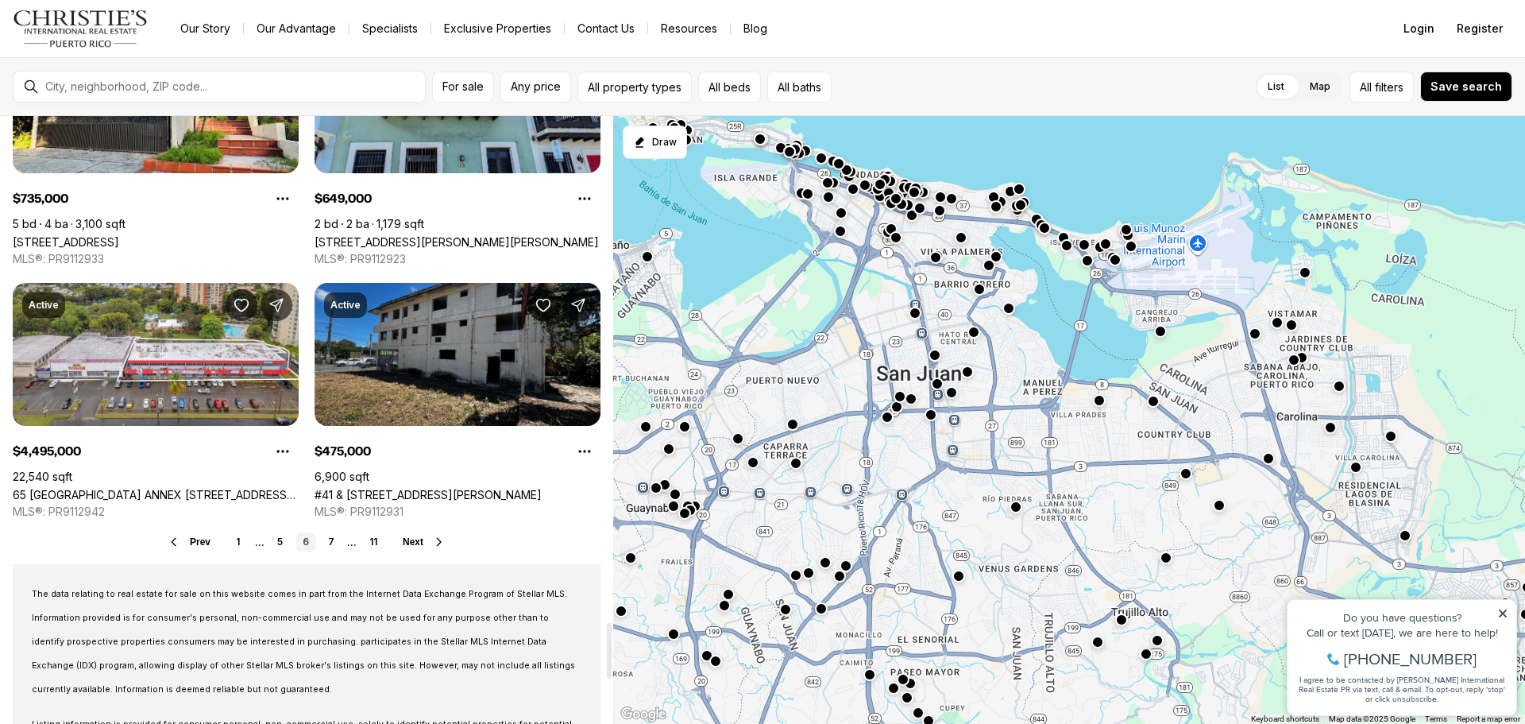
scroll to position [5720, 0]
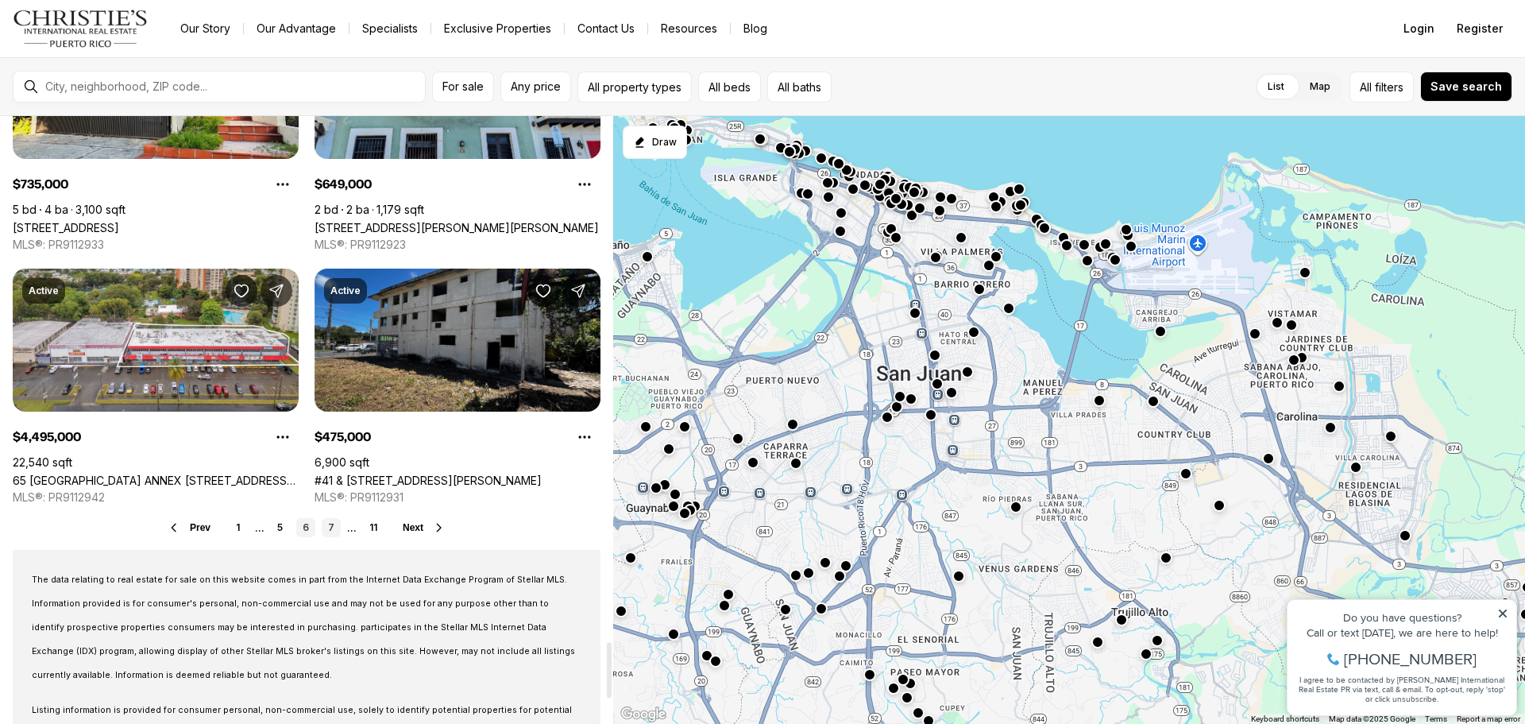
click at [339, 529] on link "7" at bounding box center [331, 527] width 19 height 19
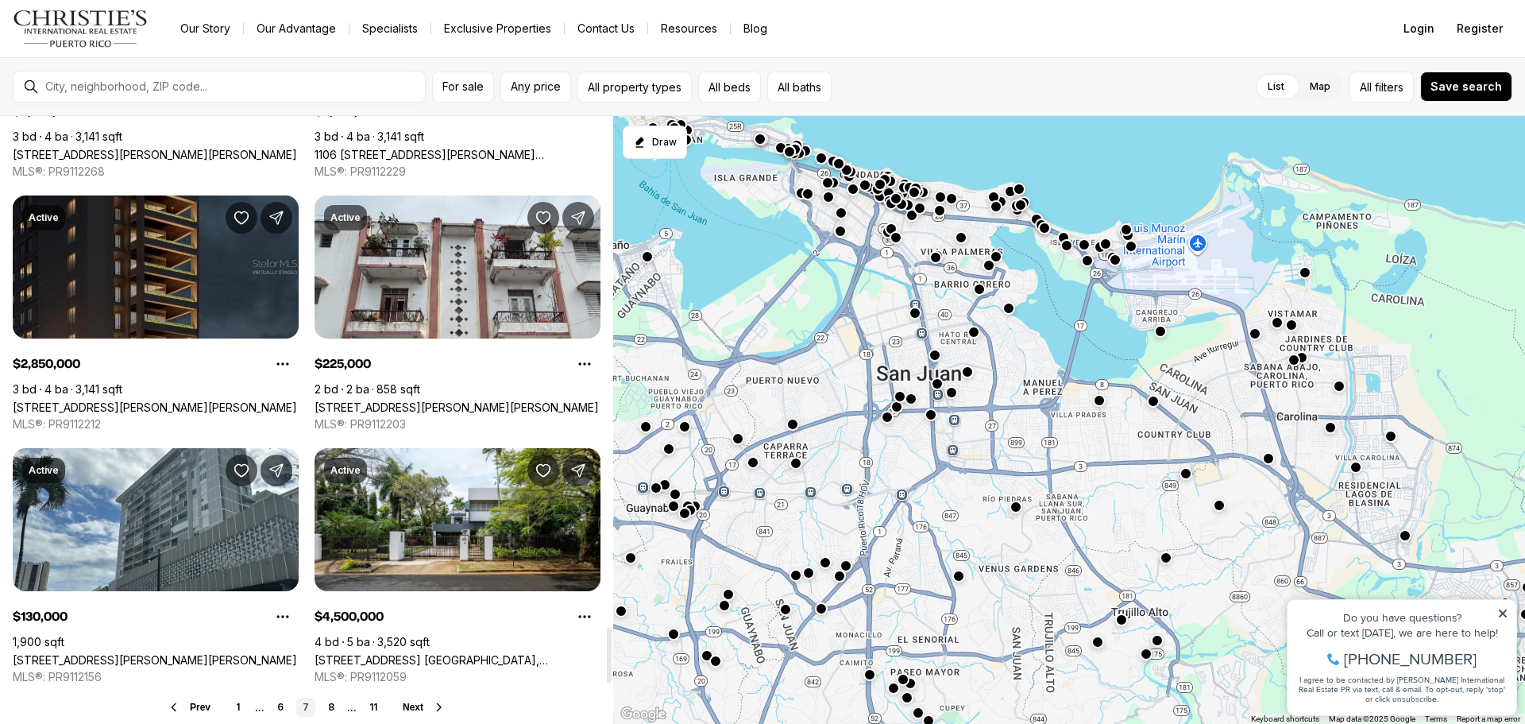
scroll to position [5561, 0]
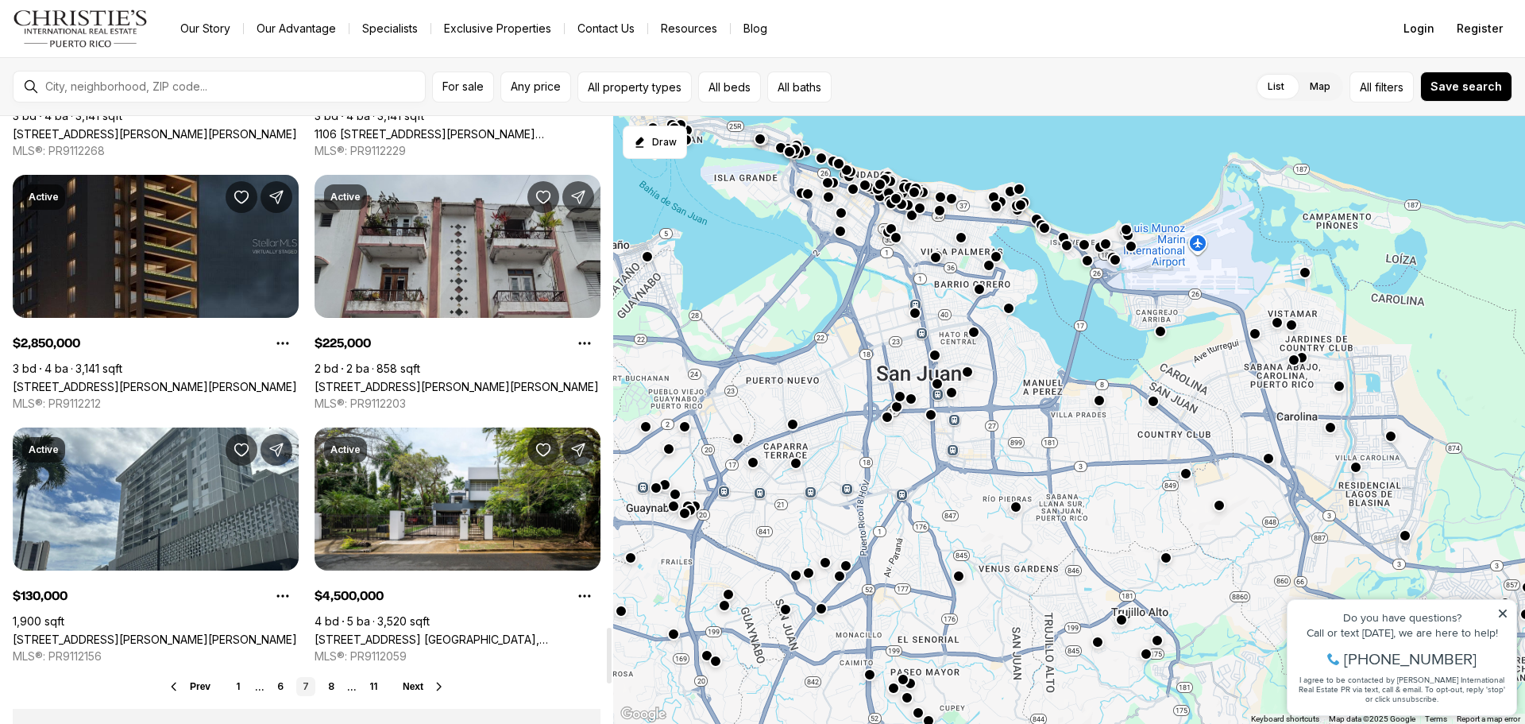
click at [431, 380] on link "[STREET_ADDRESS][PERSON_NAME][PERSON_NAME]" at bounding box center [457, 387] width 284 height 14
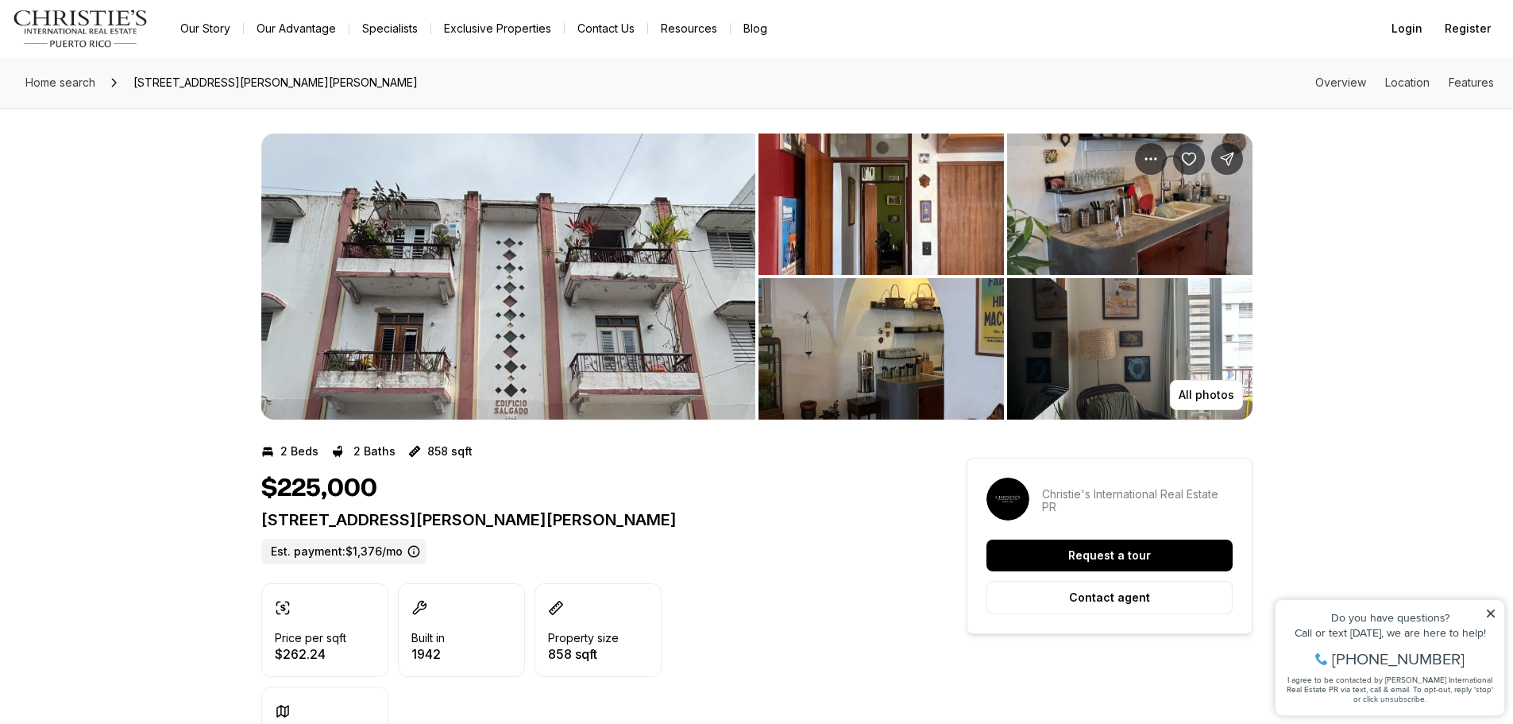
click at [935, 246] on img "View image gallery" at bounding box center [881, 203] width 245 height 141
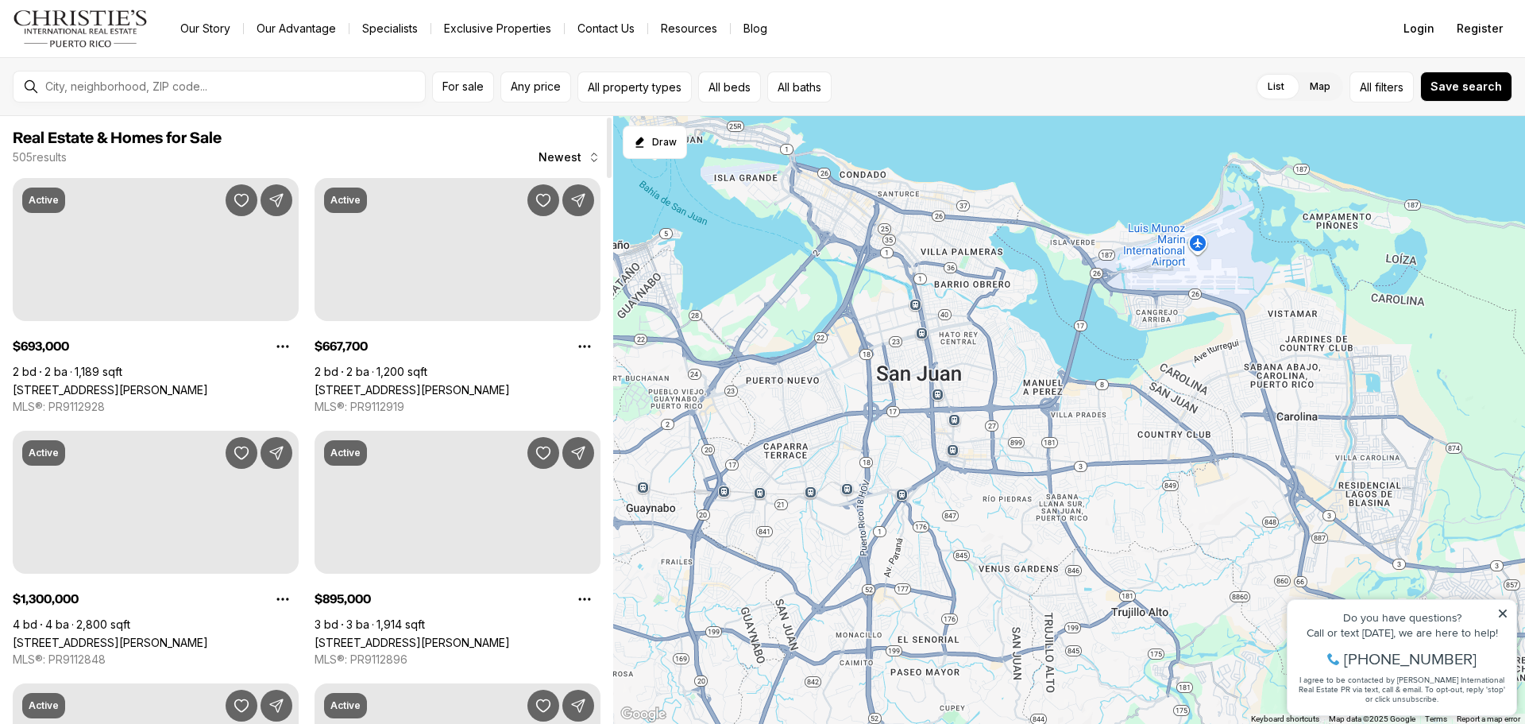
scroll to position [5561, 0]
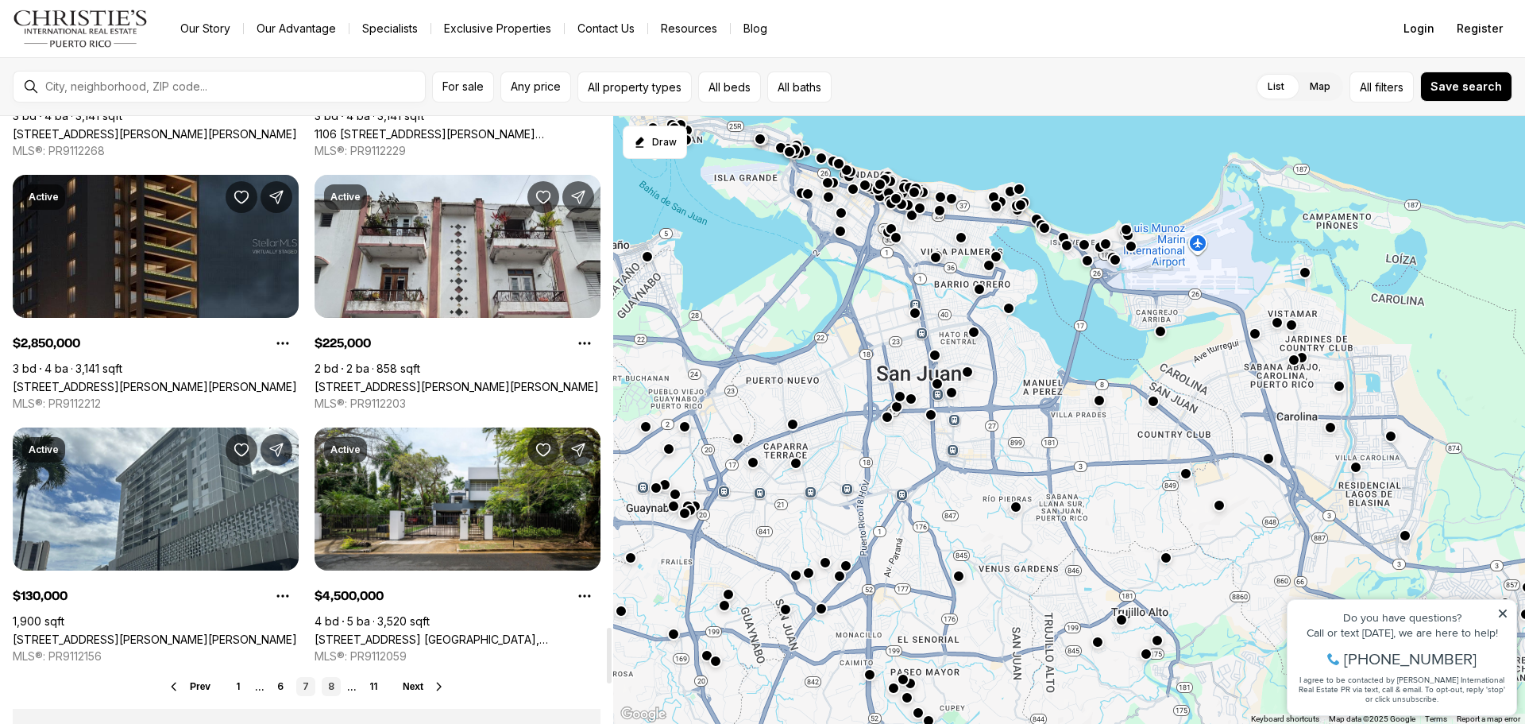
click at [332, 687] on link "8" at bounding box center [331, 686] width 19 height 19
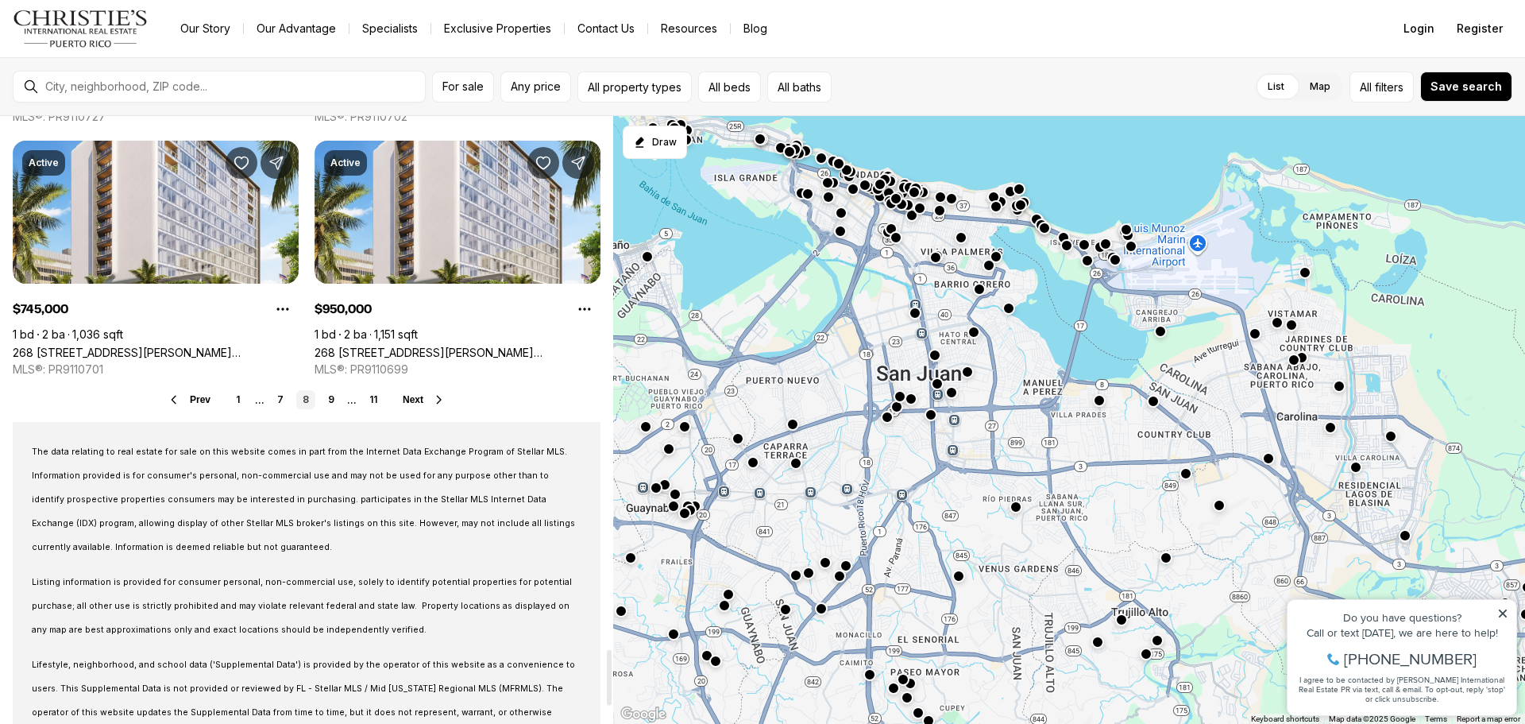
scroll to position [5879, 0]
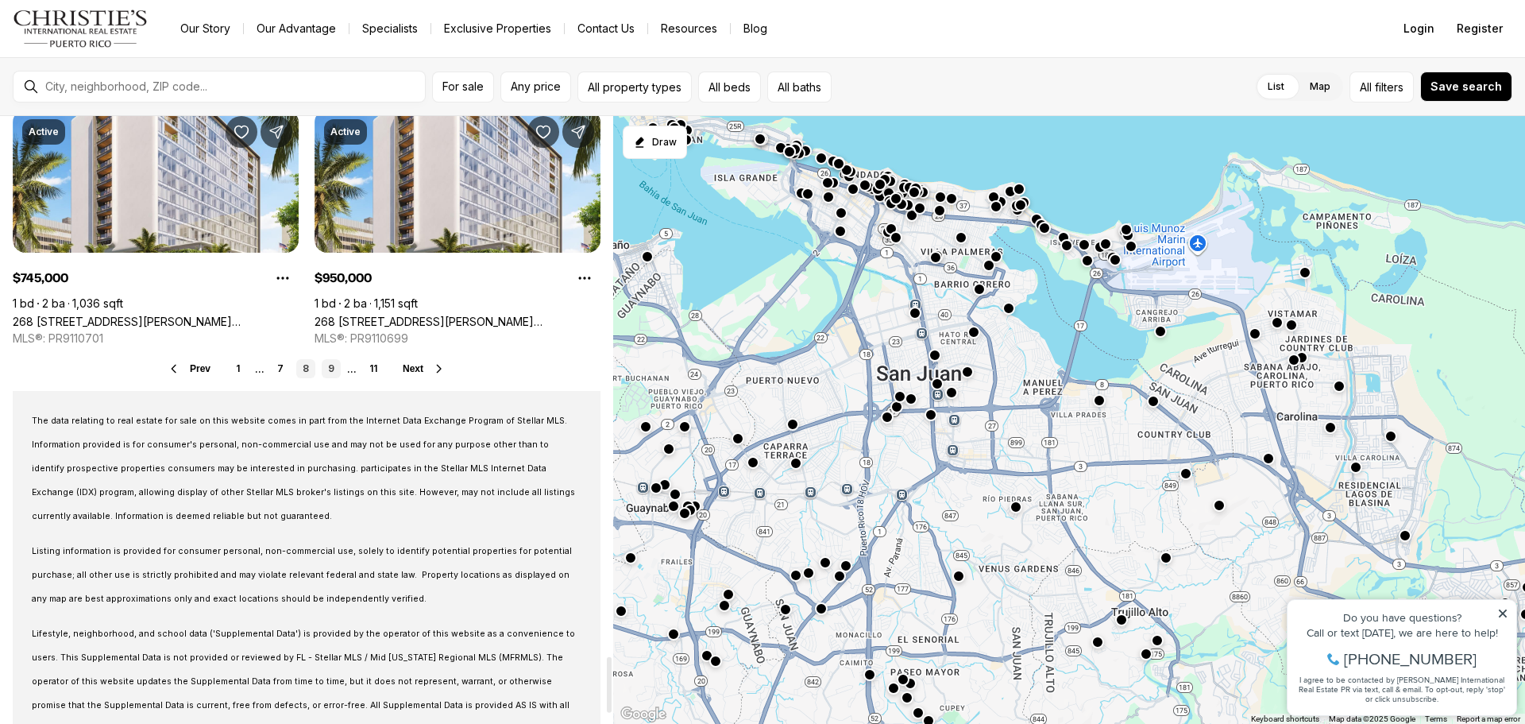
click at [330, 372] on link "9" at bounding box center [331, 368] width 19 height 19
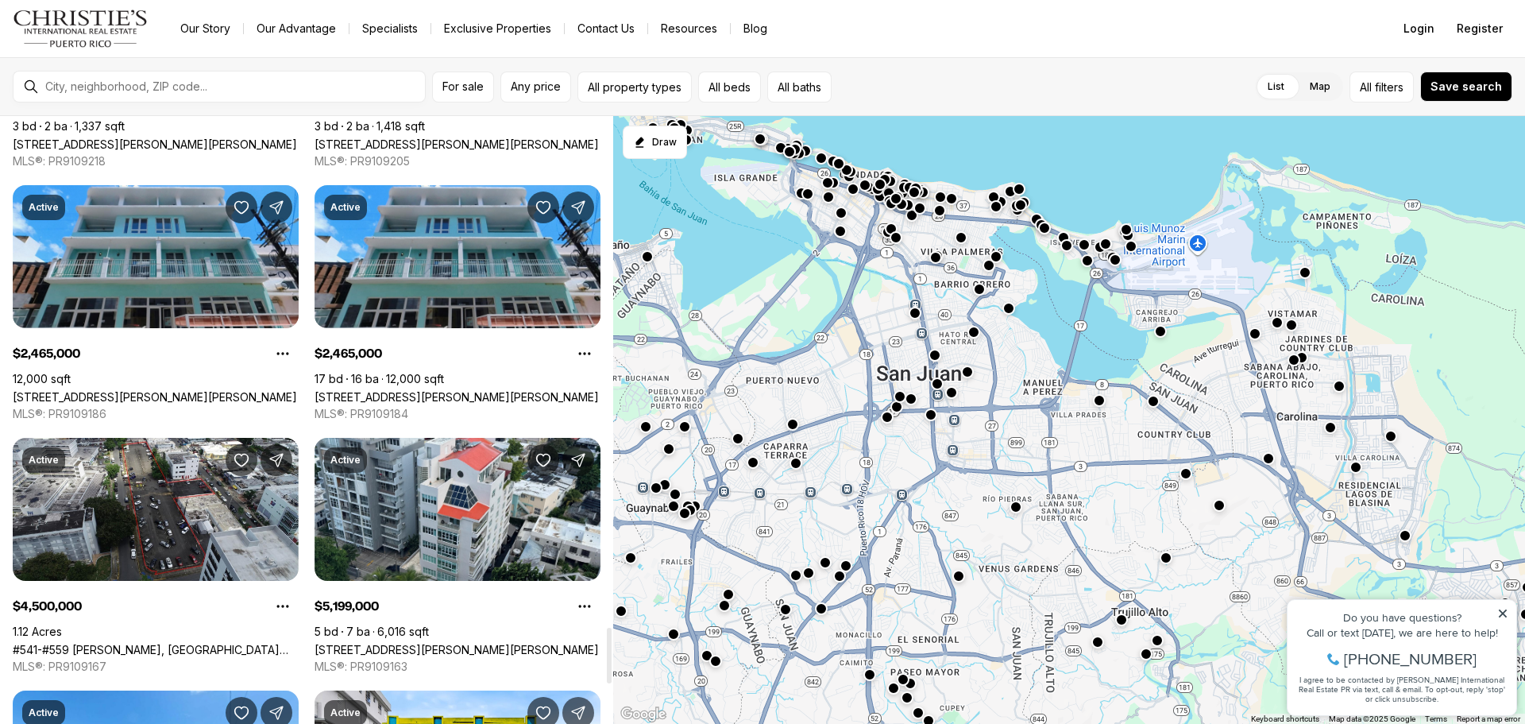
scroll to position [5561, 0]
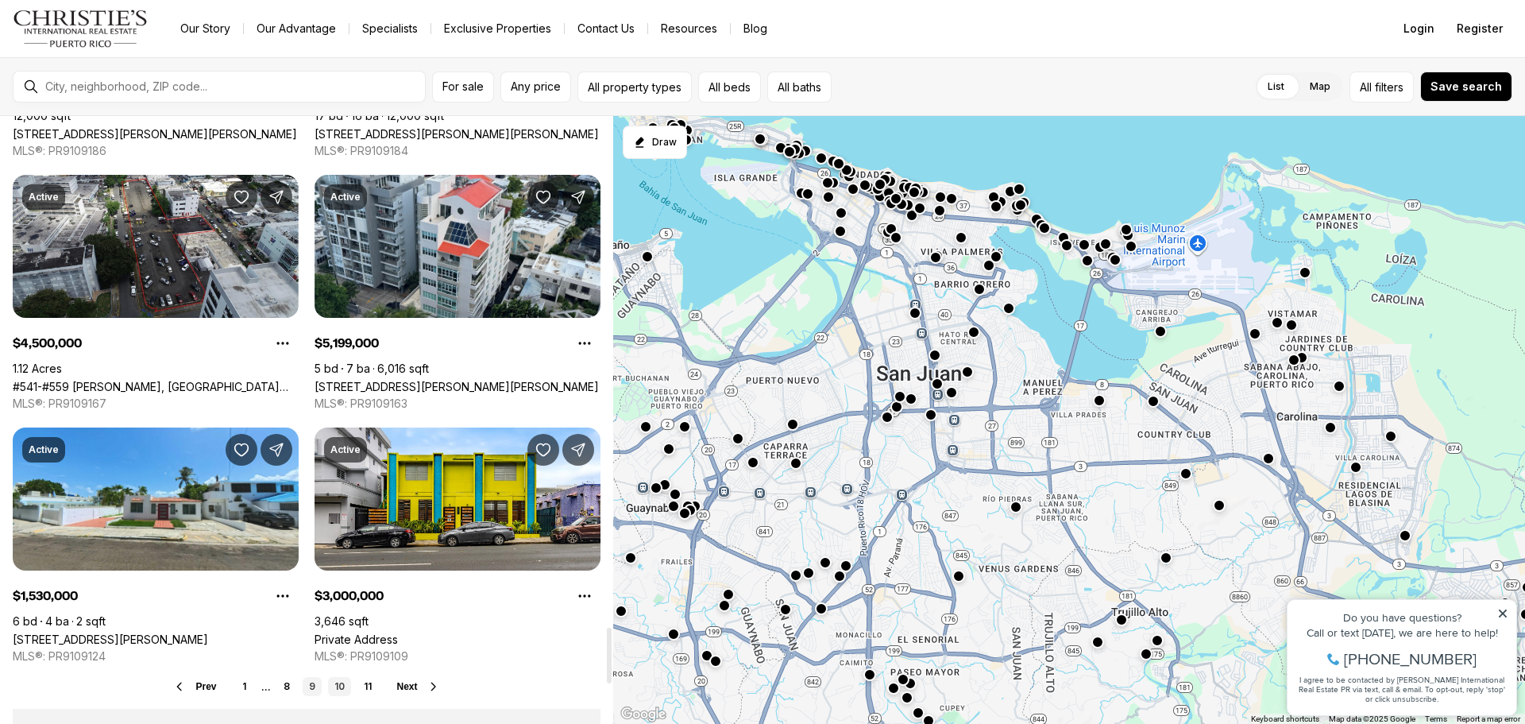
click at [339, 688] on link "10" at bounding box center [339, 686] width 23 height 19
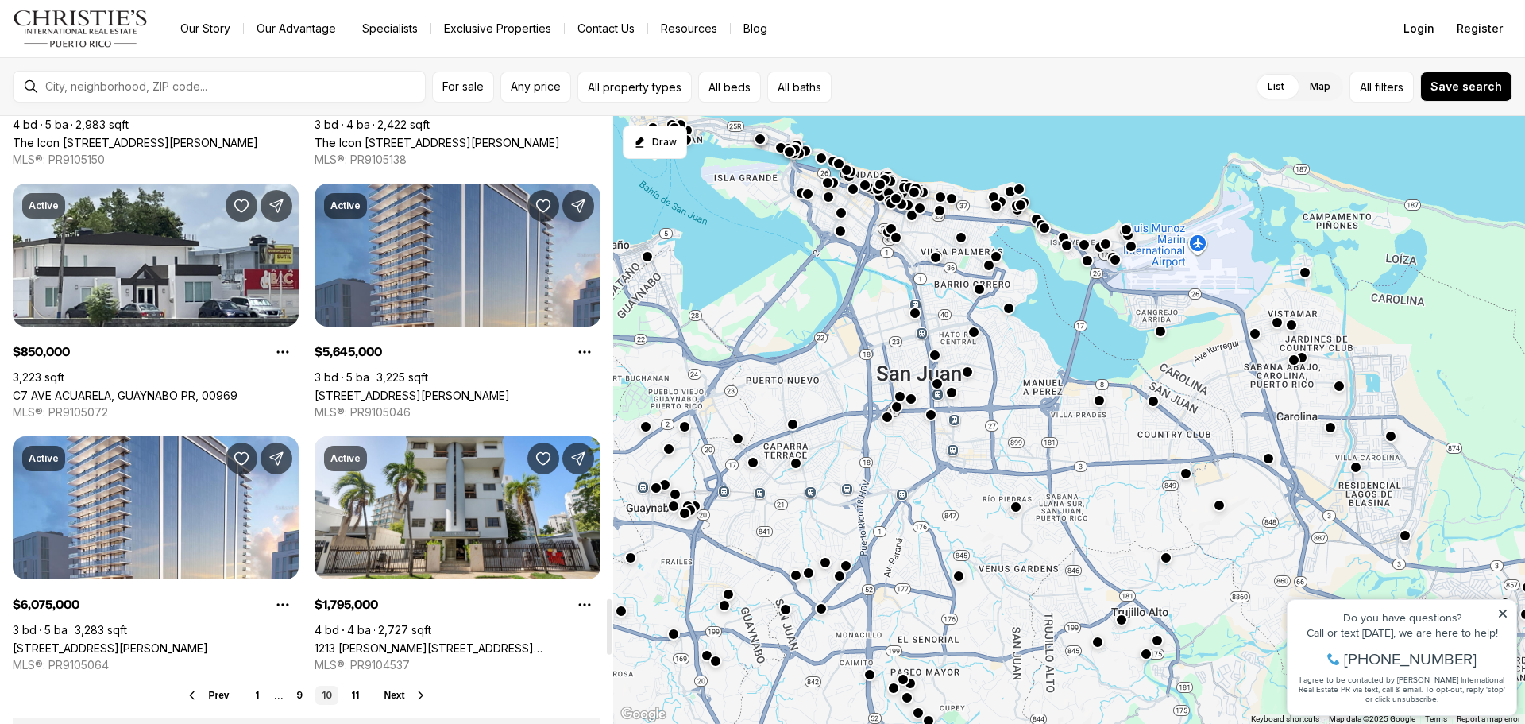
scroll to position [5799, 0]
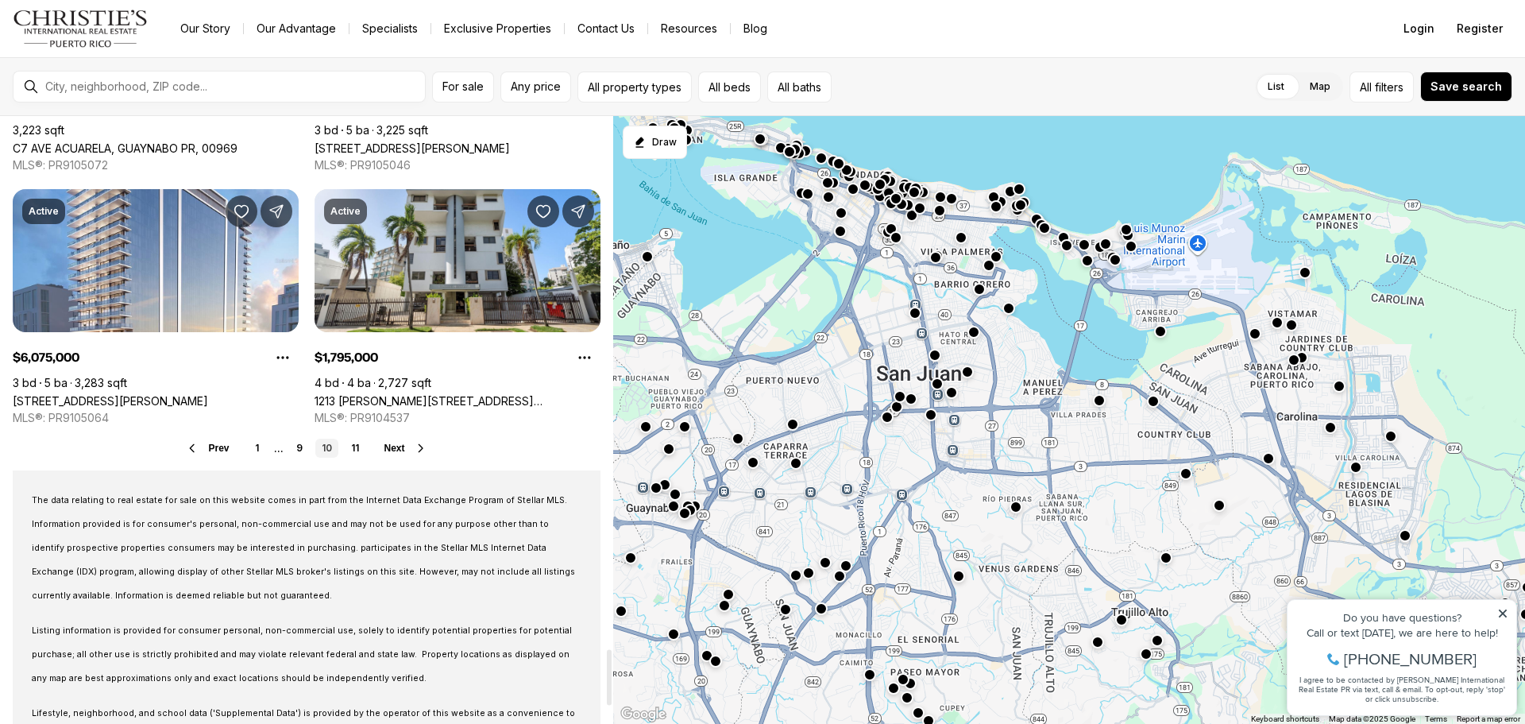
click at [336, 448] on link "10" at bounding box center [326, 448] width 23 height 19
click at [353, 445] on link "11" at bounding box center [355, 448] width 21 height 19
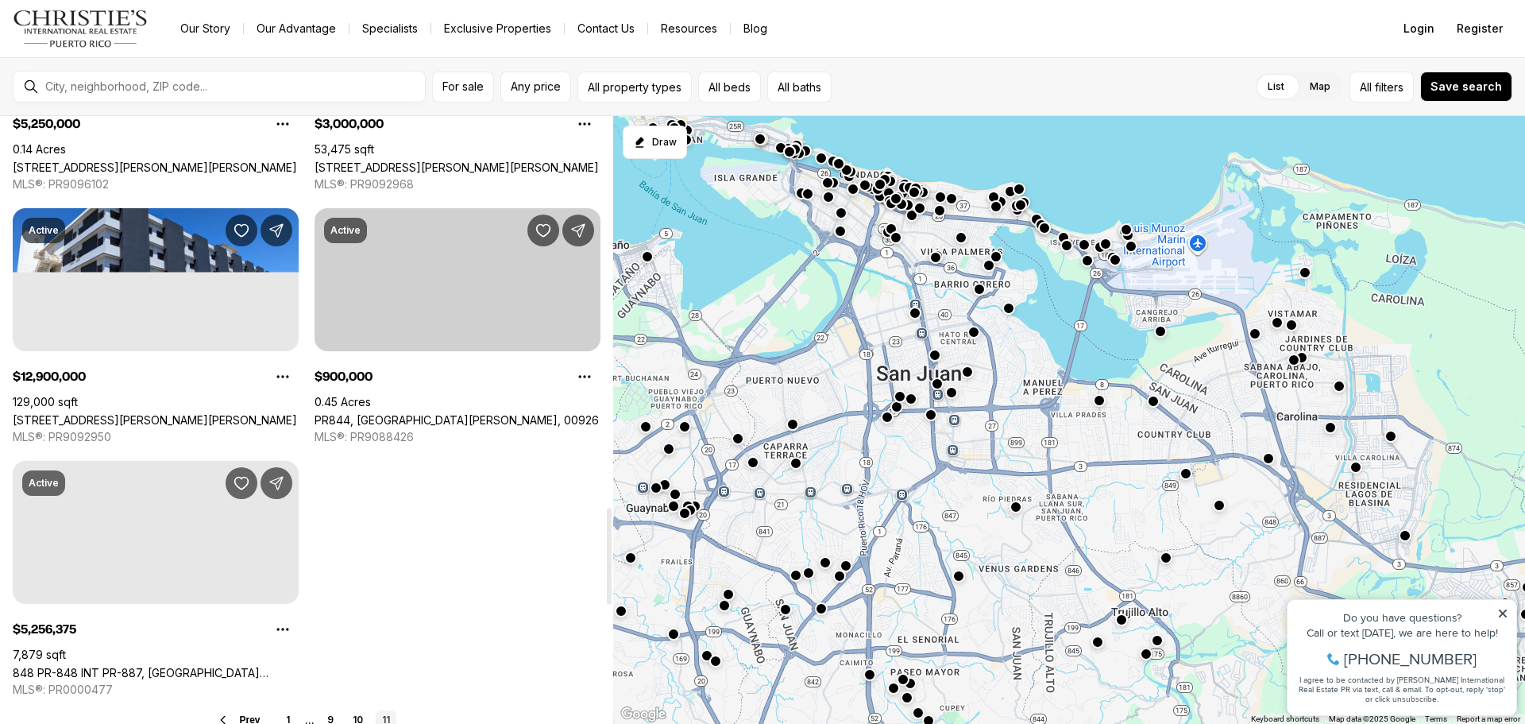
scroll to position [3019, 0]
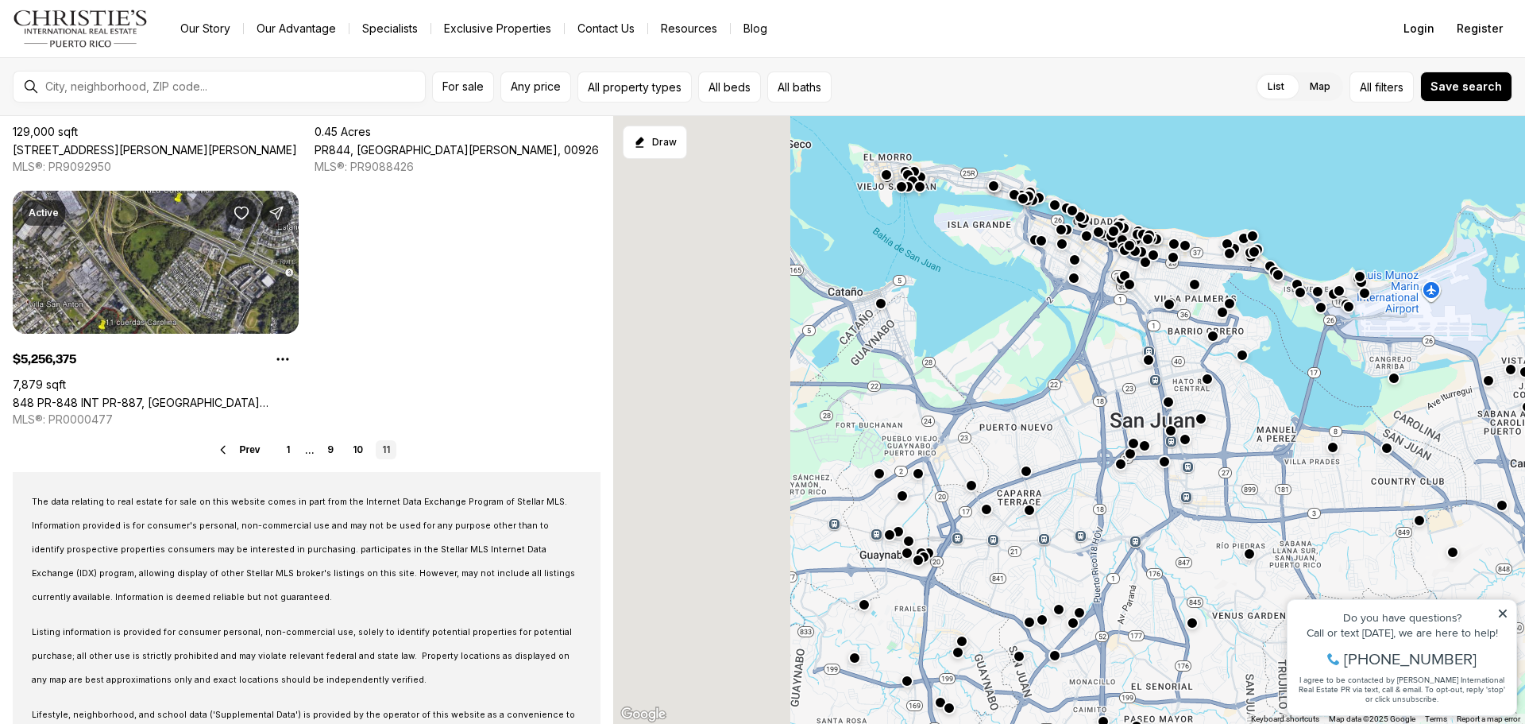
drag, startPoint x: 837, startPoint y: 467, endPoint x: 1049, endPoint y: 503, distance: 215.9
click at [1067, 511] on div at bounding box center [1069, 420] width 912 height 609
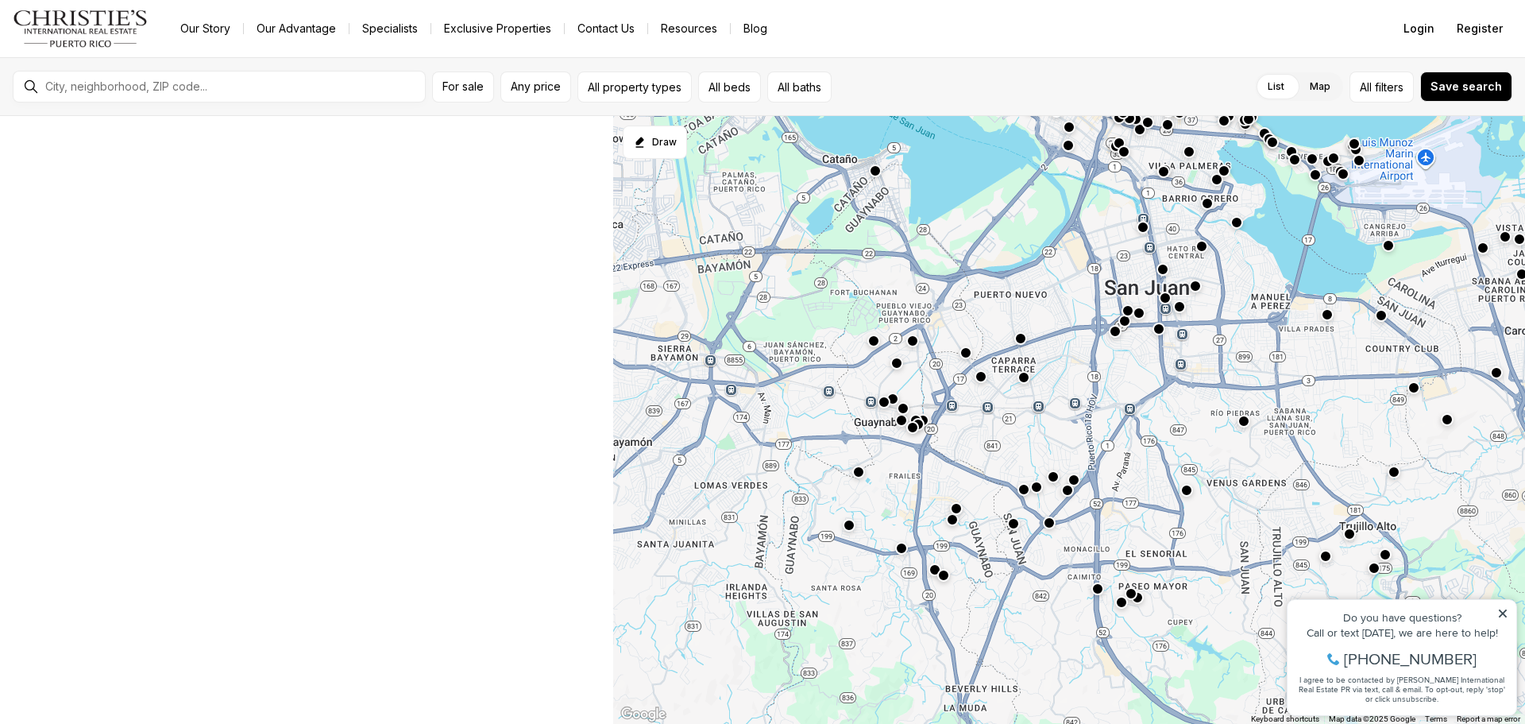
drag, startPoint x: 891, startPoint y: 673, endPoint x: 887, endPoint y: 544, distance: 128.8
click at [888, 552] on div at bounding box center [1069, 420] width 912 height 609
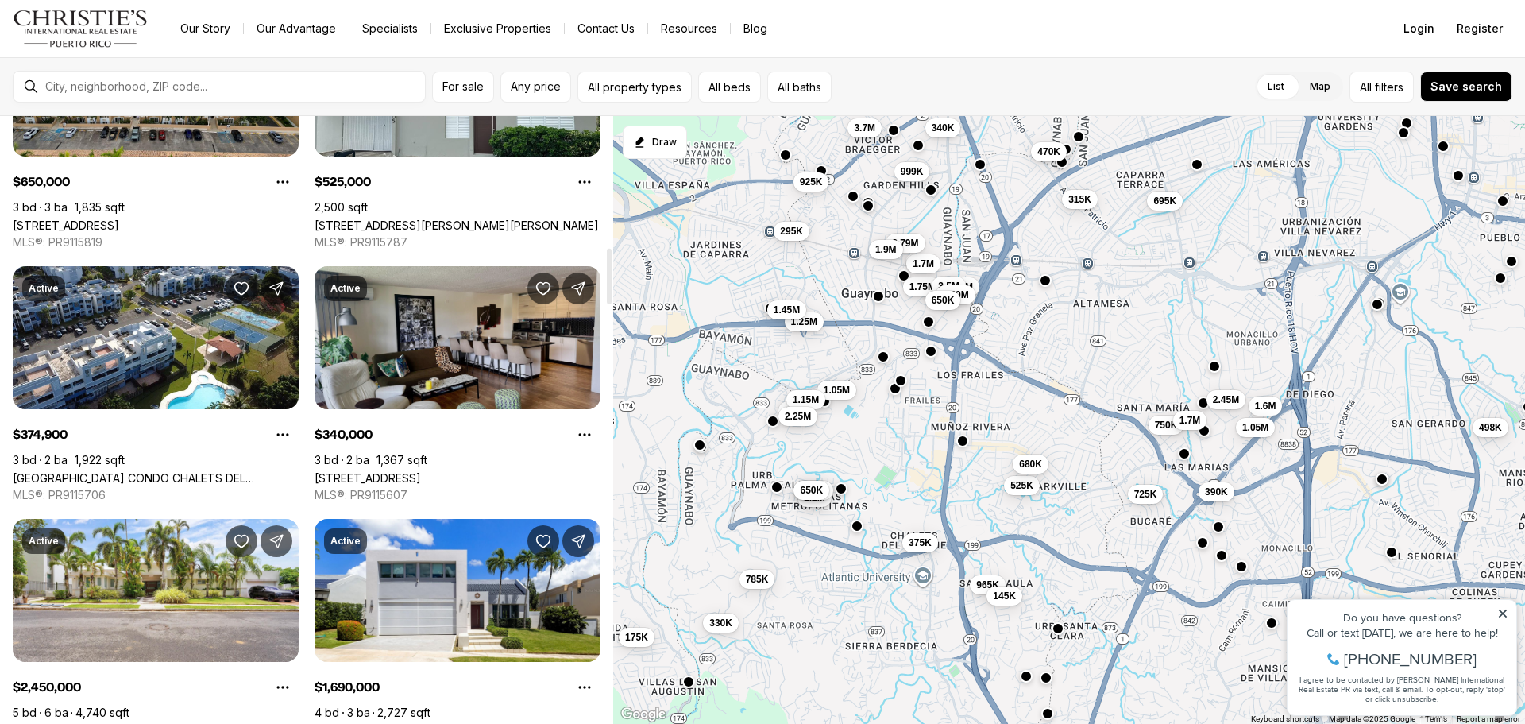
scroll to position [1351, 0]
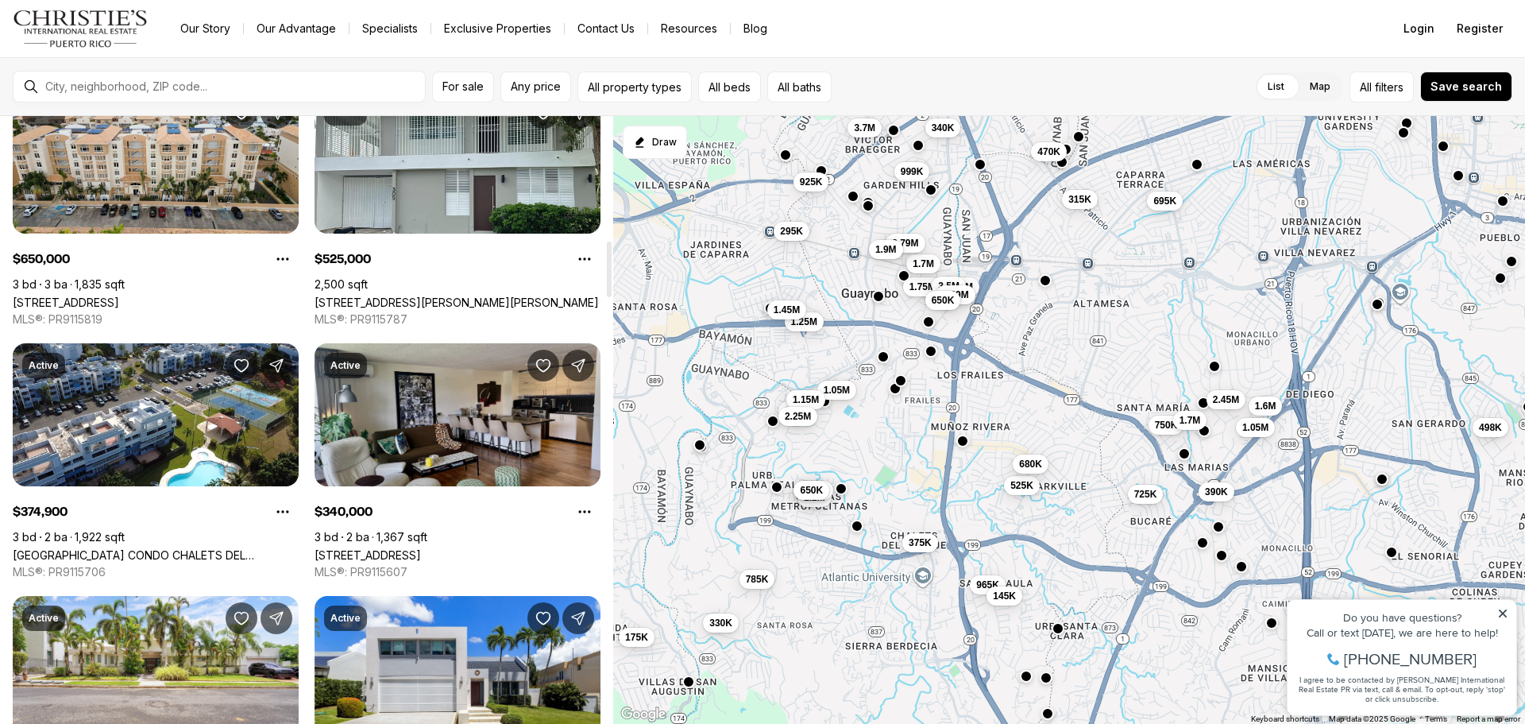
click at [421, 548] on link "[STREET_ADDRESS]" at bounding box center [368, 555] width 106 height 14
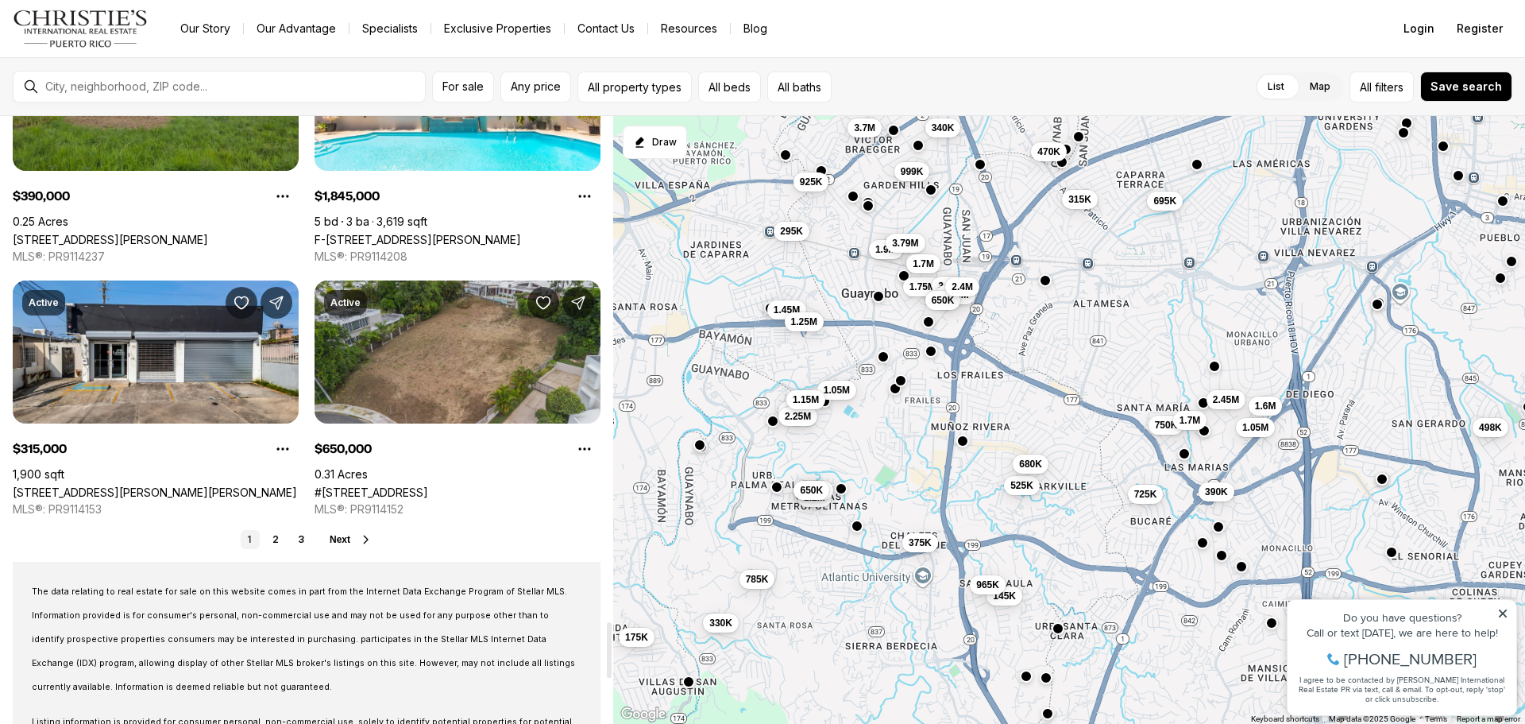
scroll to position [5720, 0]
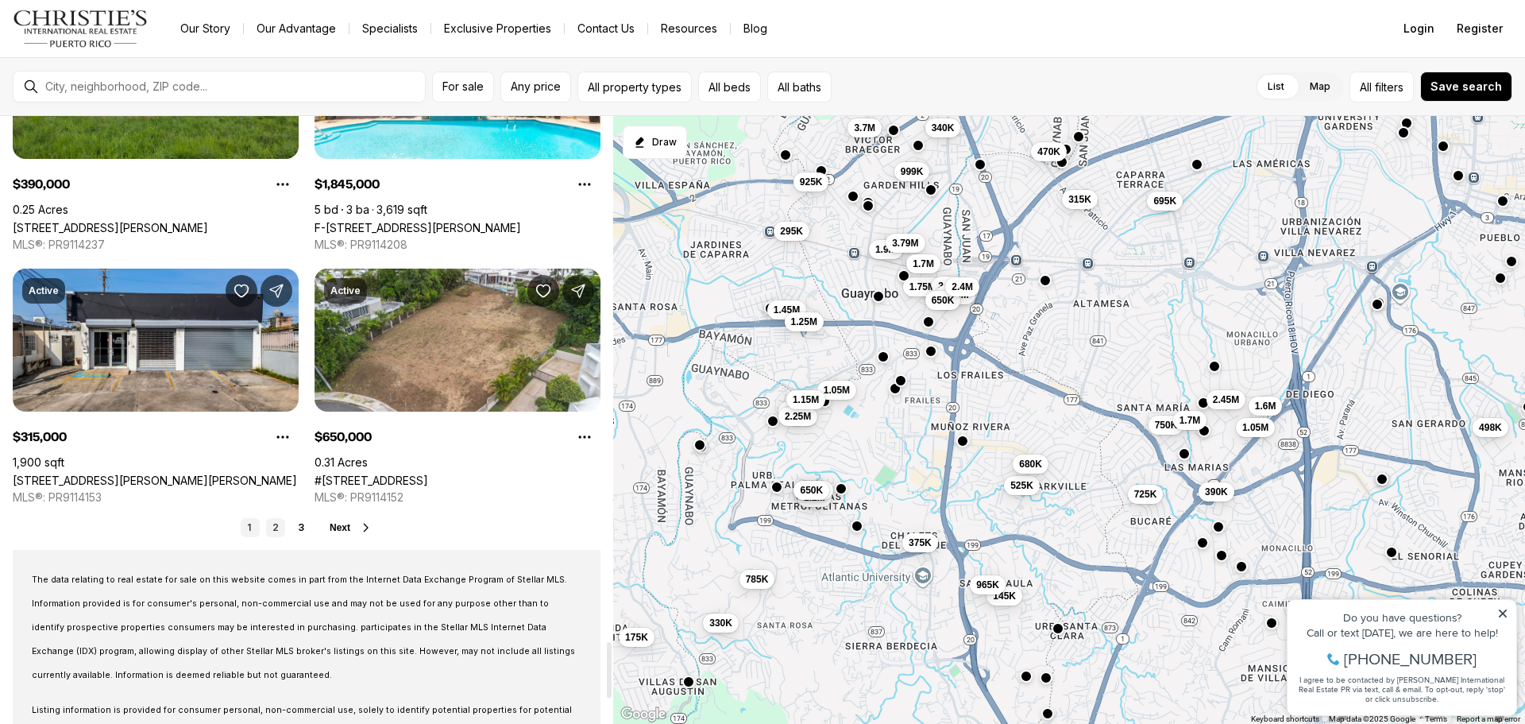
click at [271, 533] on link "2" at bounding box center [275, 527] width 19 height 19
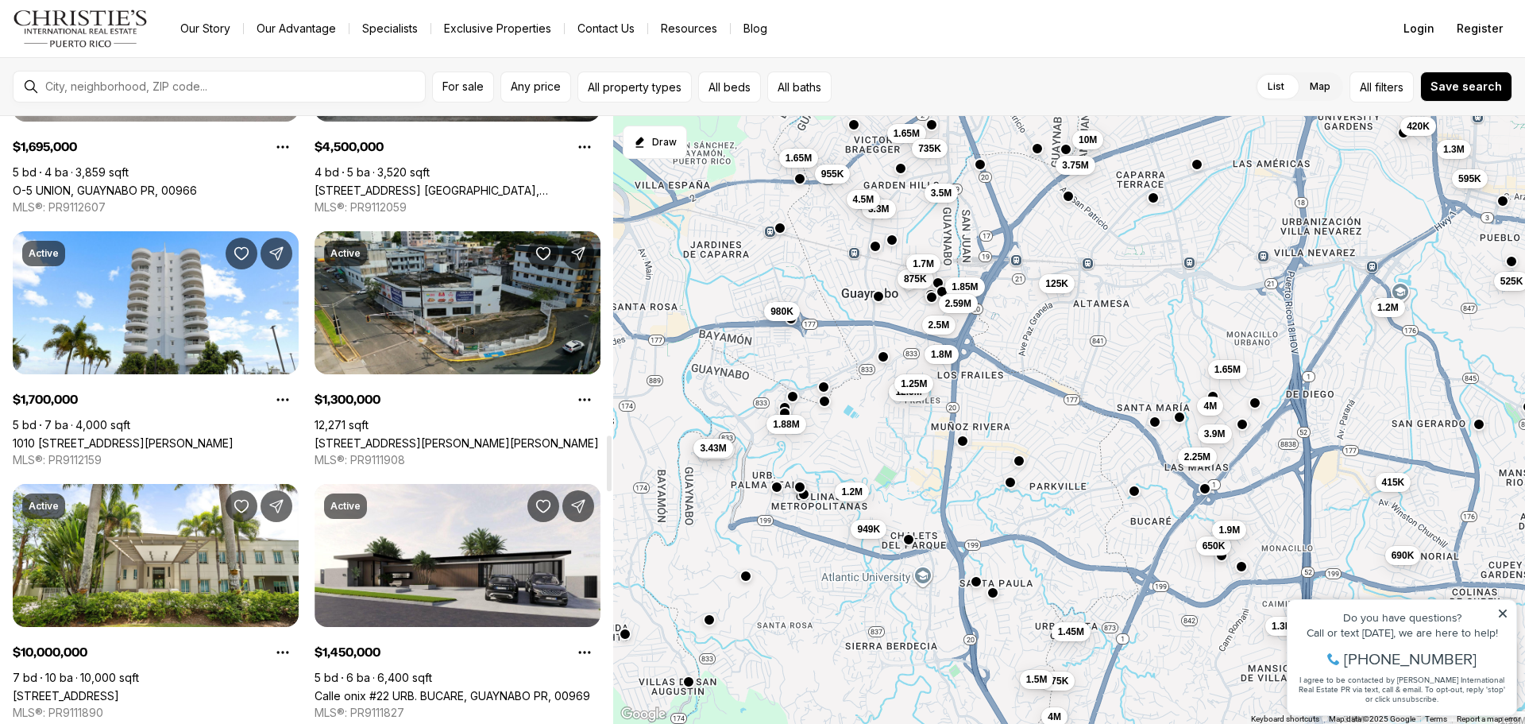
scroll to position [3495, 0]
